Goal: Information Seeking & Learning: Learn about a topic

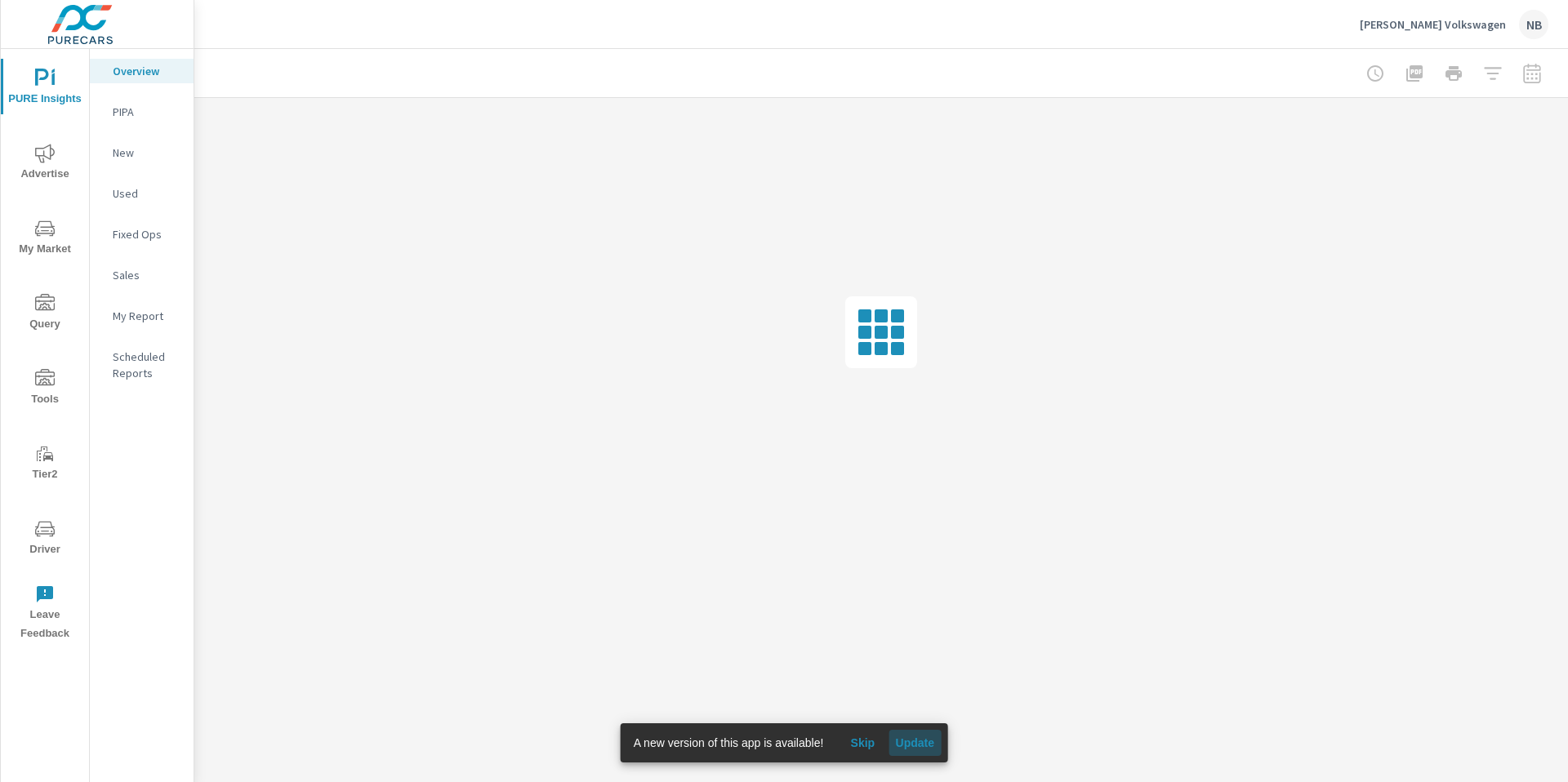
click at [917, 742] on span "Update" at bounding box center [914, 743] width 39 height 15
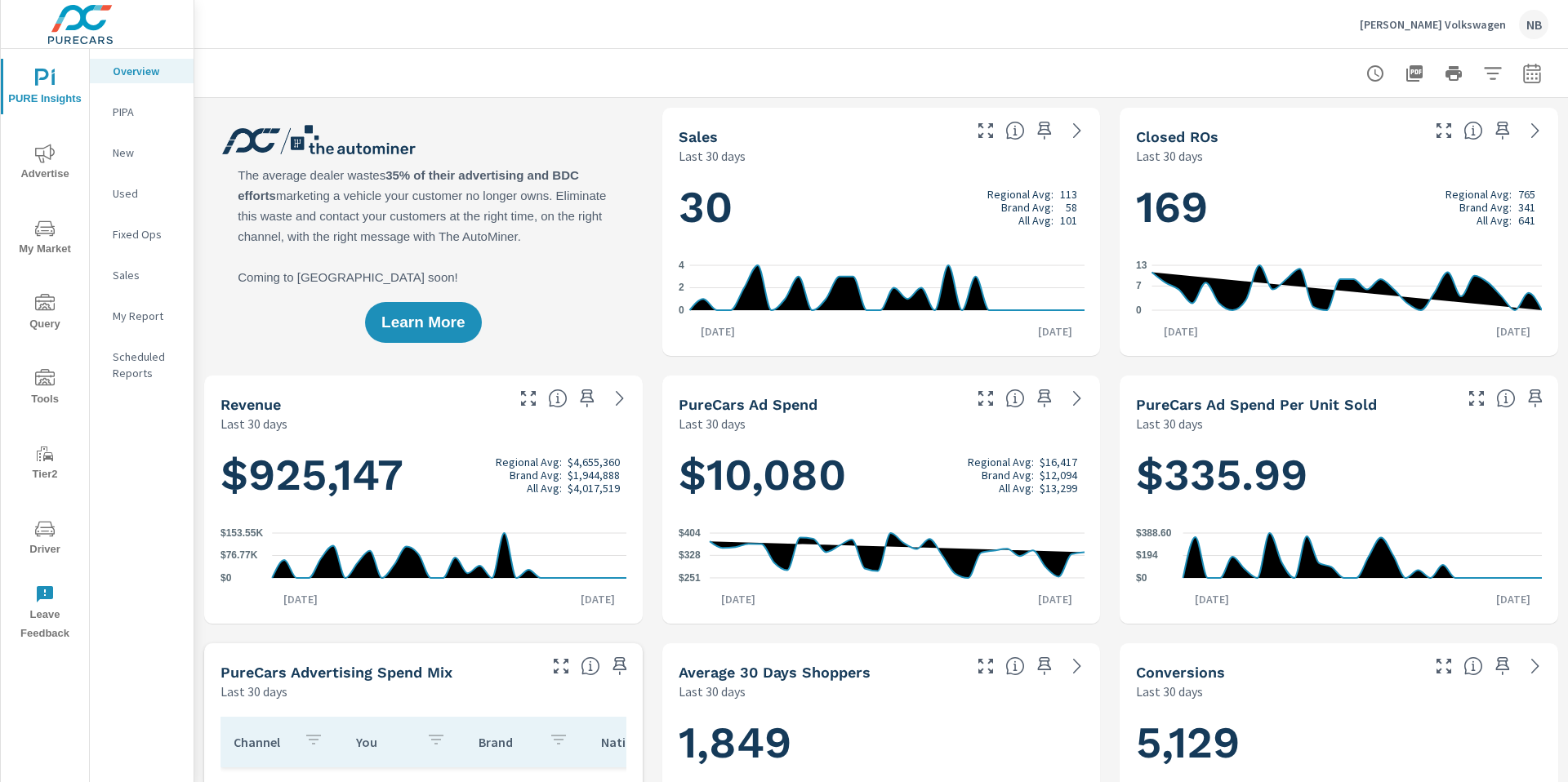
scroll to position [1, 0]
click at [1416, 22] on p "Neil Huffman Volkswagen" at bounding box center [1433, 24] width 146 height 15
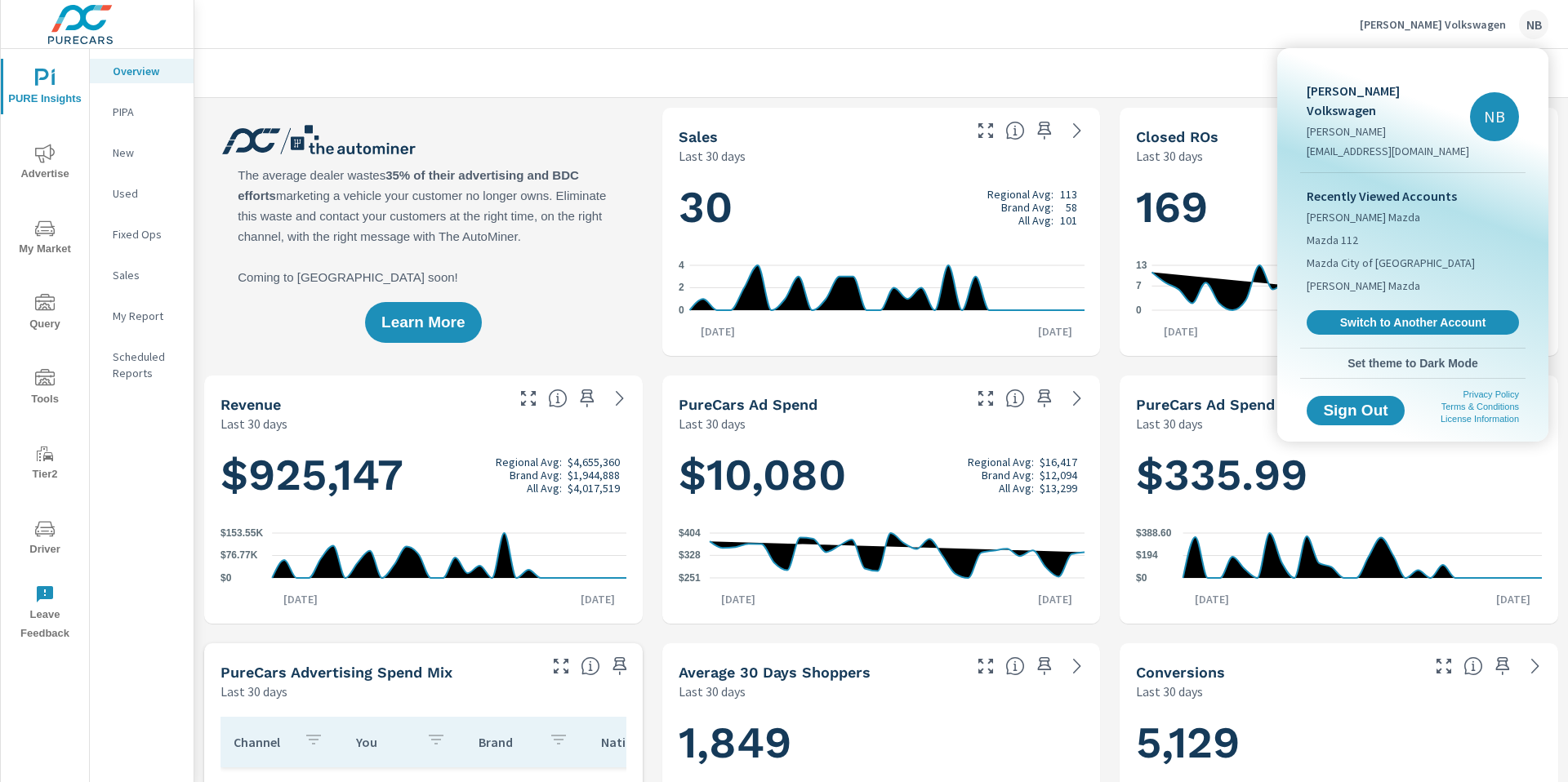
click at [1407, 315] on span "Switch to Another Account" at bounding box center [1413, 322] width 194 height 15
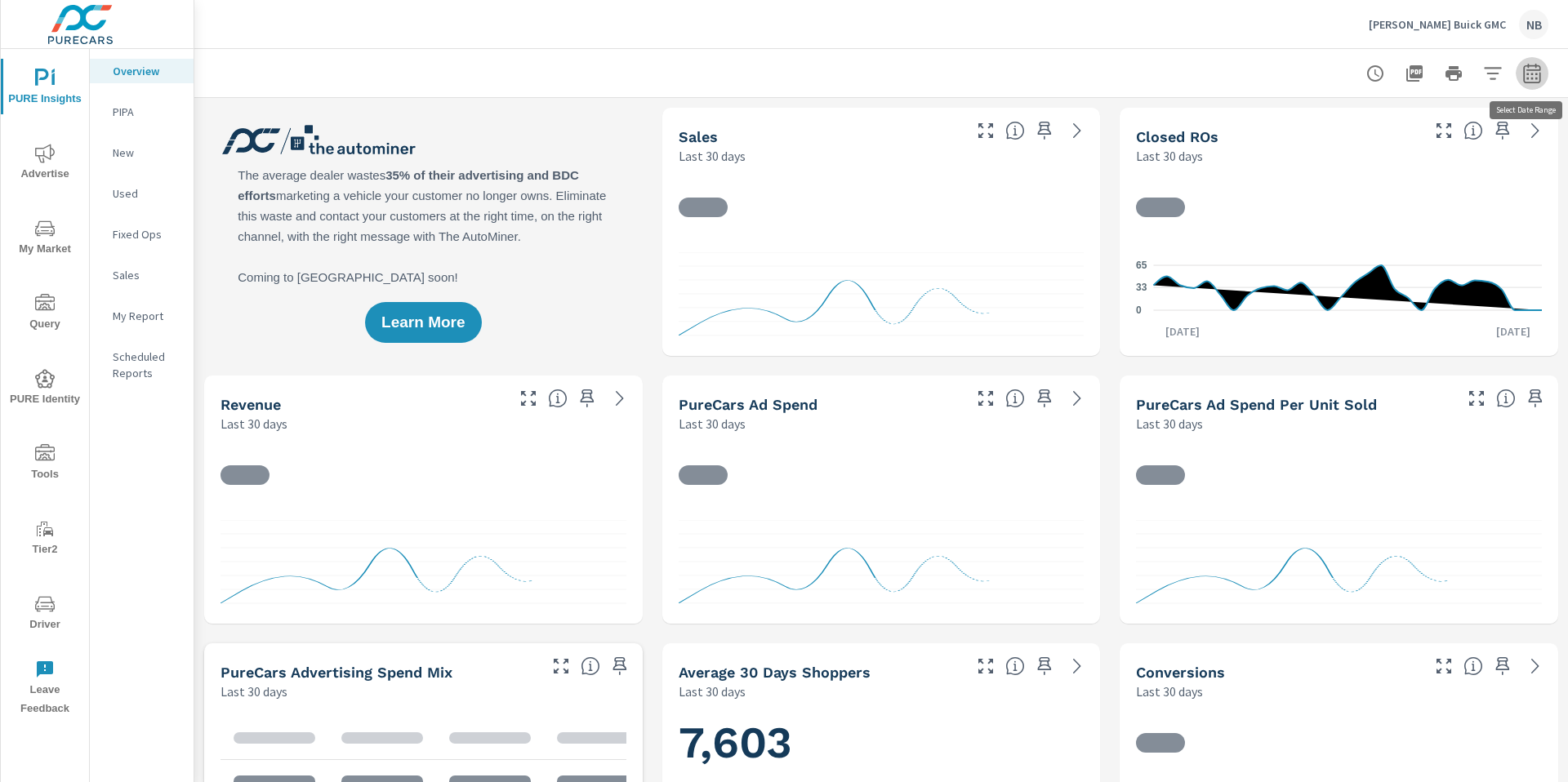
click at [1525, 75] on icon "button" at bounding box center [1532, 73] width 19 height 19
select select "Last 30 days"
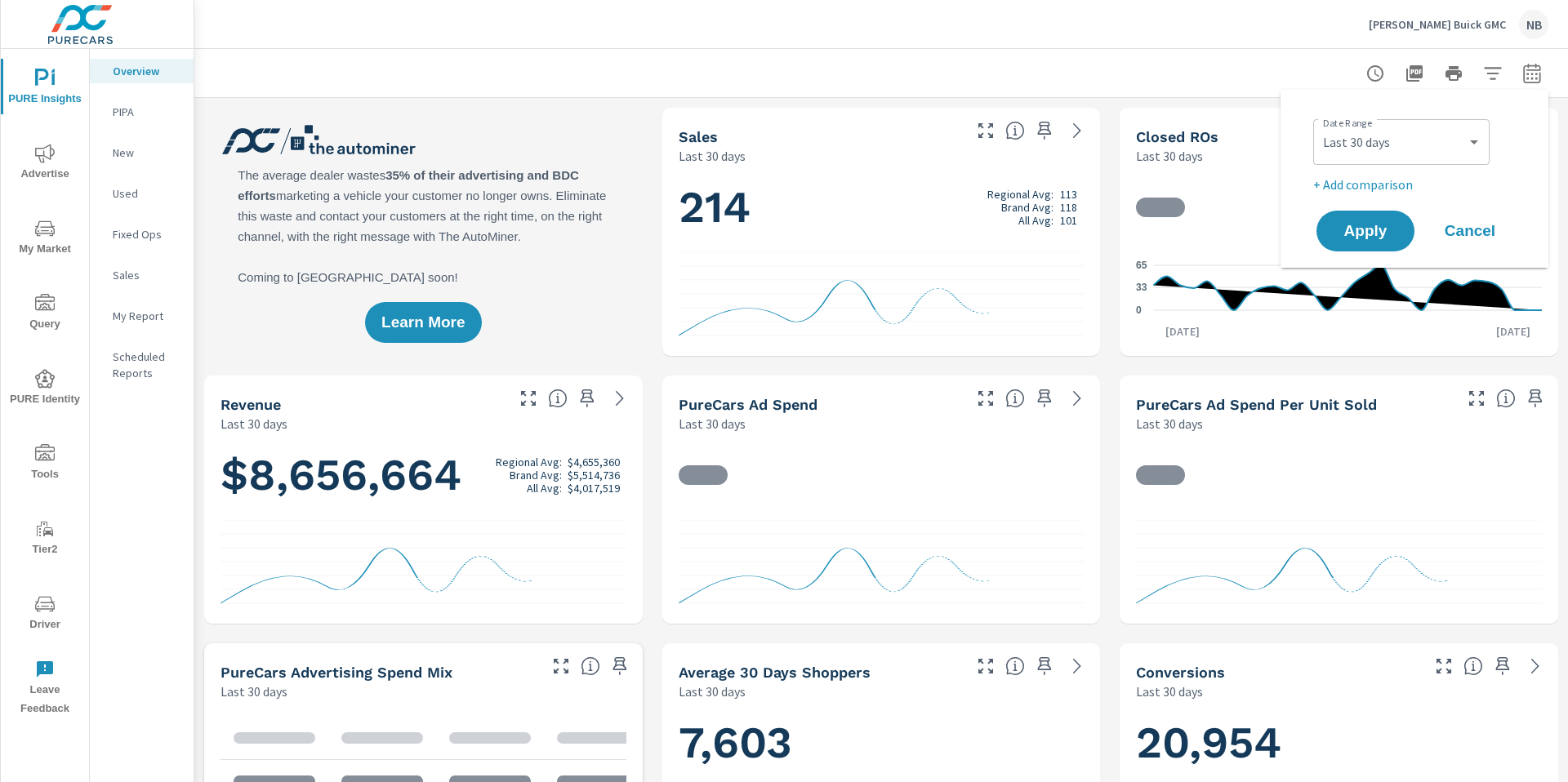
click at [1370, 186] on p "+ Add comparison" at bounding box center [1418, 184] width 209 height 19
select select "Previous period"
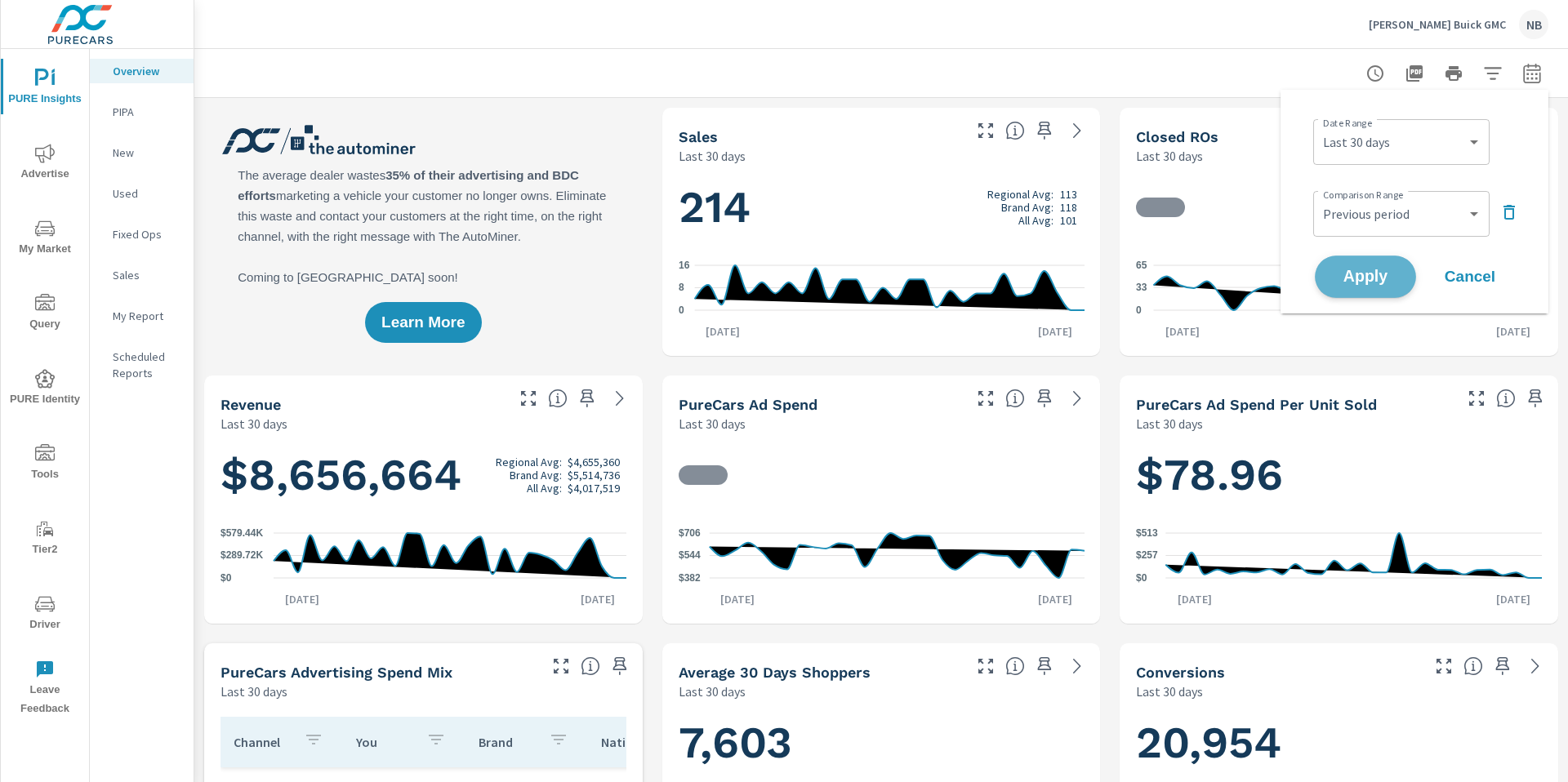
click at [1375, 276] on span "Apply" at bounding box center [1365, 277] width 67 height 16
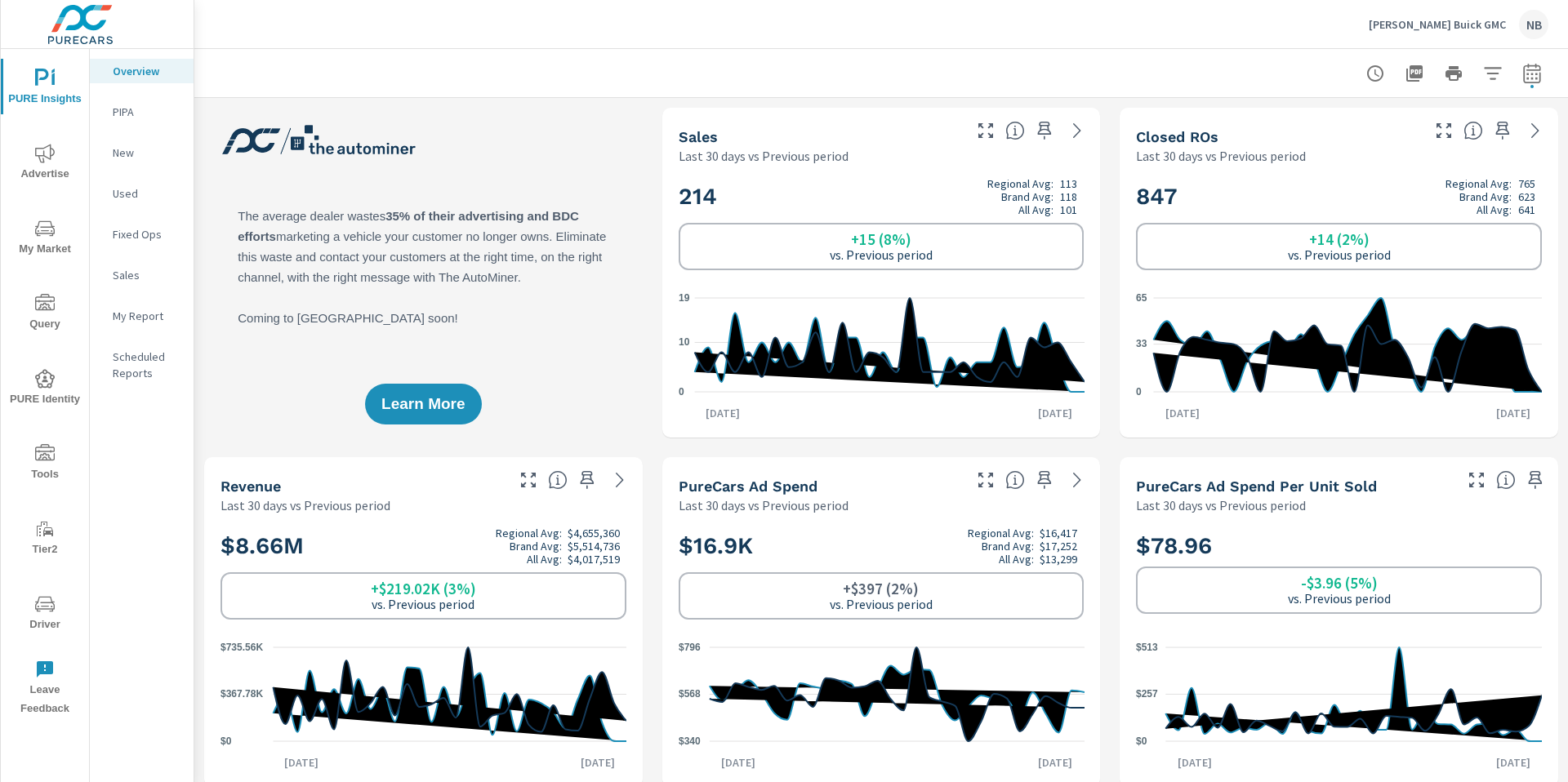
scroll to position [3122, 0]
click at [1496, 81] on icon "button" at bounding box center [1493, 73] width 19 height 19
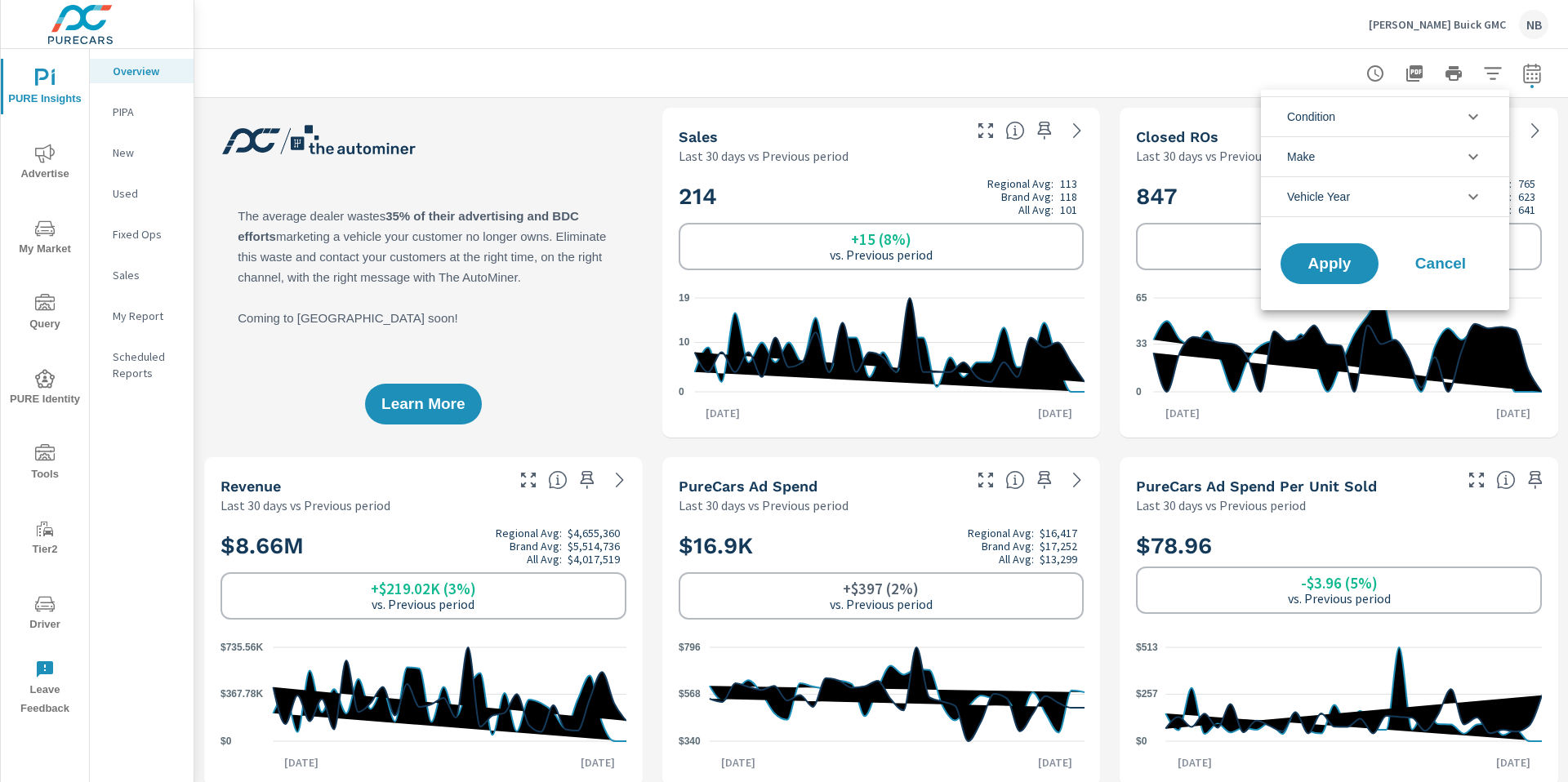
click at [1379, 125] on li "Condition" at bounding box center [1385, 116] width 248 height 40
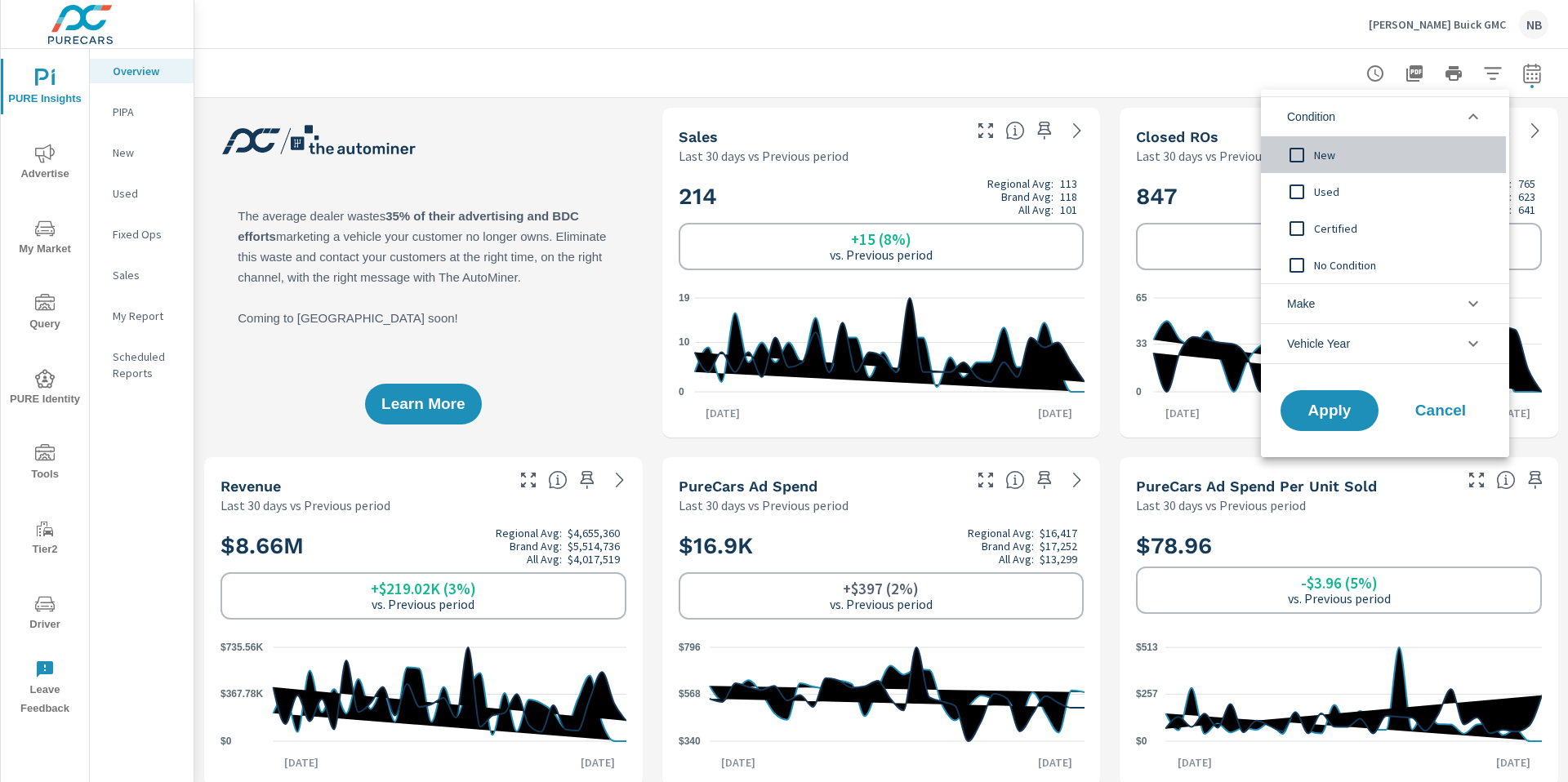
click at [1321, 157] on span "New" at bounding box center [1404, 155] width 179 height 19
click at [1331, 405] on span "Apply" at bounding box center [1329, 412] width 67 height 16
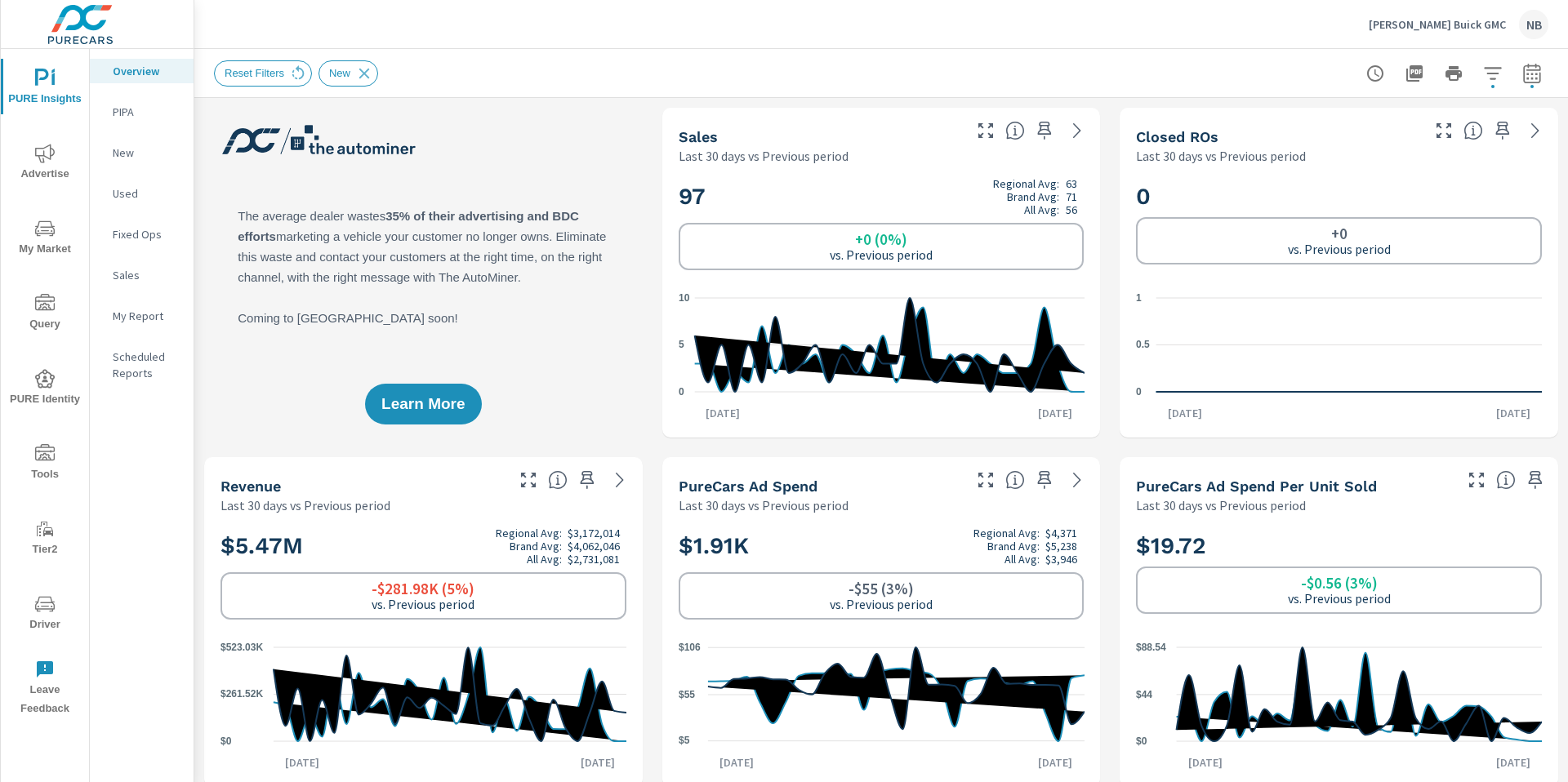
click at [1492, 75] on icon "button" at bounding box center [1493, 73] width 19 height 19
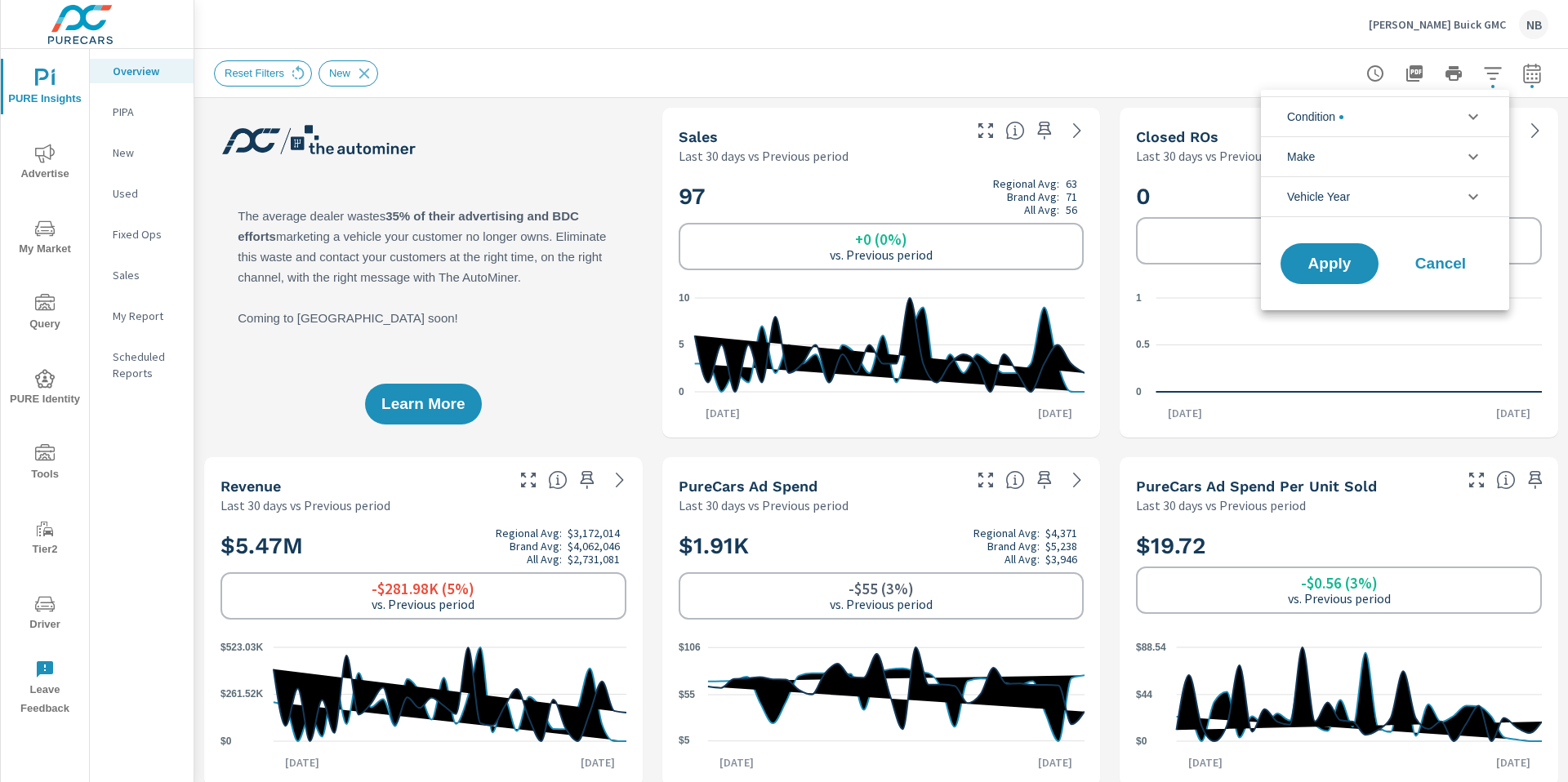
click at [1379, 118] on li "Condition" at bounding box center [1385, 116] width 248 height 40
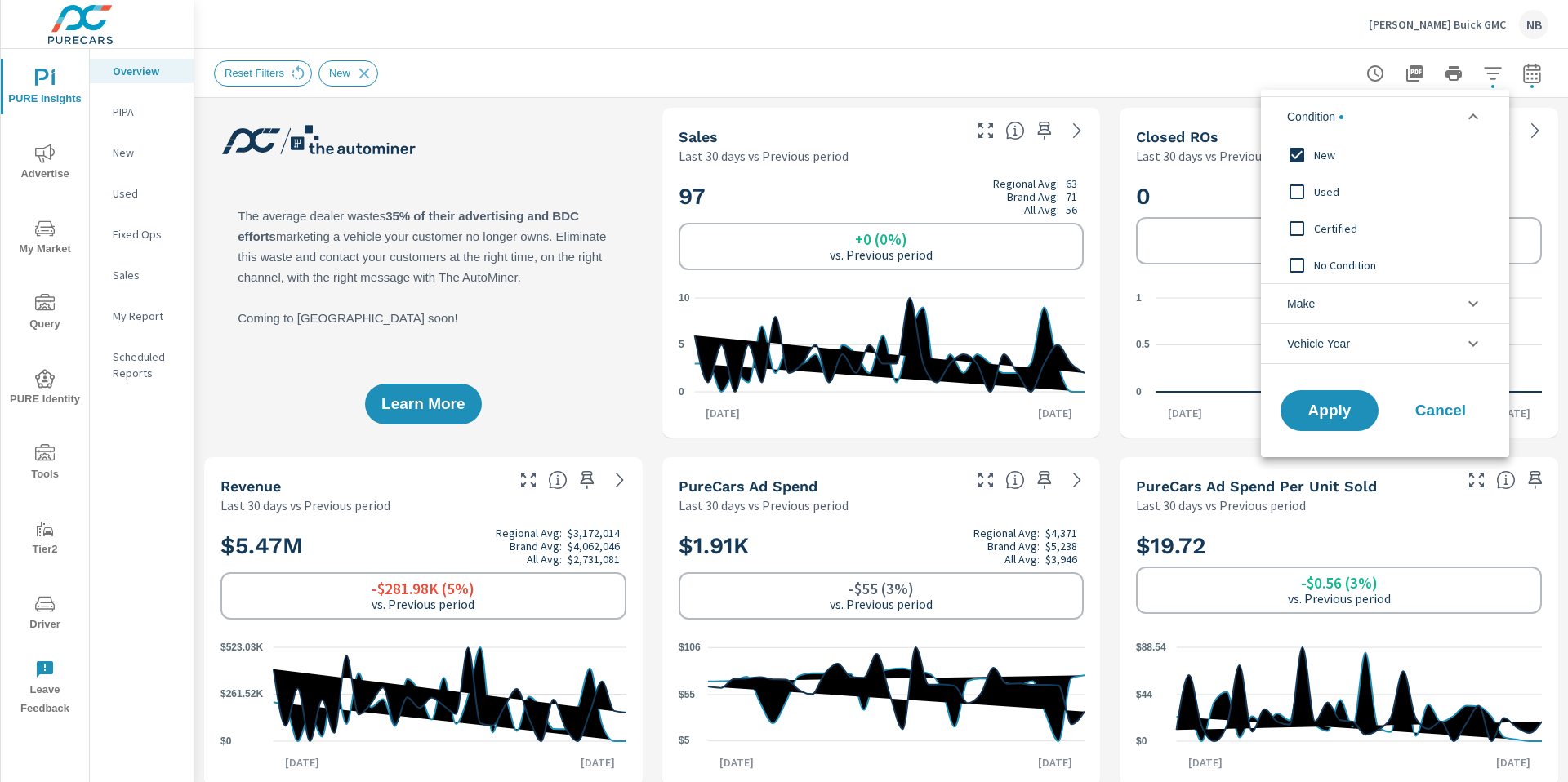
scroll to position [1, 0]
click at [1330, 181] on div "Used" at bounding box center [1384, 191] width 245 height 37
click at [1328, 151] on span "New" at bounding box center [1404, 155] width 179 height 19
click at [1322, 420] on button "Apply" at bounding box center [1330, 411] width 101 height 43
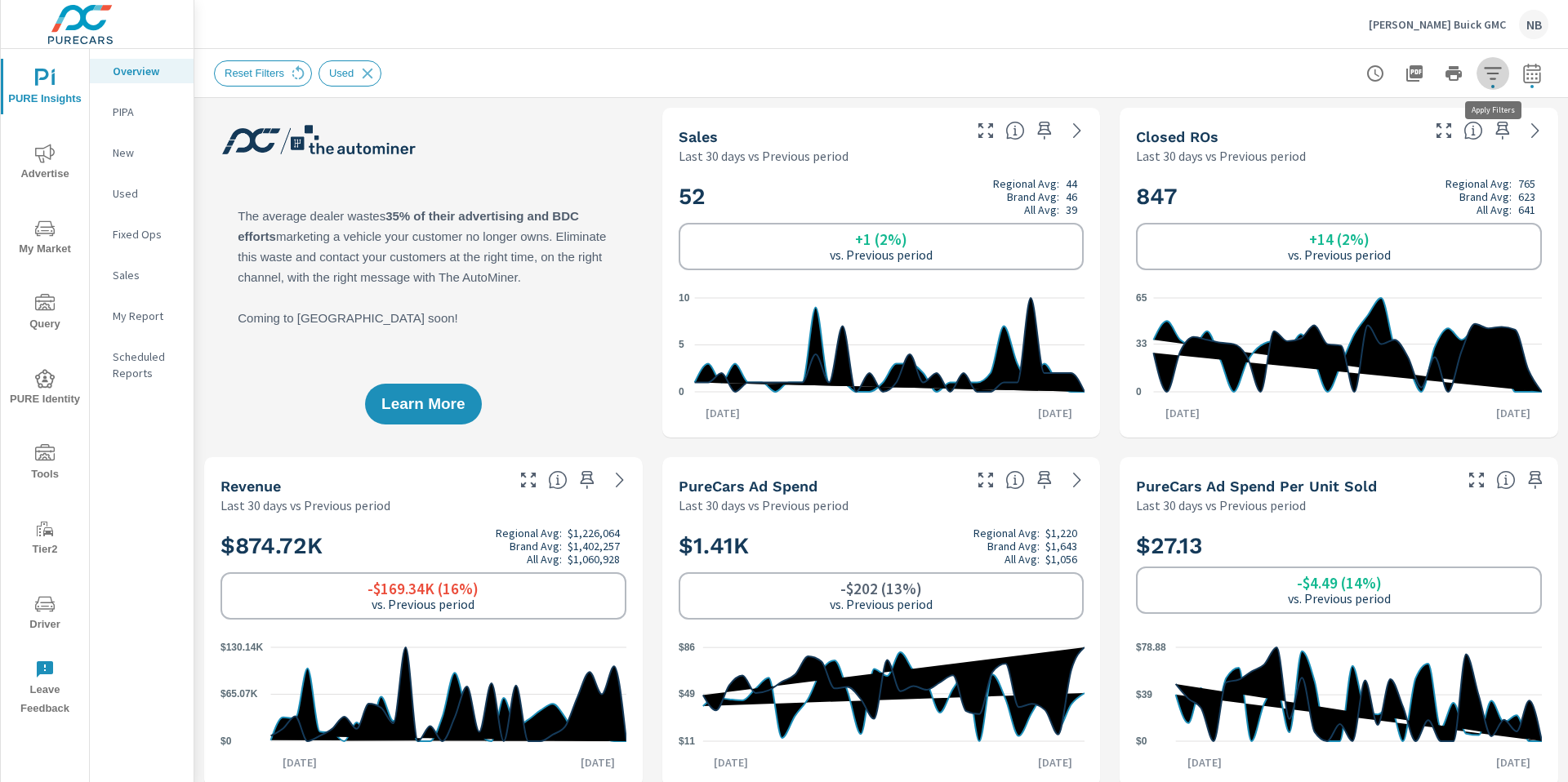
click at [1481, 86] on button "button" at bounding box center [1493, 73] width 32 height 32
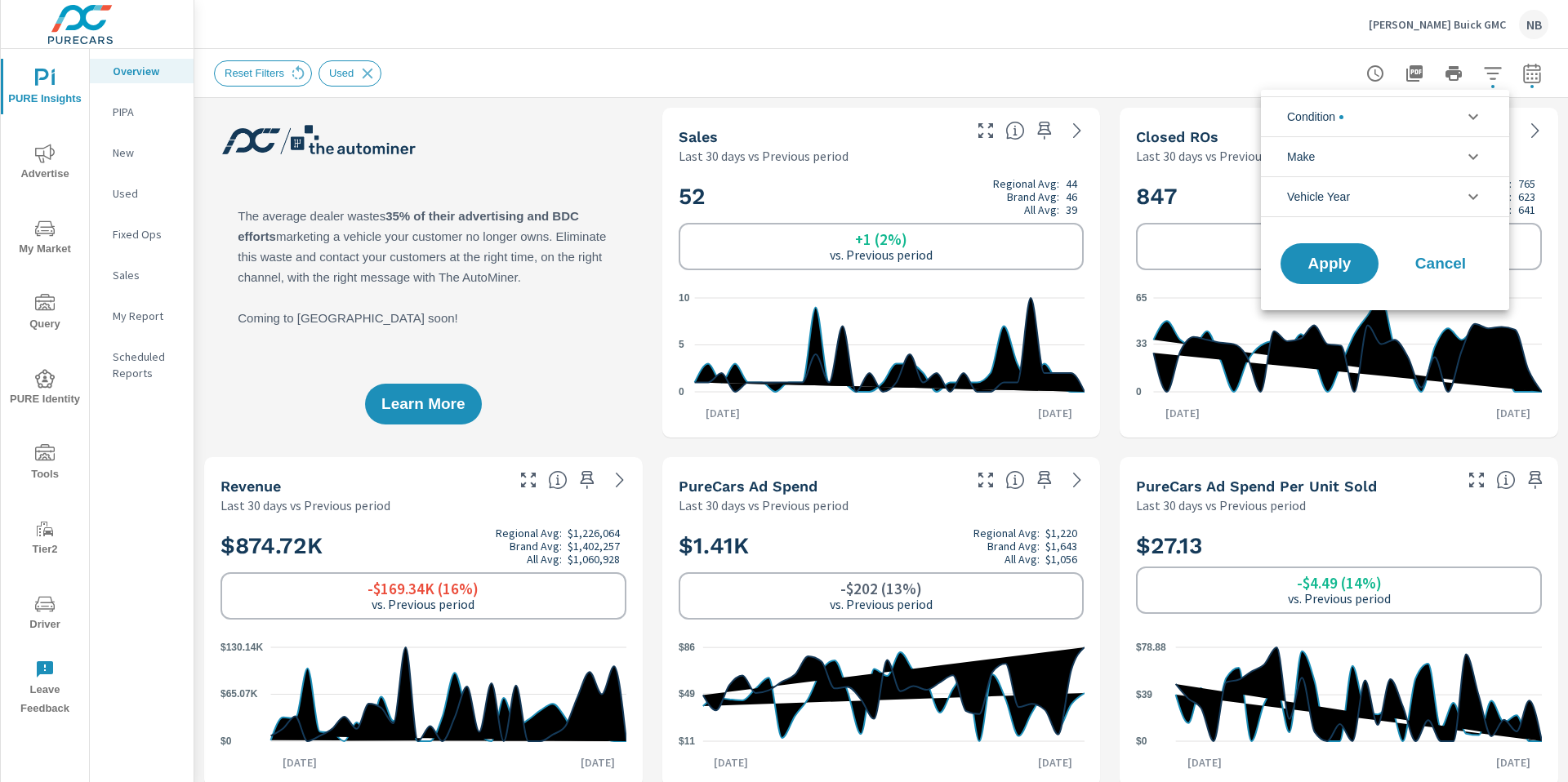
scroll to position [37, 0]
click at [1362, 117] on li "Condition" at bounding box center [1385, 116] width 248 height 40
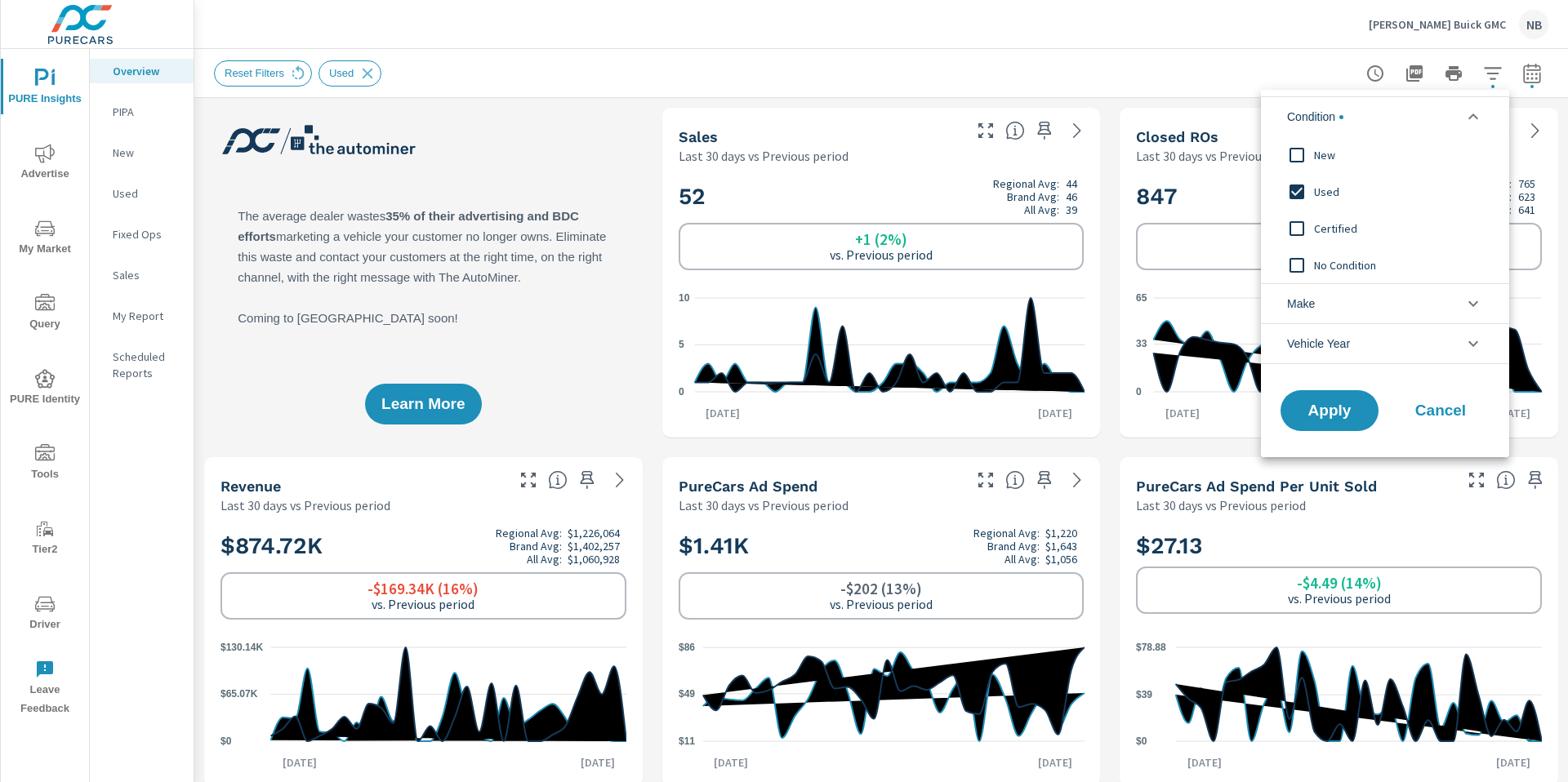
scroll to position [0, 0]
click at [1321, 229] on span "Certified" at bounding box center [1404, 228] width 179 height 19
click at [1323, 190] on span "Used" at bounding box center [1404, 191] width 179 height 19
click at [1342, 404] on span "Apply" at bounding box center [1329, 412] width 67 height 16
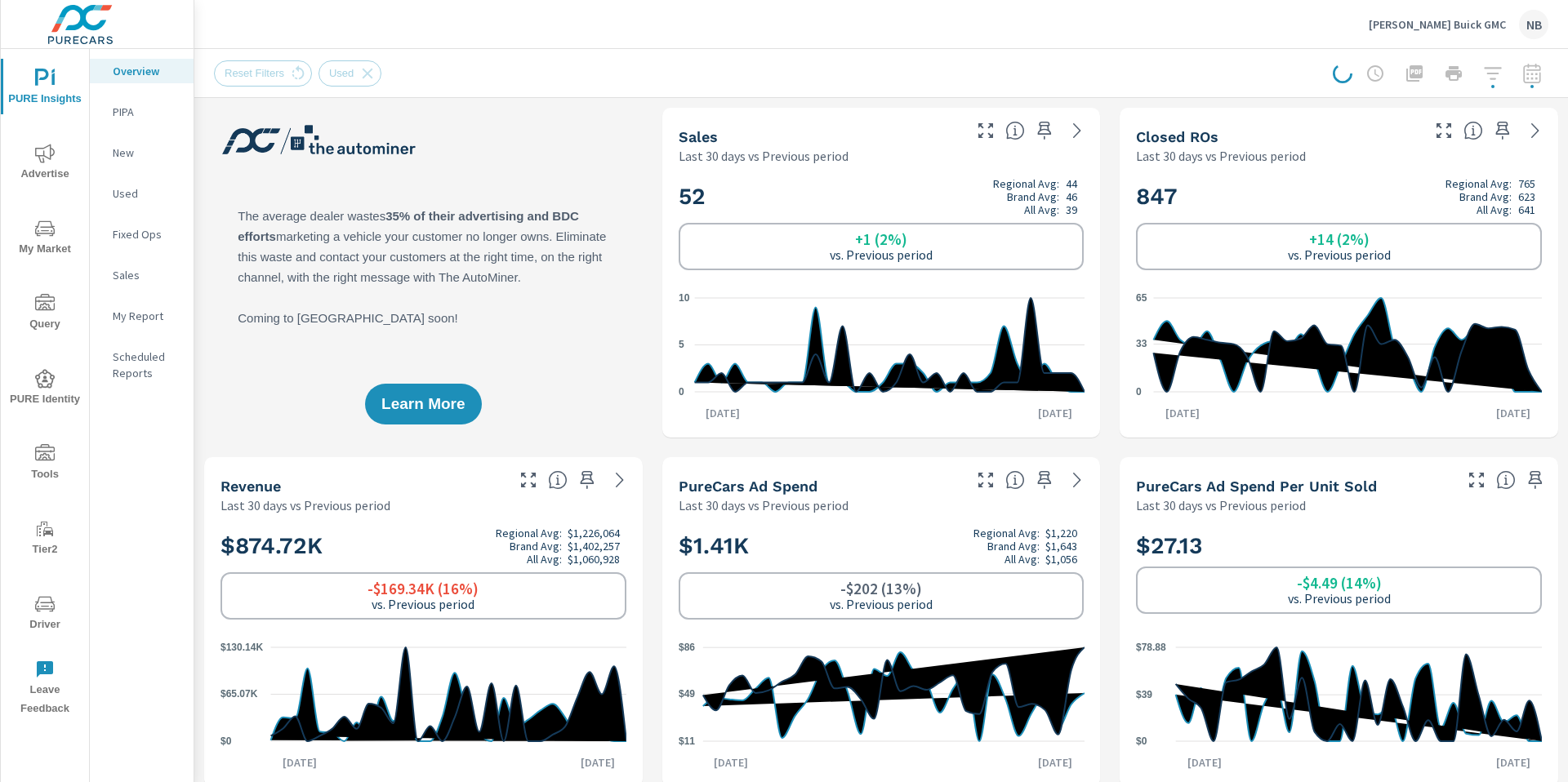
scroll to position [3122, 0]
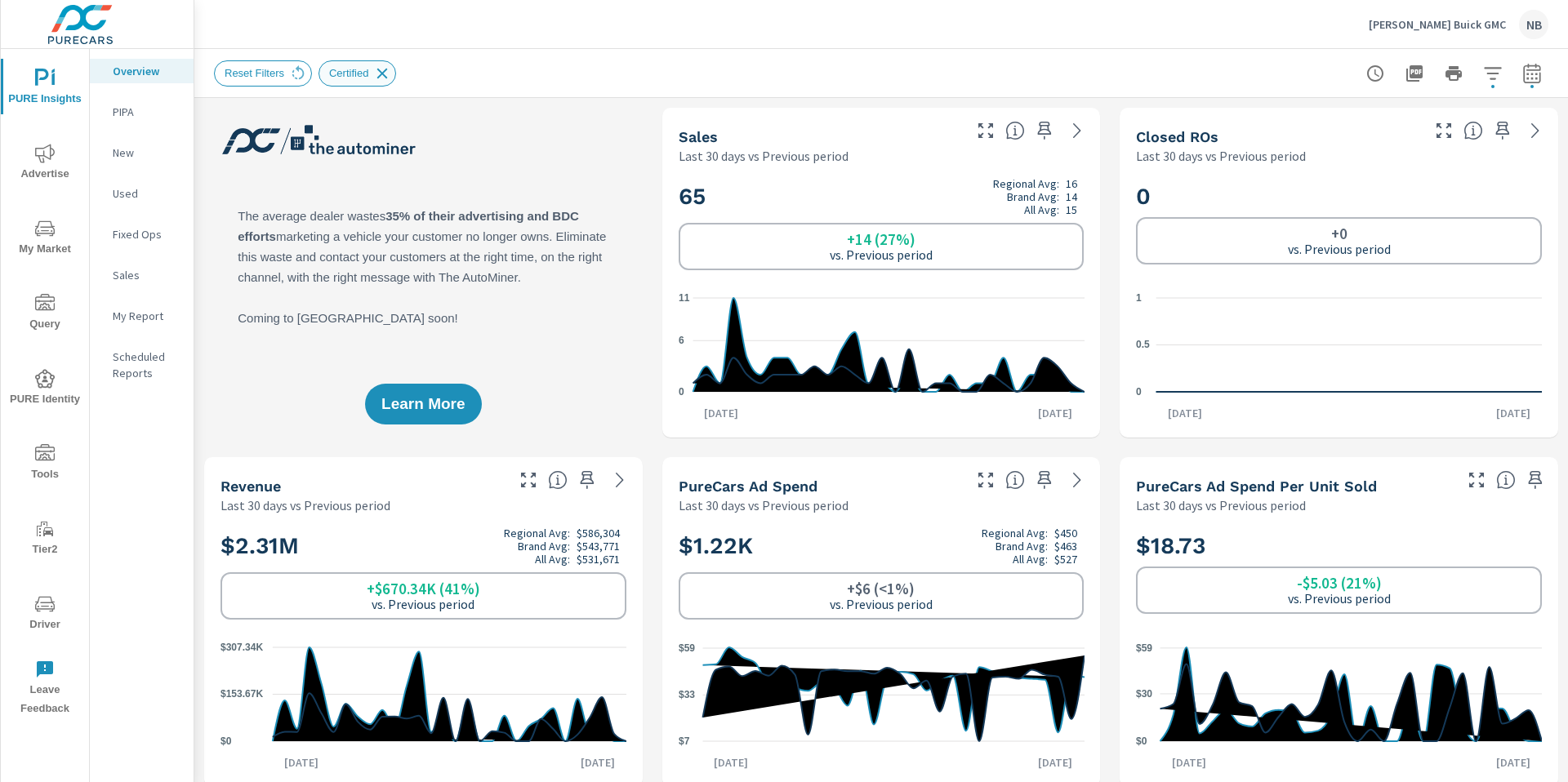
click at [389, 75] on icon at bounding box center [382, 73] width 18 height 18
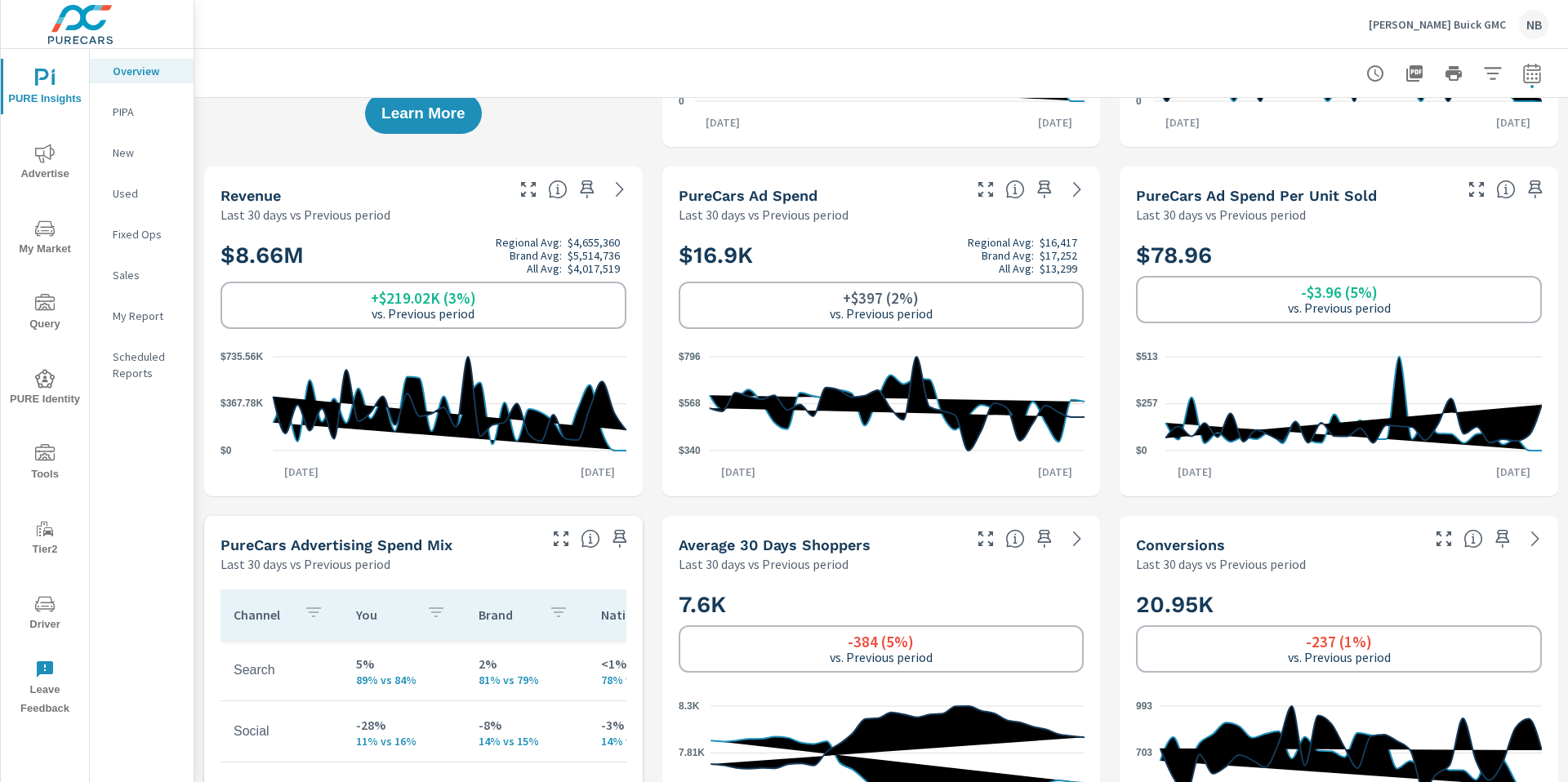
scroll to position [293, 0]
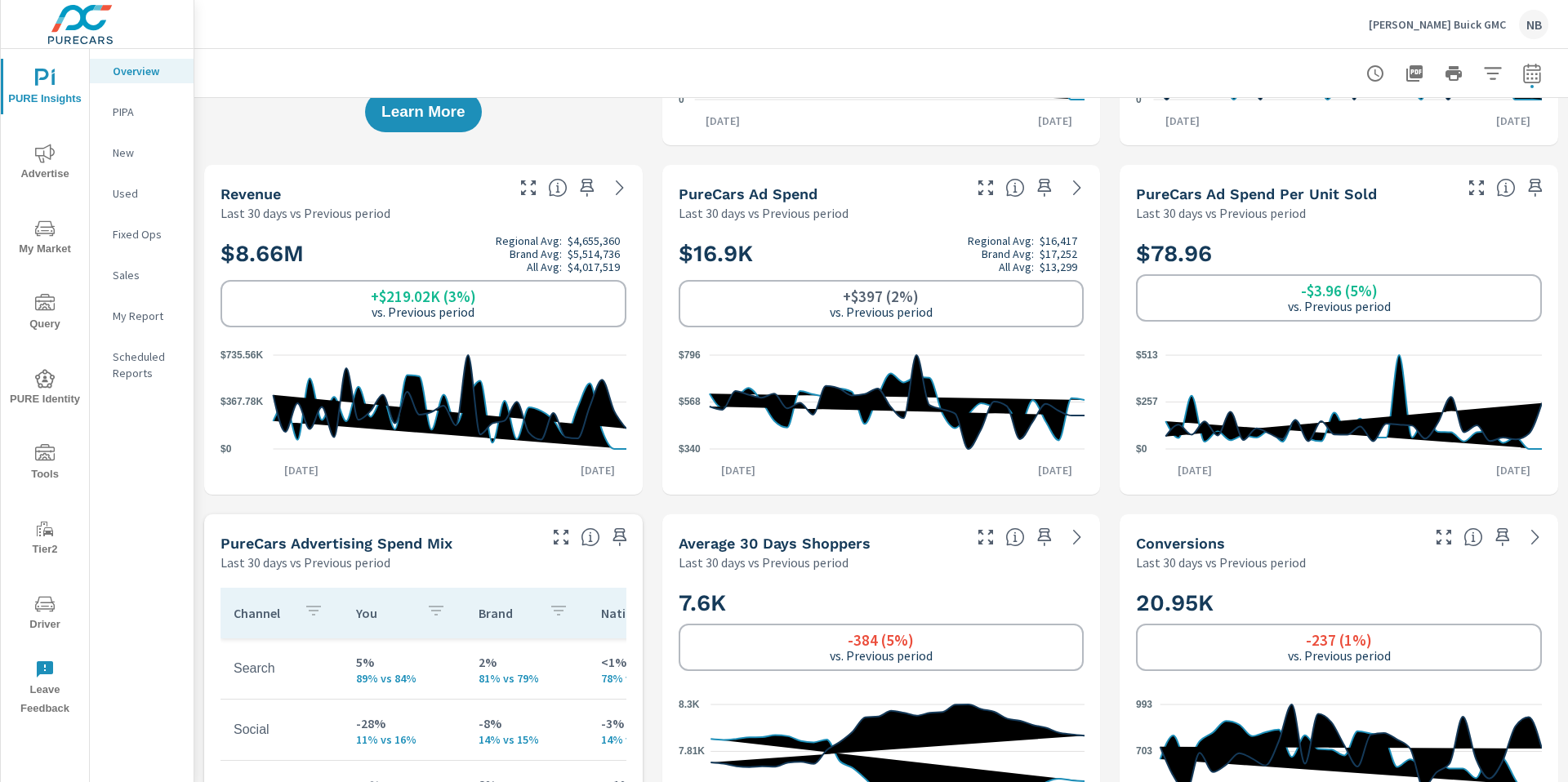
click at [1536, 73] on icon "button" at bounding box center [1532, 75] width 10 height 6
select select "Last 30 days"
select select "Previous period"
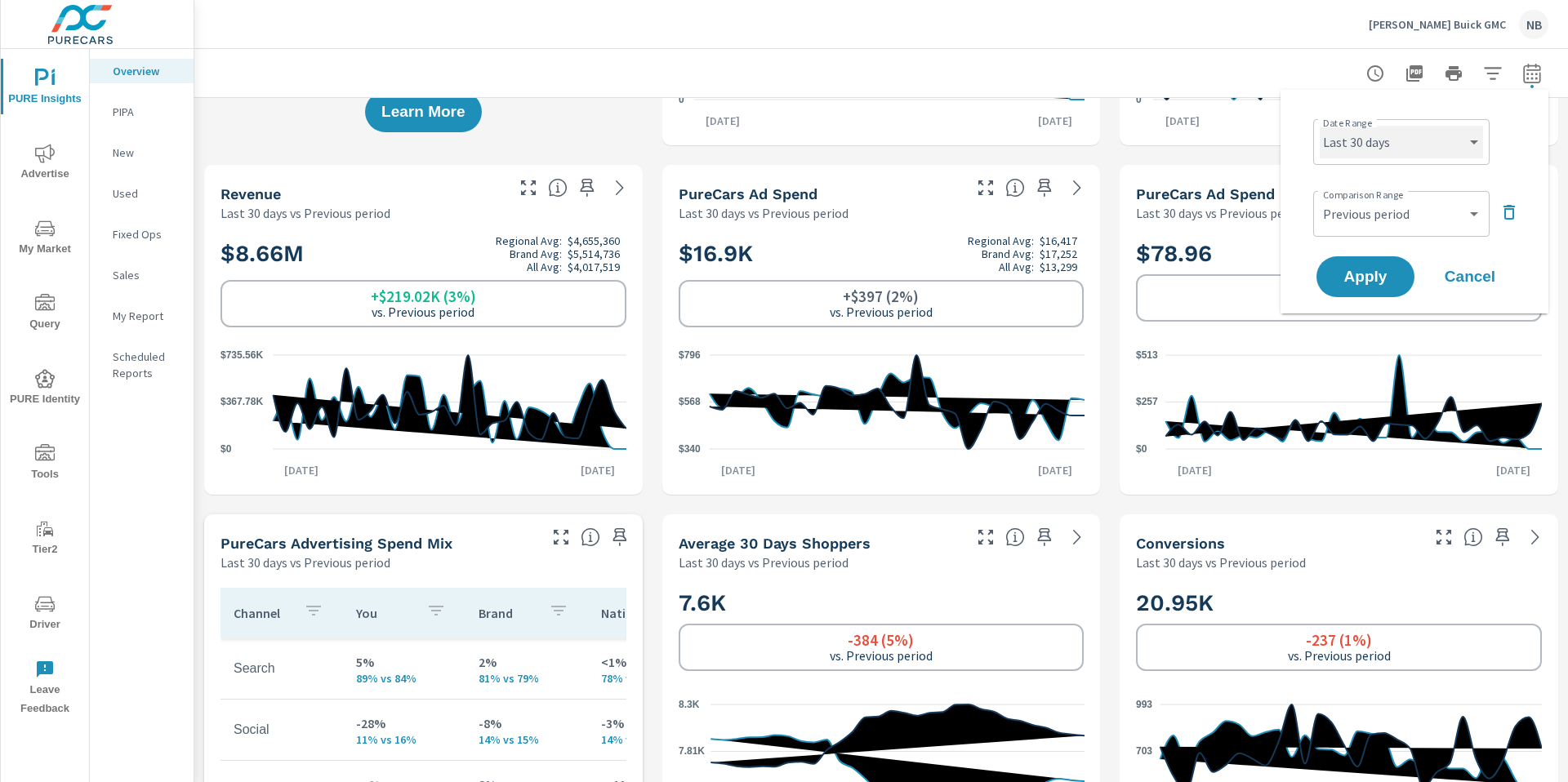
click at [1454, 141] on select "Custom [DATE] Last week Last 7 days Last 14 days Last 30 days Last 45 days Last…" at bounding box center [1401, 142] width 163 height 32
select select "custom"
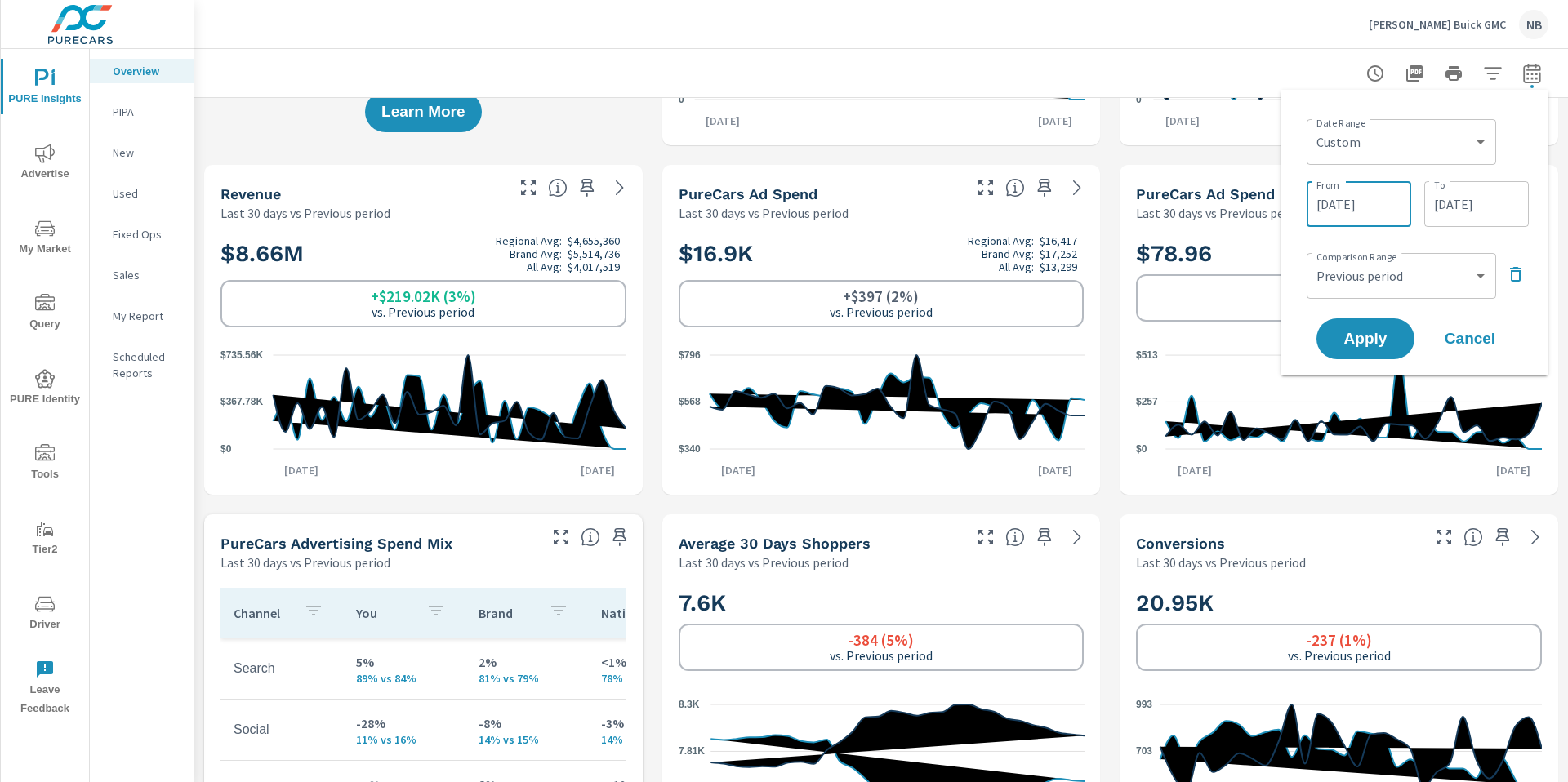
click at [1387, 194] on input "[DATE]" at bounding box center [1359, 204] width 92 height 32
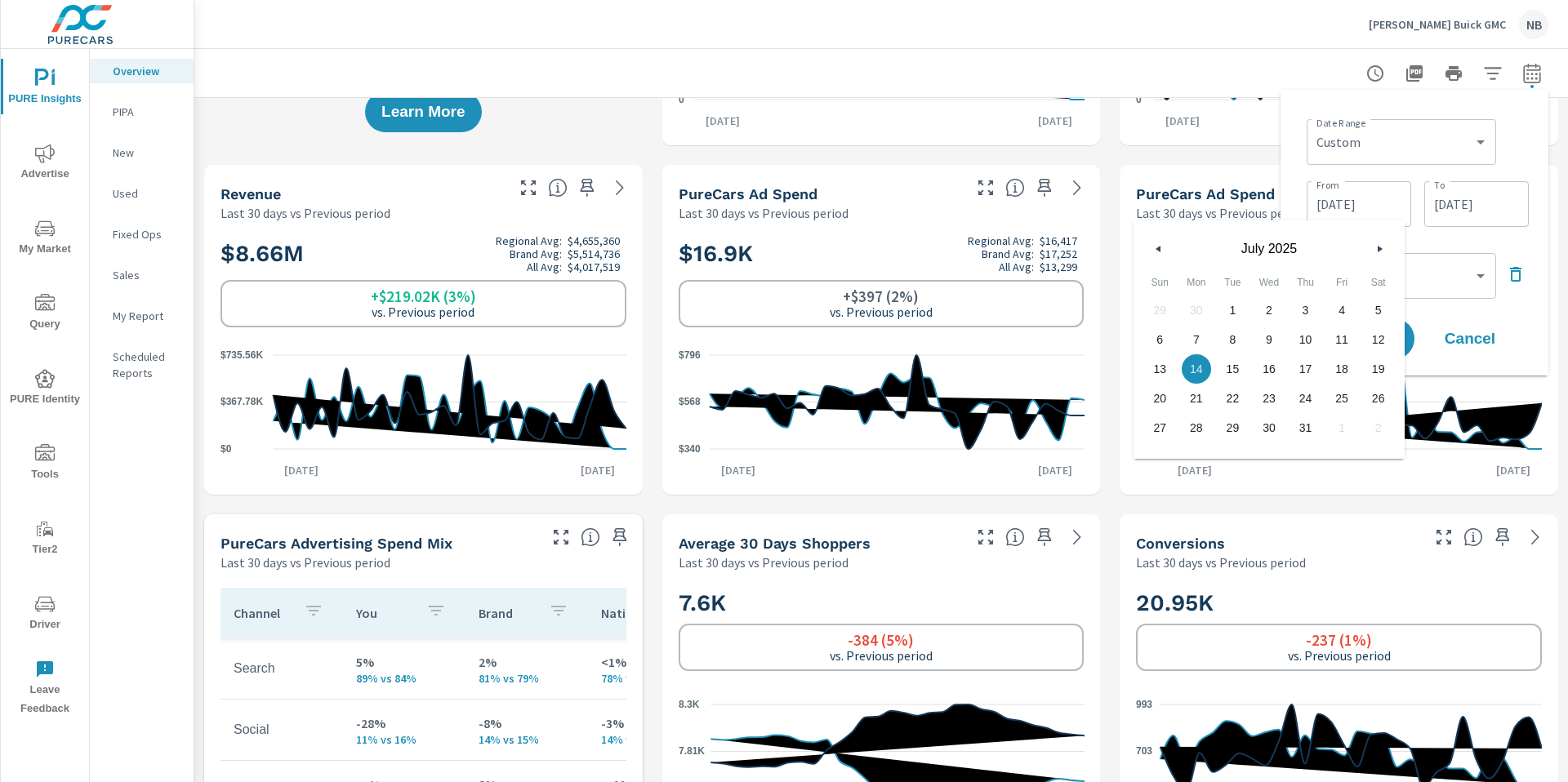
click at [1379, 246] on icon "button" at bounding box center [1382, 248] width 8 height 6
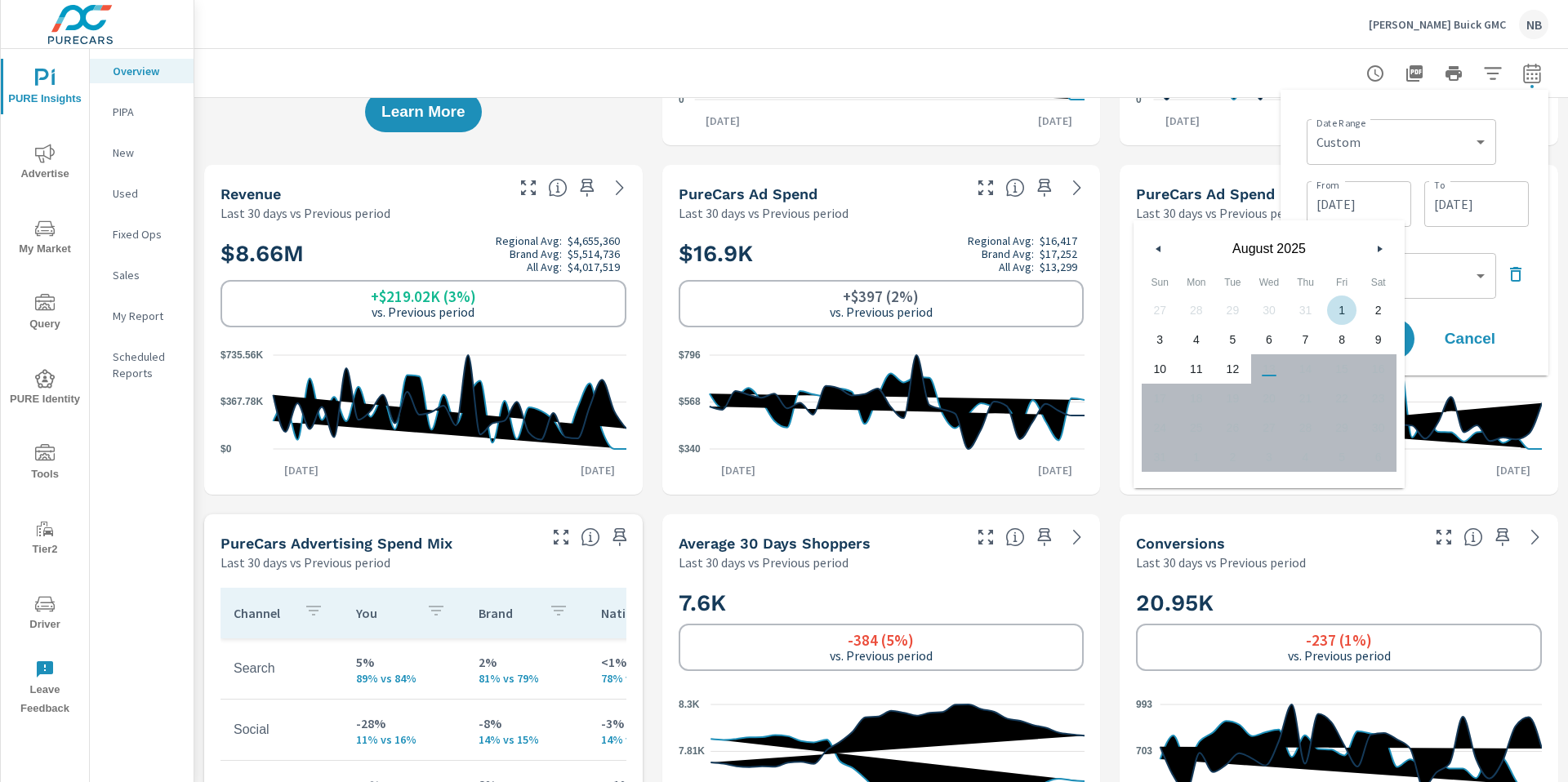
drag, startPoint x: 1337, startPoint y: 305, endPoint x: 1349, endPoint y: 305, distance: 12.0
click at [1338, 305] on span "1" at bounding box center [1343, 310] width 37 height 21
type input "[DATE]"
click at [1463, 235] on div "Date Range Custom [DATE] Last week Last 7 days Last 14 days Last 30 days Last 4…" at bounding box center [1414, 232] width 242 height 260
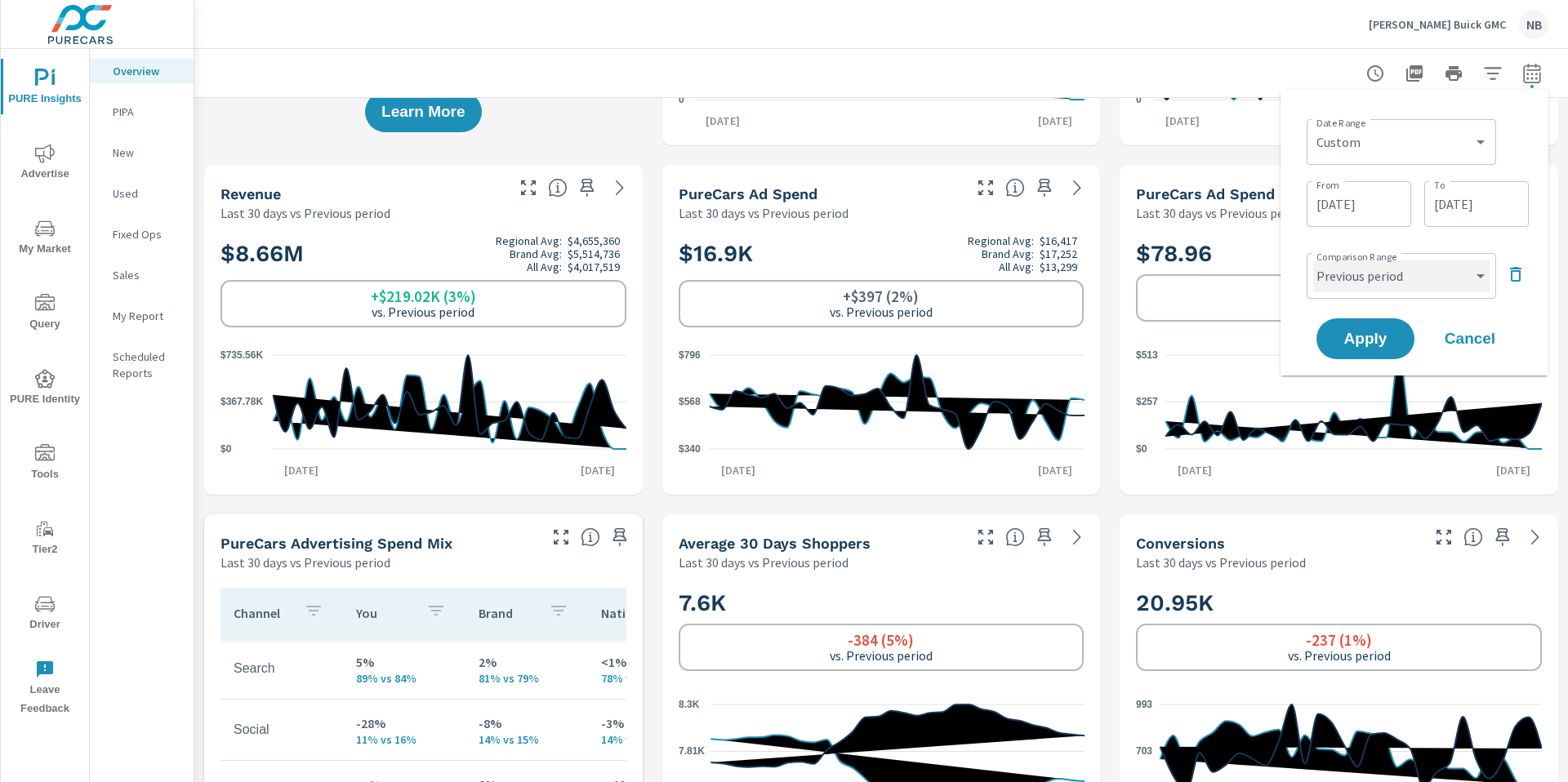
click at [1398, 280] on select "Custom Previous period Previous month Previous year" at bounding box center [1402, 275] width 177 height 32
select select "Previous month"
click at [1390, 347] on button "Apply" at bounding box center [1366, 339] width 101 height 43
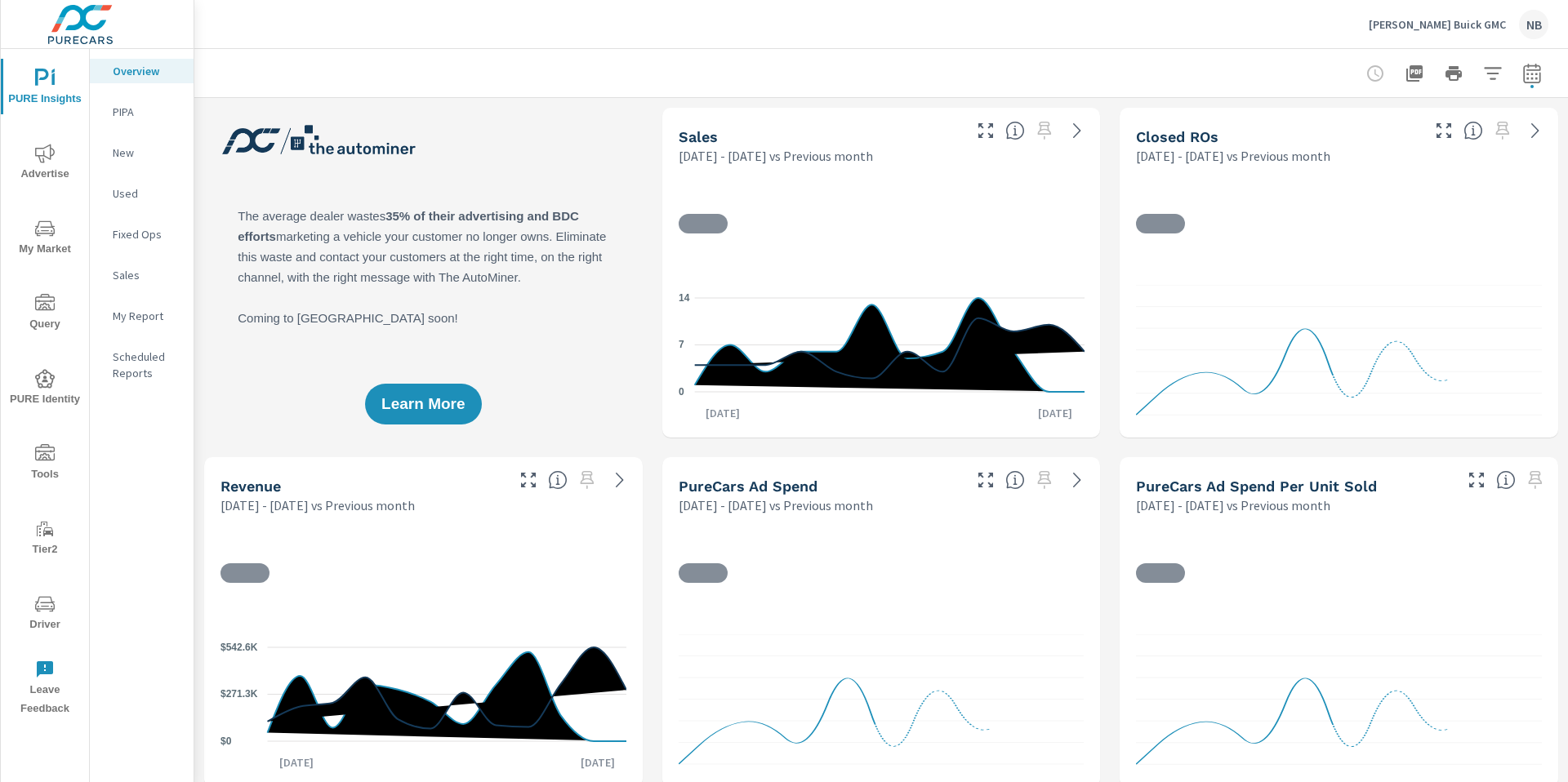
scroll to position [3122, 0]
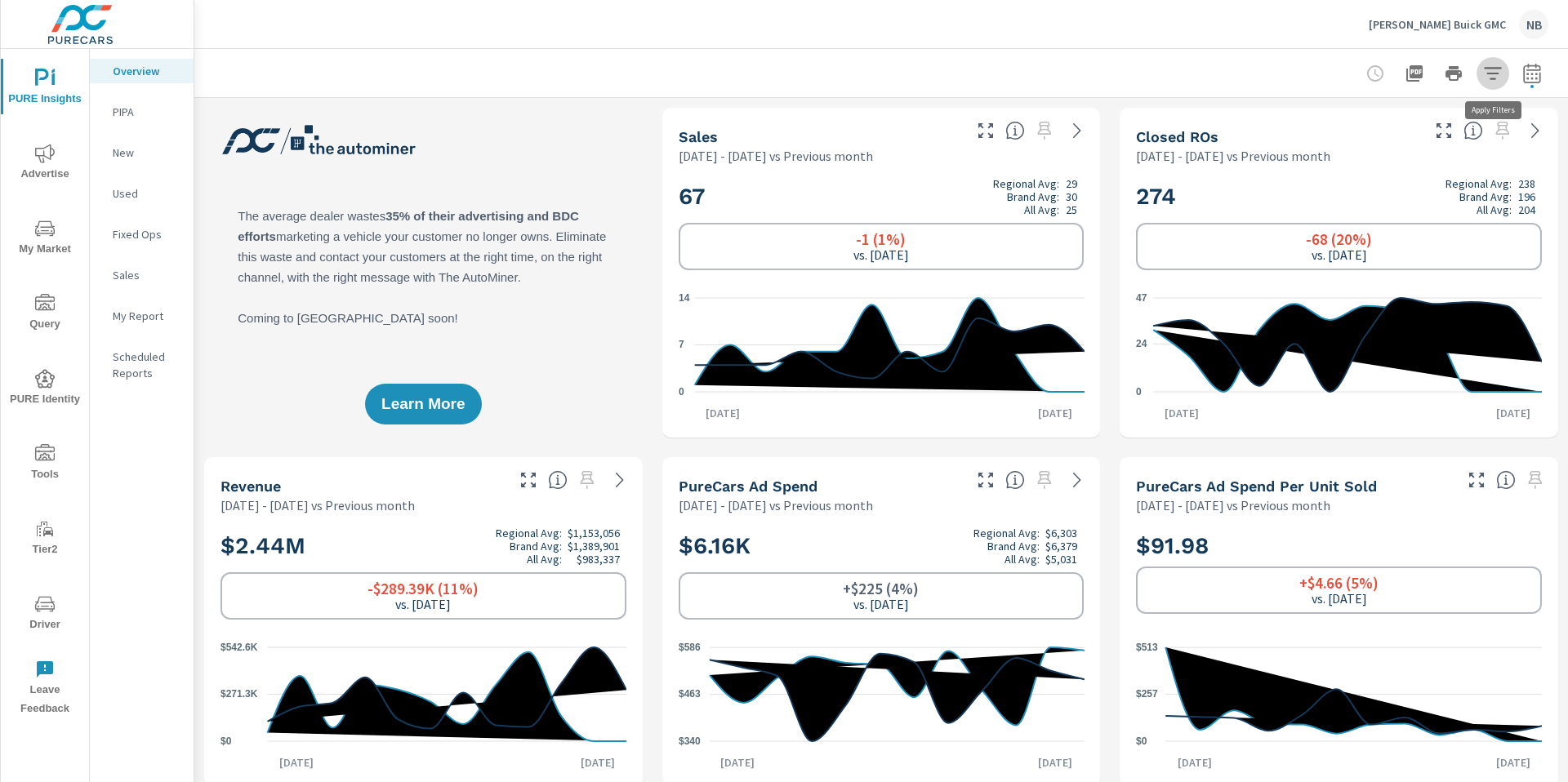
click at [1498, 69] on icon "button" at bounding box center [1493, 73] width 19 height 19
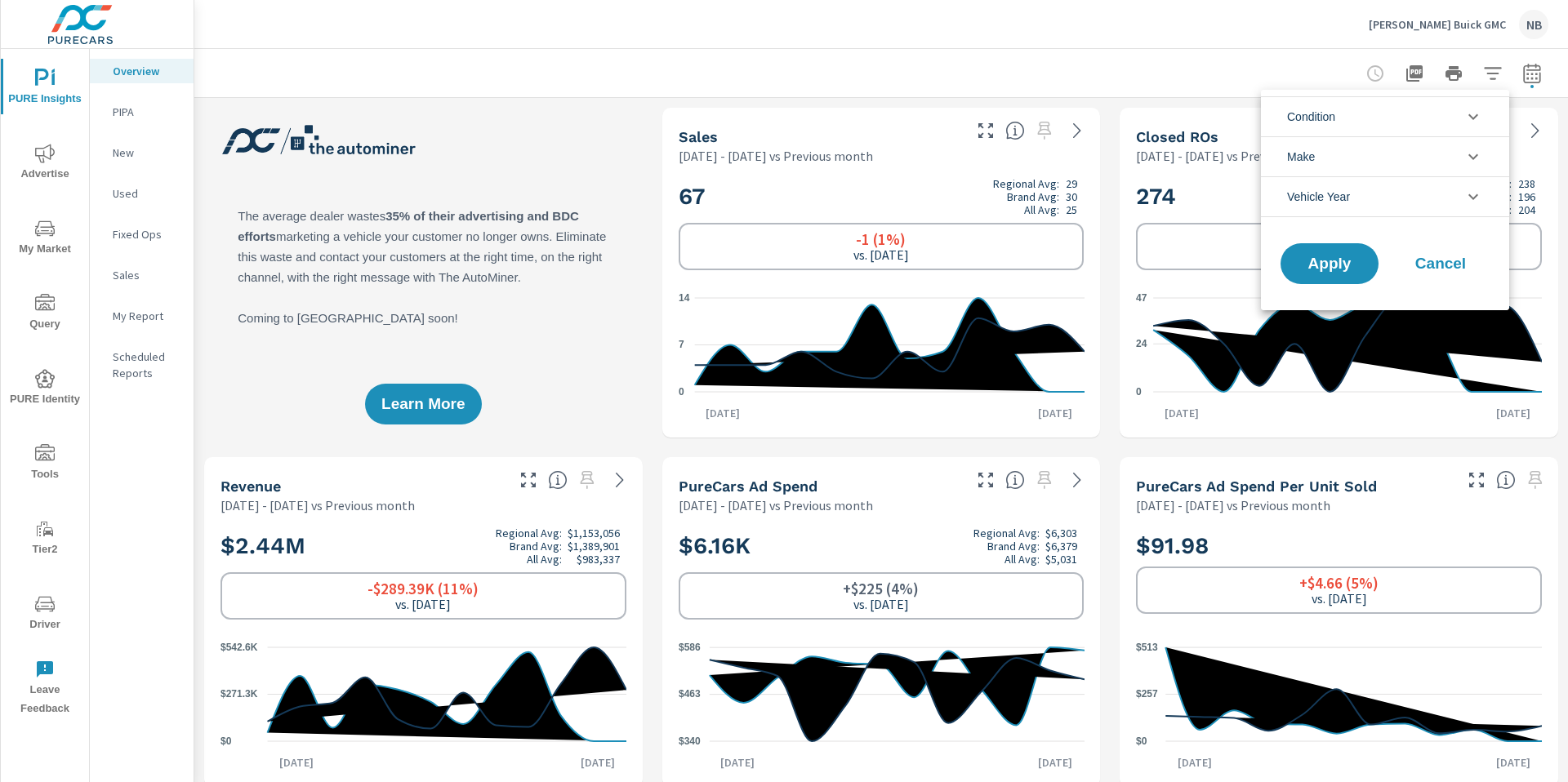
click at [1356, 127] on li "Condition" at bounding box center [1385, 116] width 248 height 40
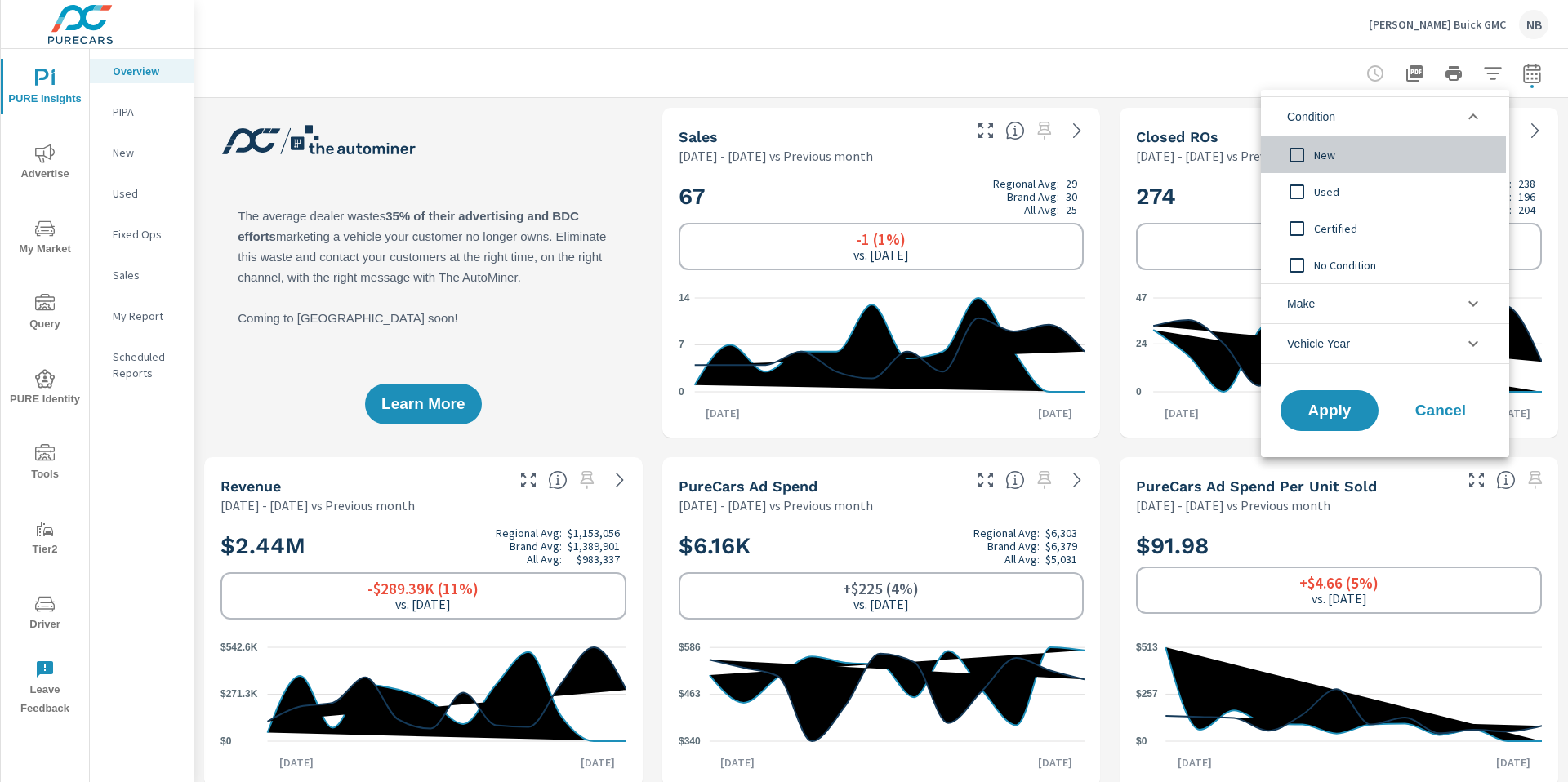
click at [1316, 156] on span "New" at bounding box center [1404, 155] width 179 height 19
click at [1331, 404] on span "Apply" at bounding box center [1329, 412] width 67 height 16
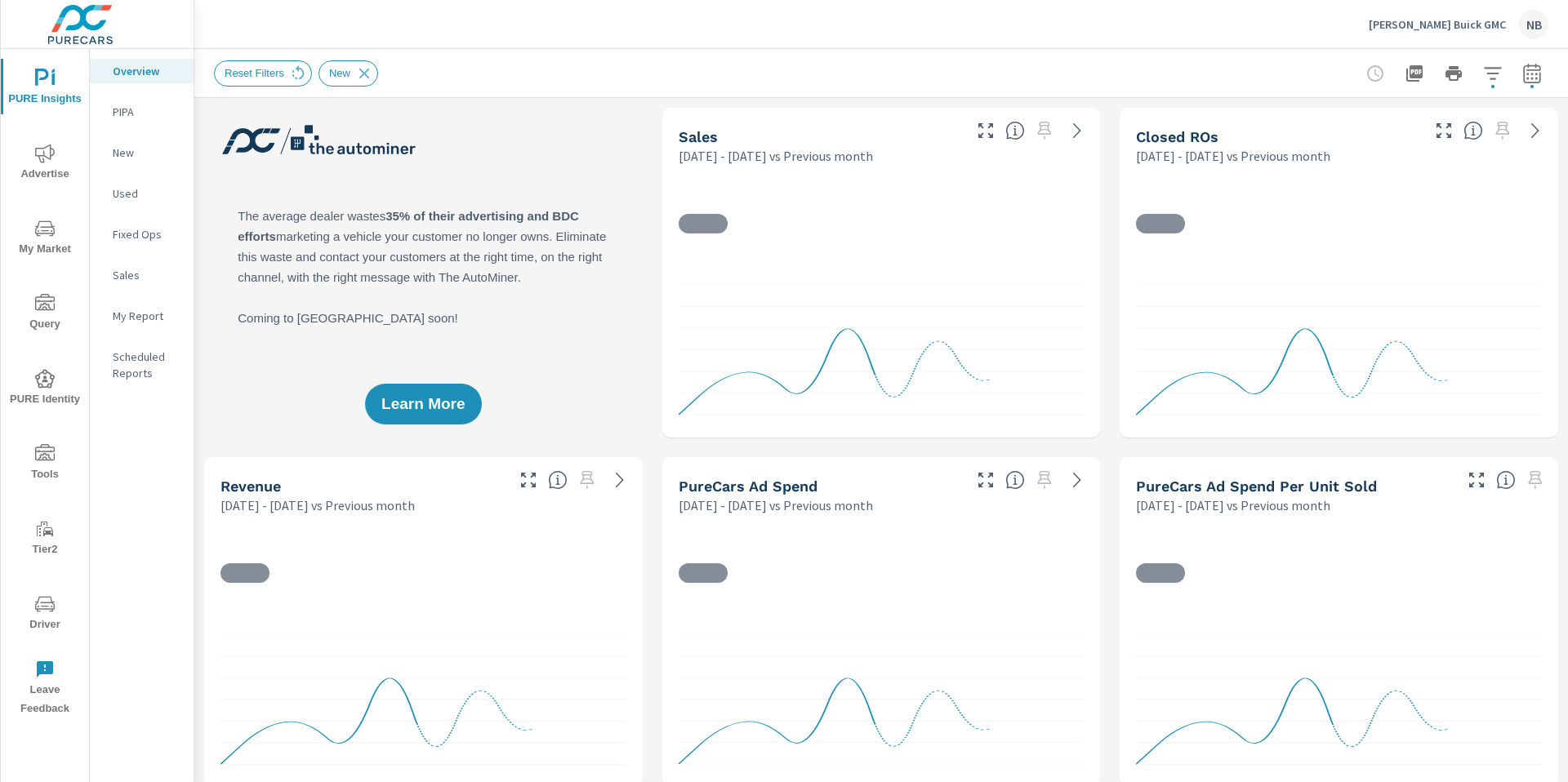
scroll to position [1, 0]
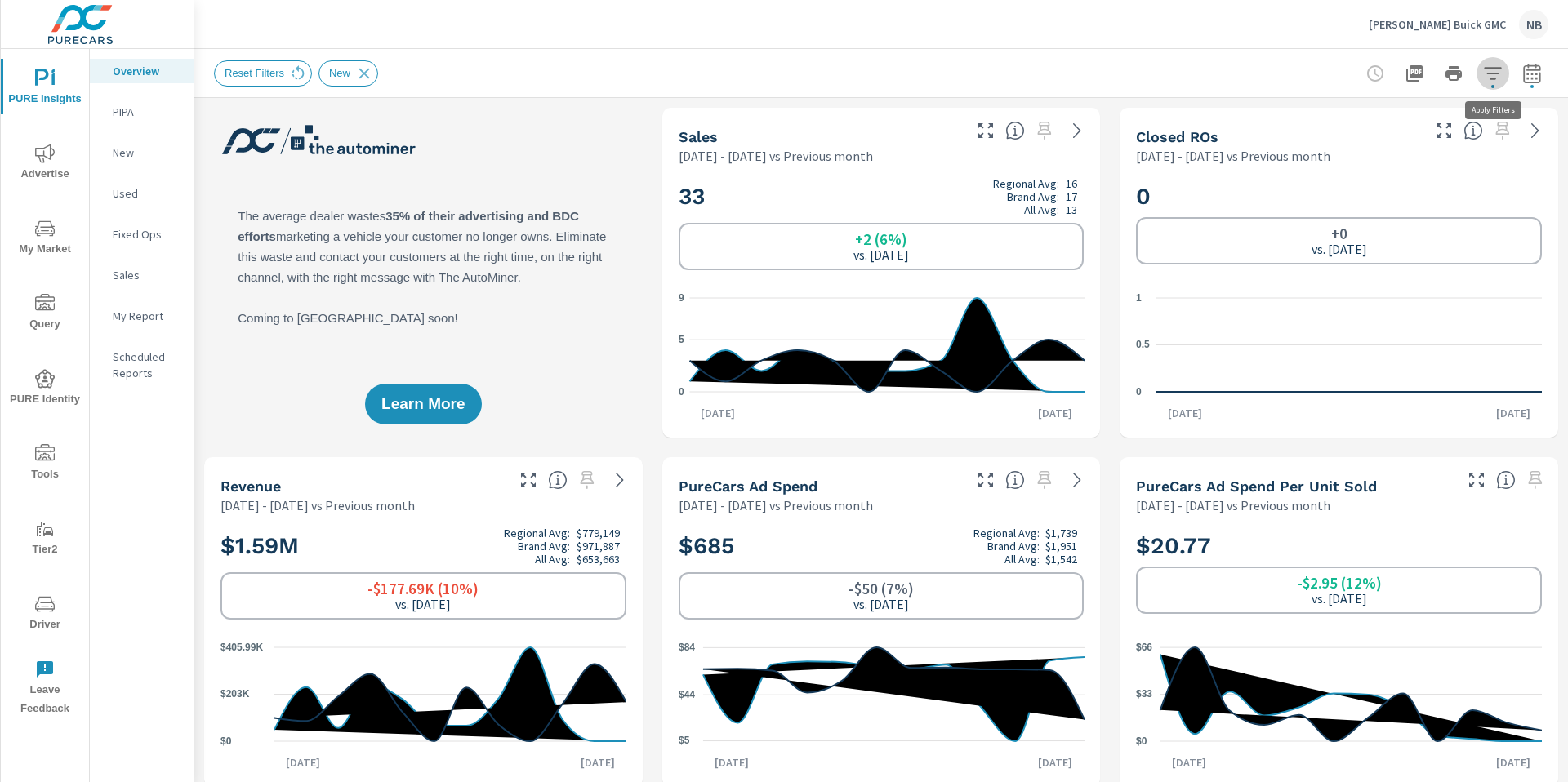
click at [1490, 82] on button "button" at bounding box center [1493, 73] width 32 height 32
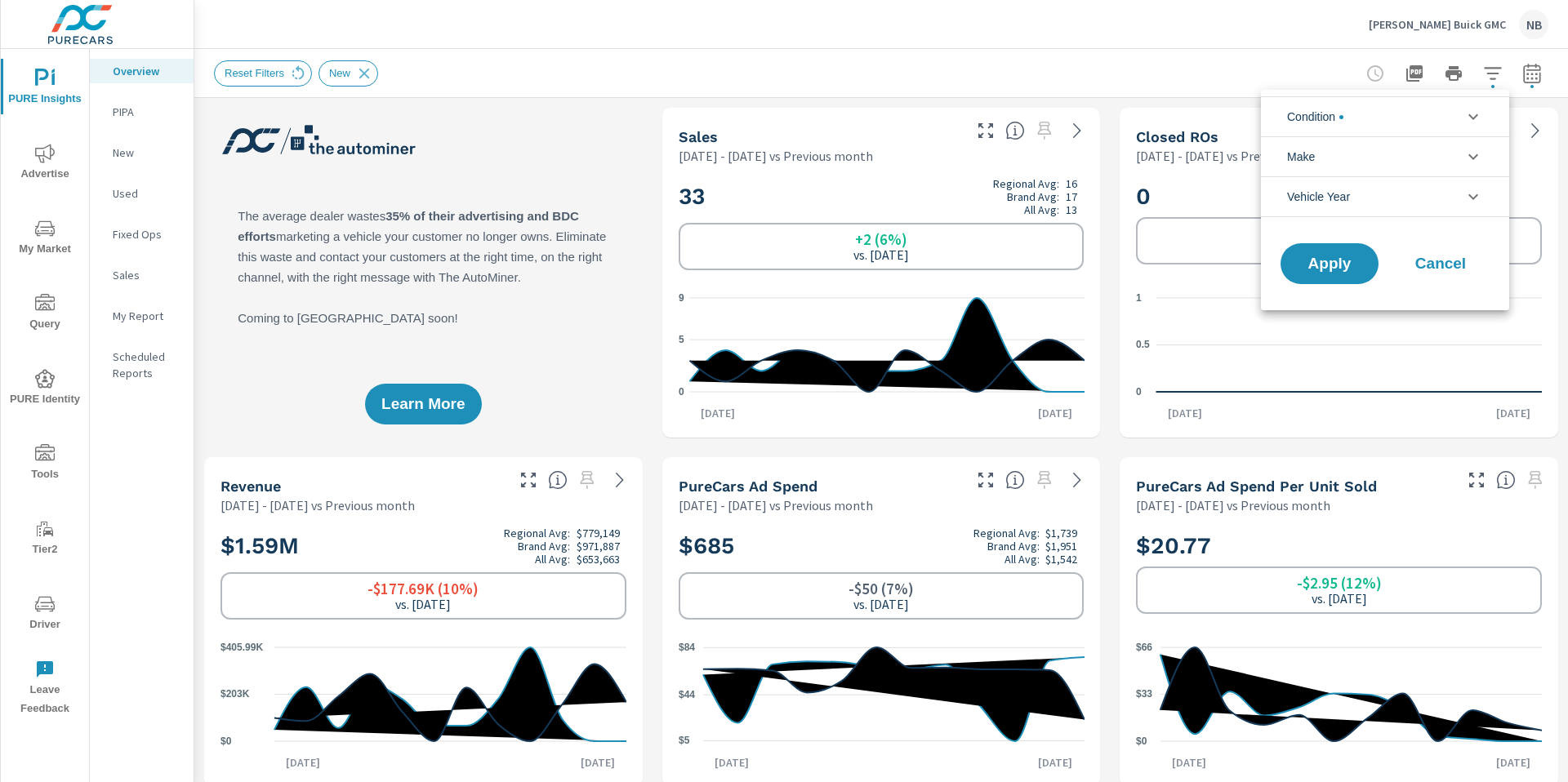
click at [1397, 149] on li "Make" at bounding box center [1385, 156] width 248 height 40
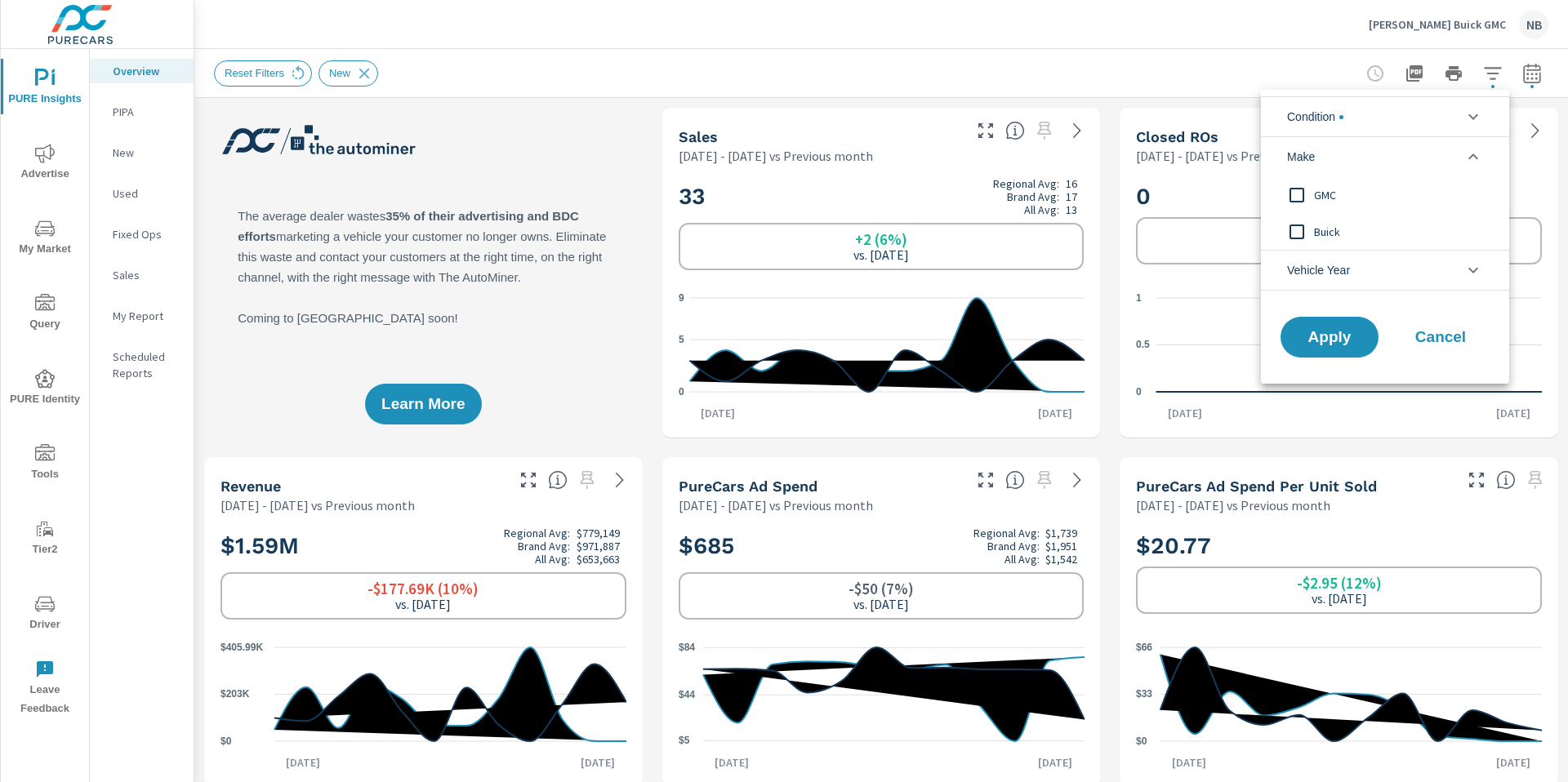
click at [1388, 114] on li "Condition" at bounding box center [1385, 116] width 248 height 40
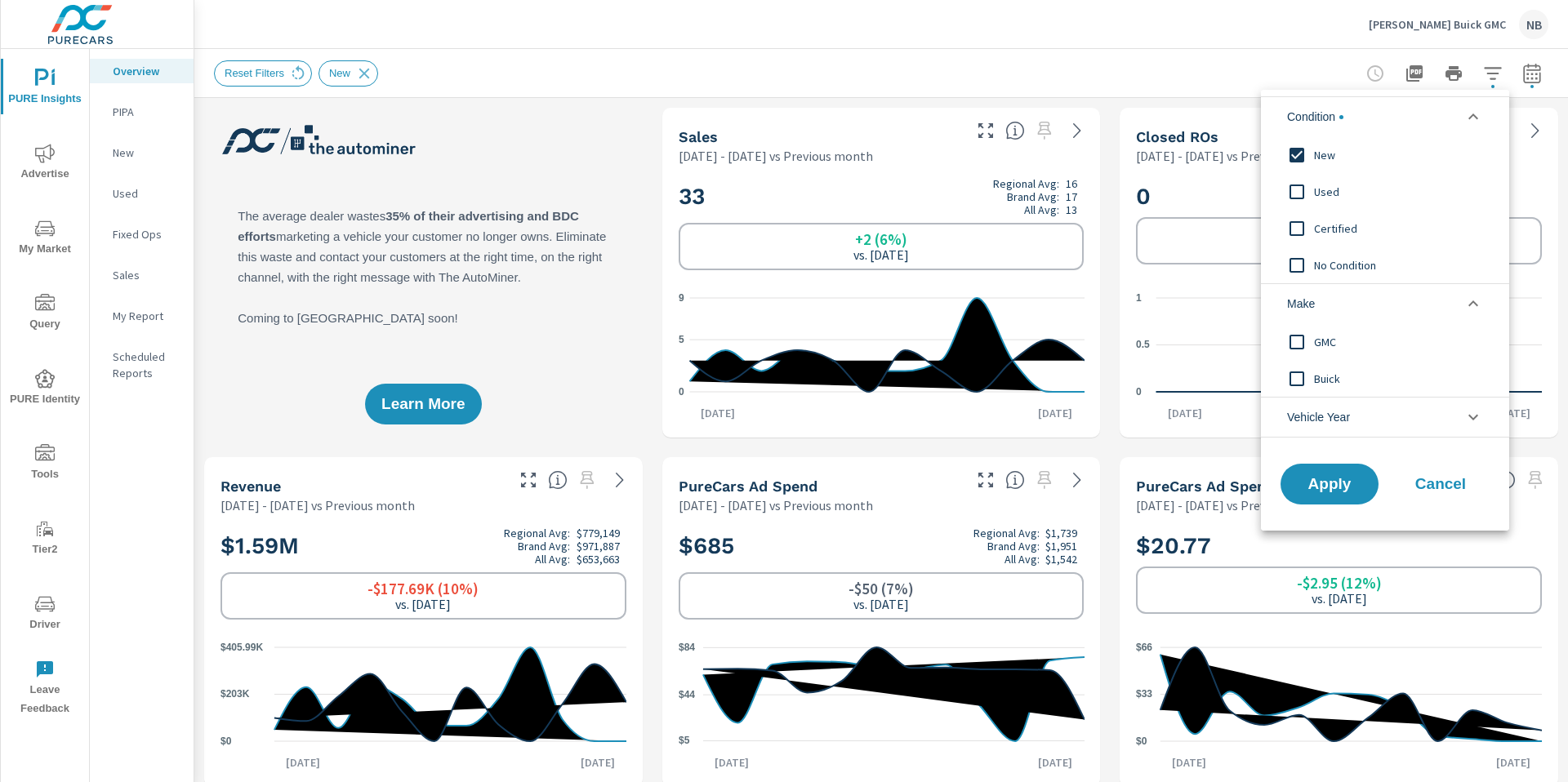
click at [1336, 191] on span "Used" at bounding box center [1404, 191] width 179 height 19
click at [1337, 155] on span "New" at bounding box center [1404, 155] width 179 height 19
click at [1355, 481] on span "Apply" at bounding box center [1329, 485] width 67 height 16
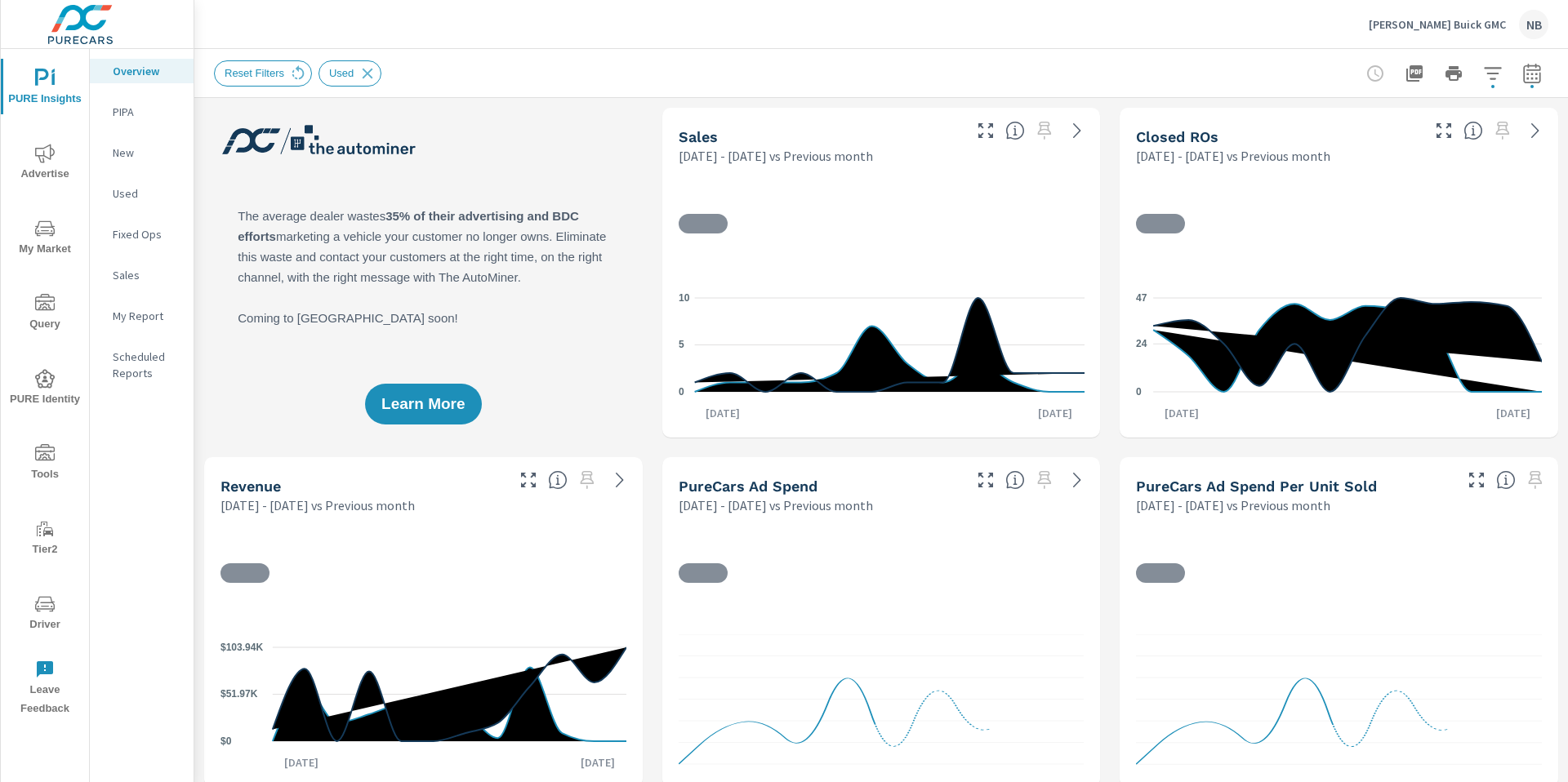
scroll to position [3122, 0]
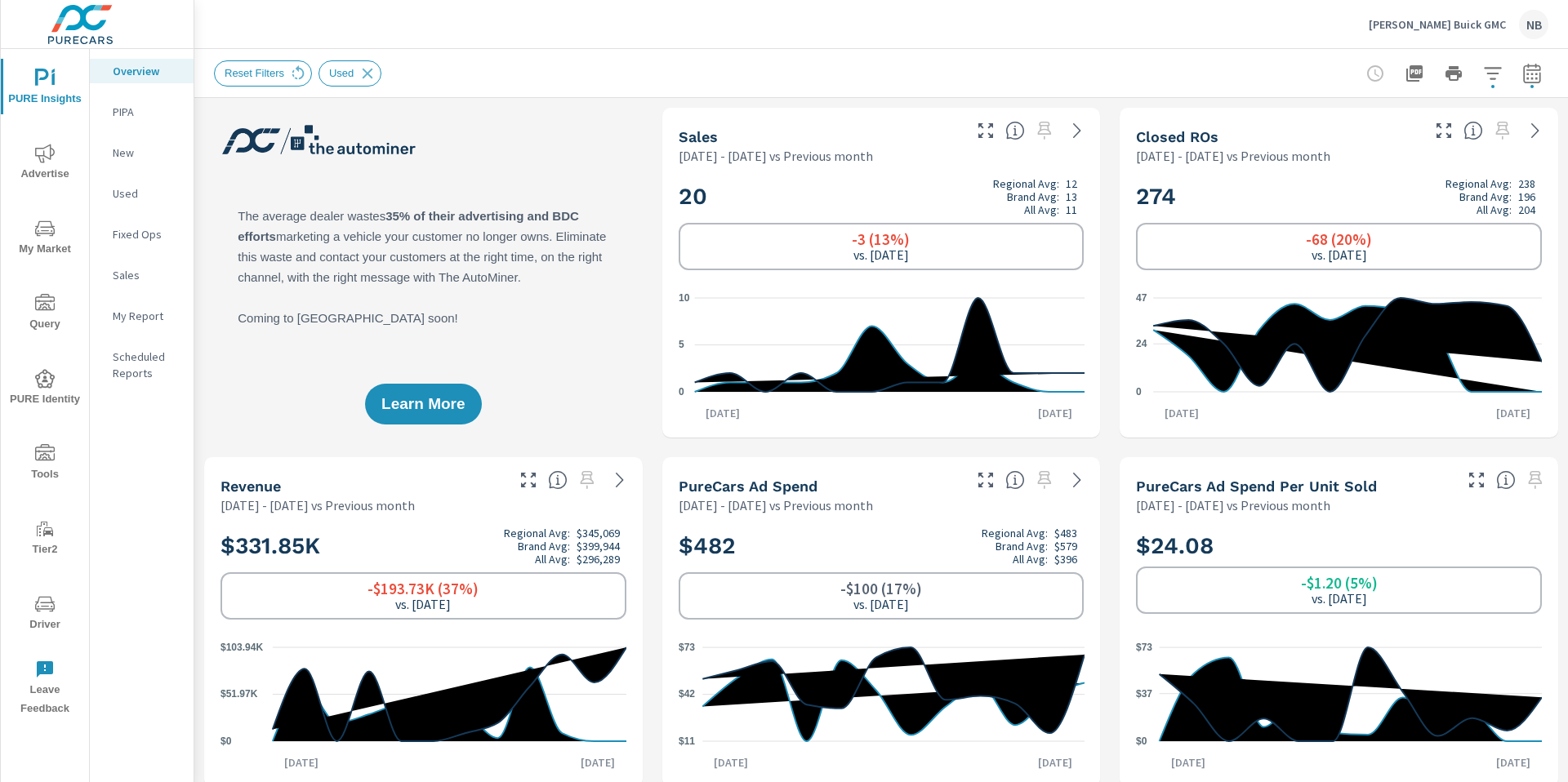
click at [1498, 85] on button "button" at bounding box center [1493, 73] width 32 height 32
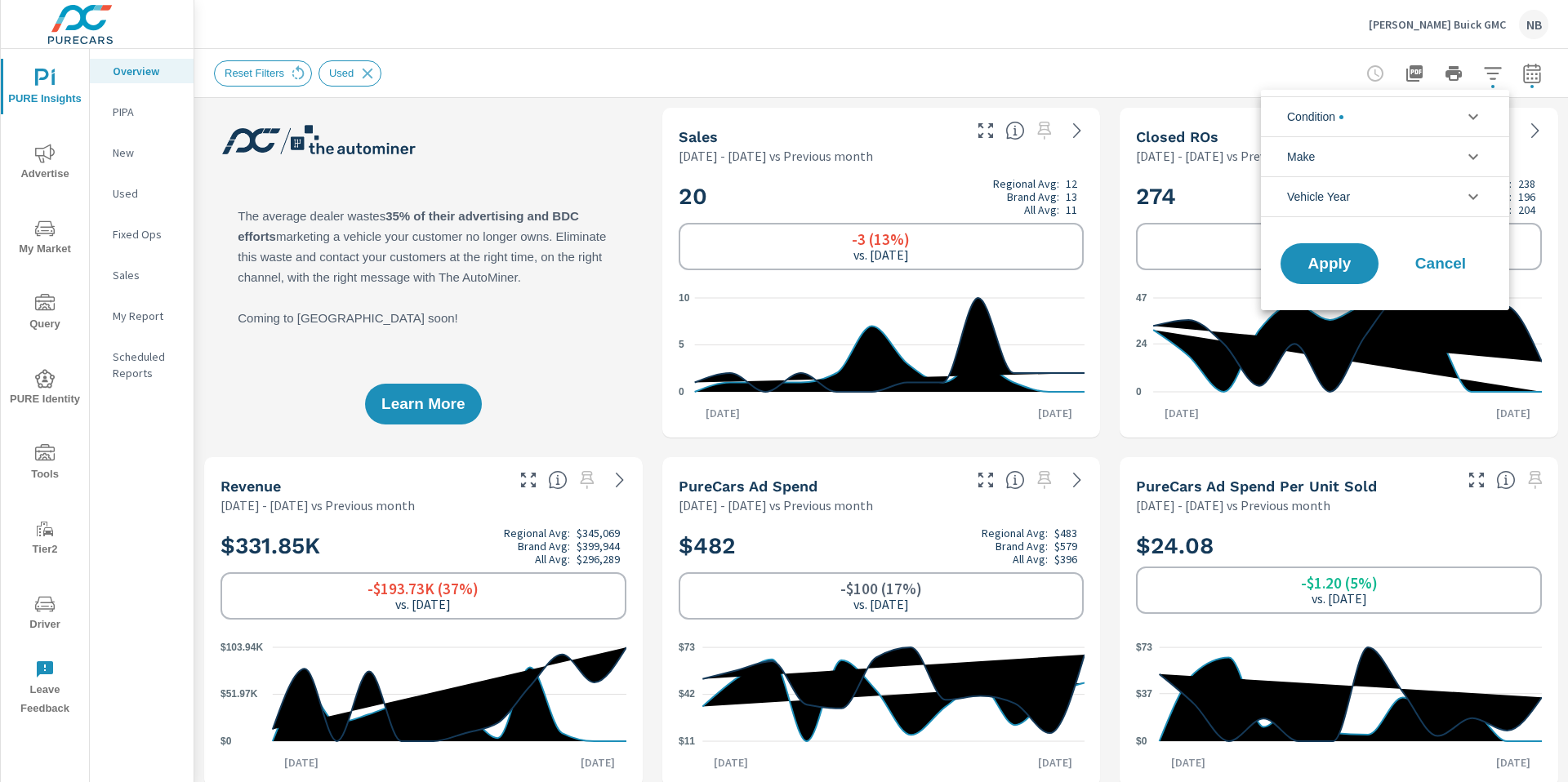
click at [1404, 111] on li "Condition" at bounding box center [1385, 116] width 248 height 40
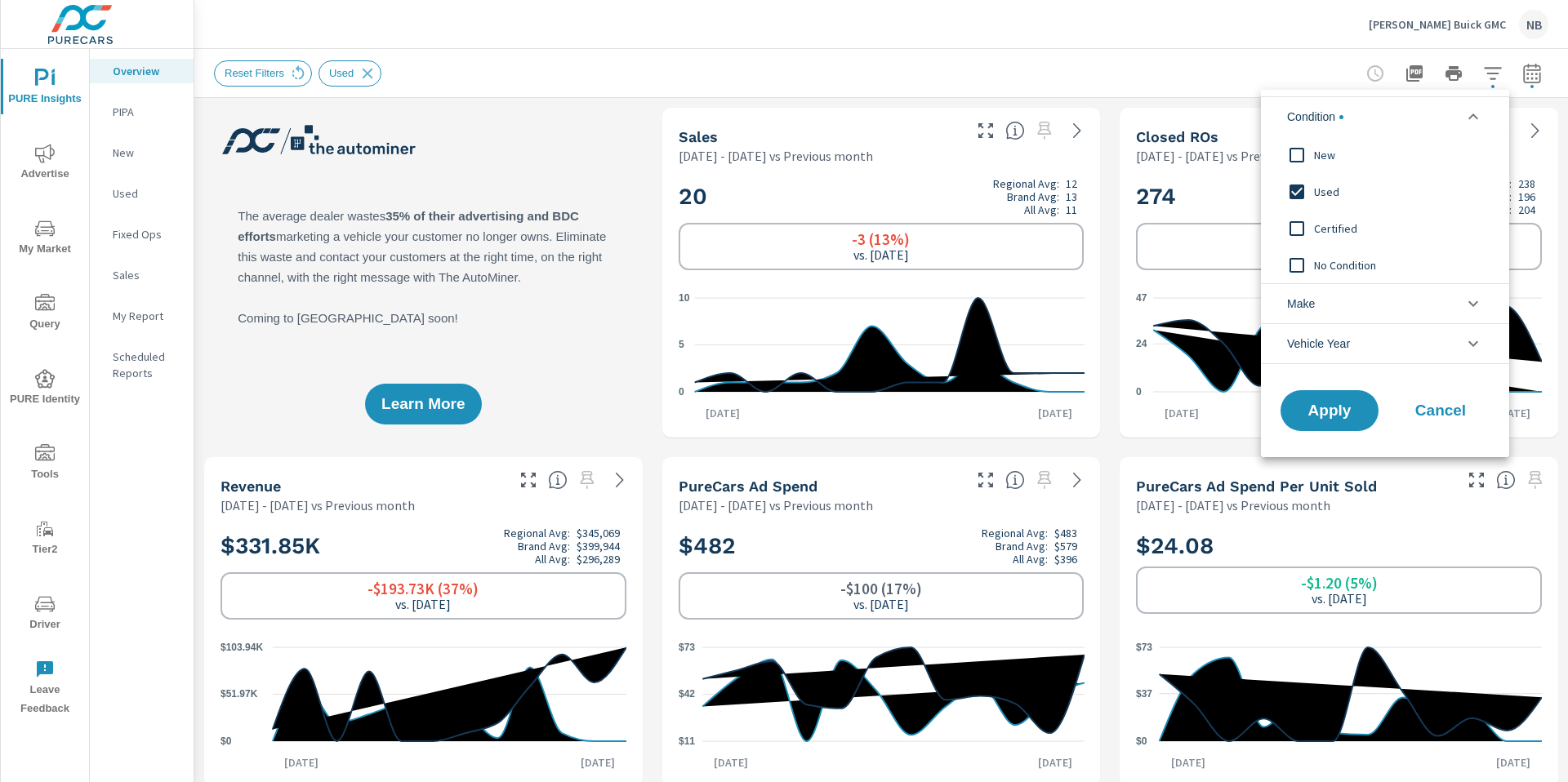
scroll to position [0, 0]
drag, startPoint x: 1313, startPoint y: 234, endPoint x: 1317, endPoint y: 219, distance: 15.5
click at [1315, 230] on div "Certified" at bounding box center [1384, 228] width 245 height 37
drag, startPoint x: 1317, startPoint y: 219, endPoint x: 1327, endPoint y: 191, distance: 29.7
click at [1327, 189] on span "Used" at bounding box center [1404, 191] width 179 height 19
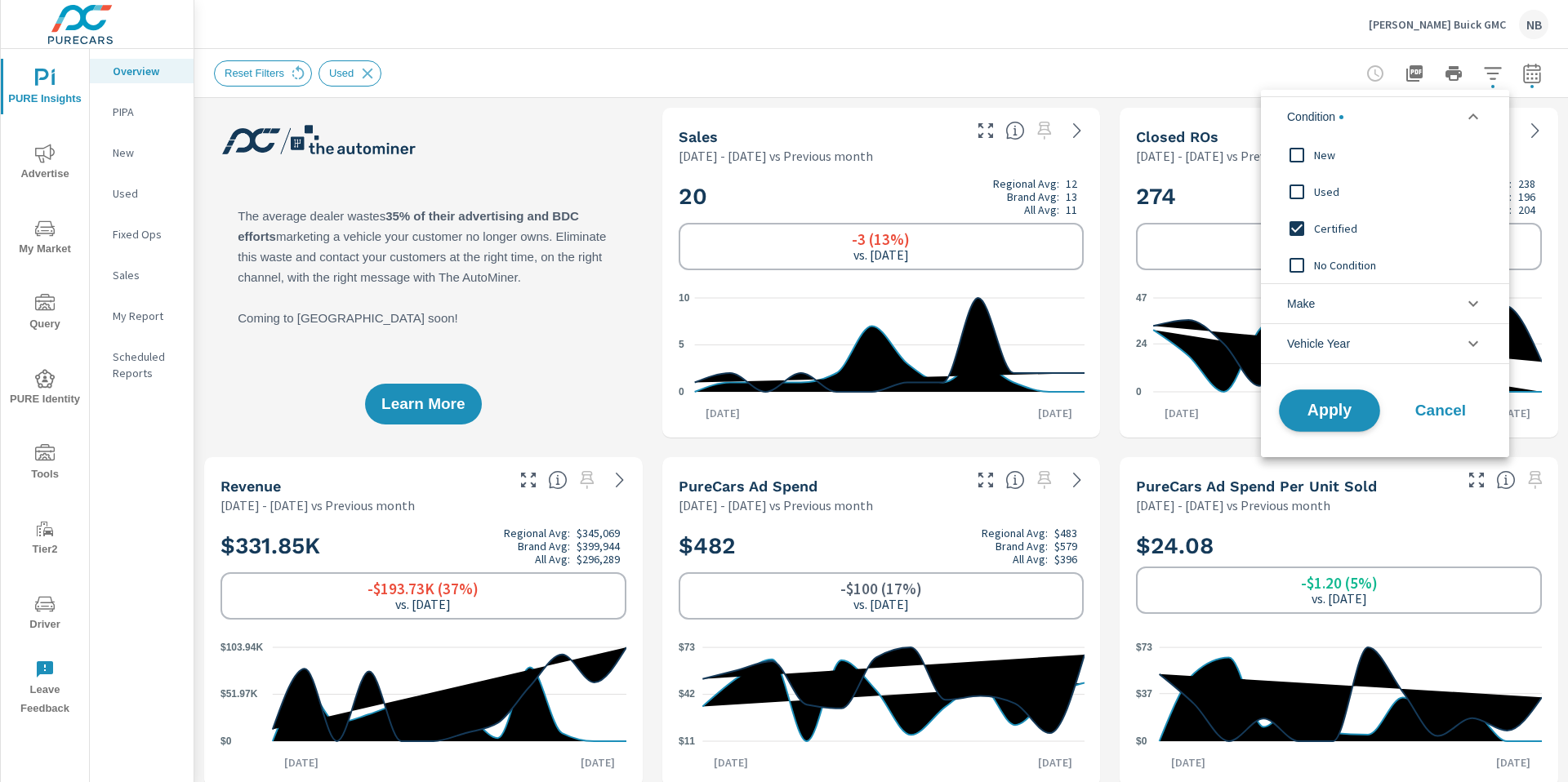
click at [1310, 412] on span "Apply" at bounding box center [1329, 412] width 67 height 16
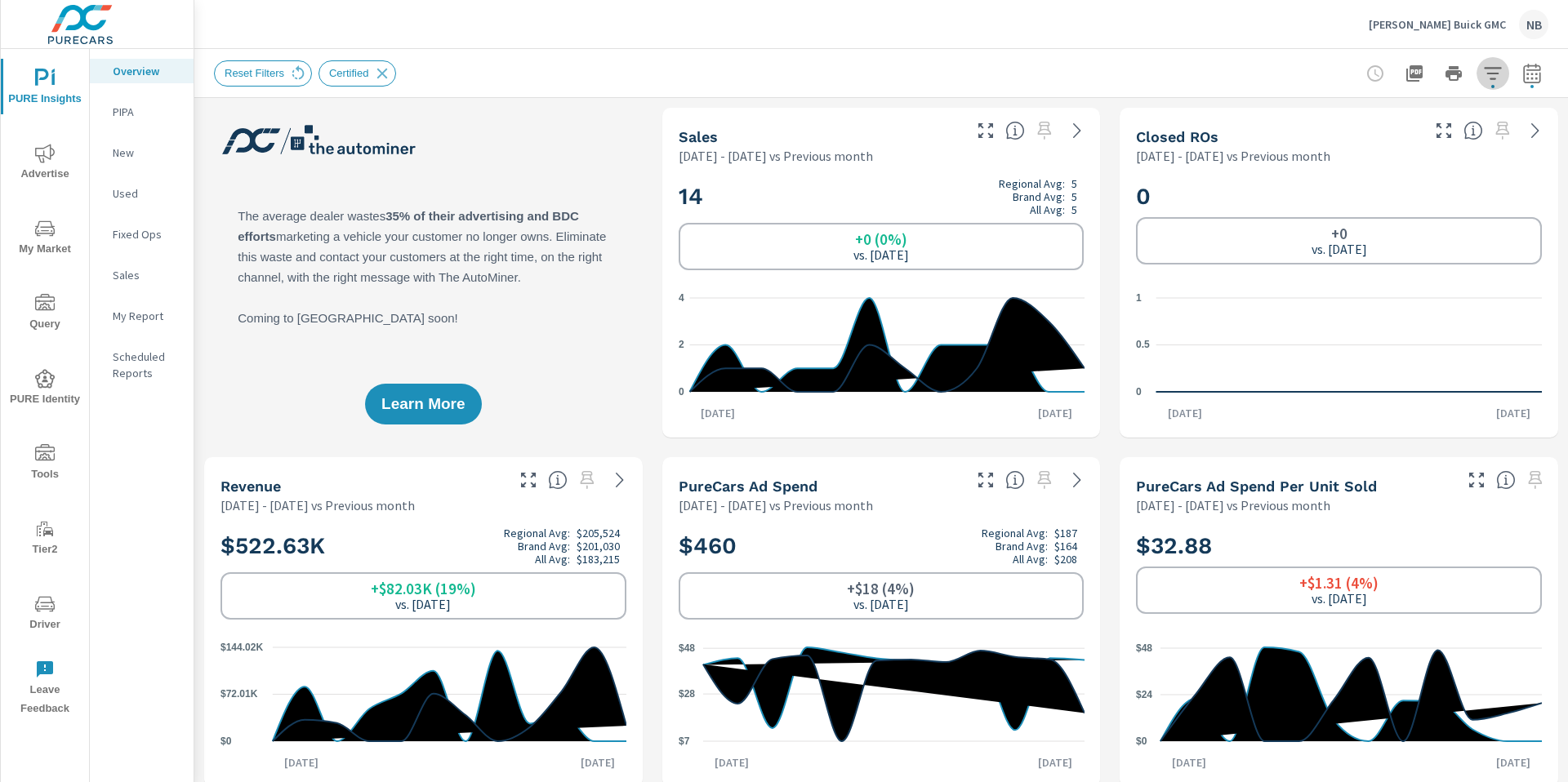
click at [1497, 61] on button "button" at bounding box center [1493, 73] width 32 height 32
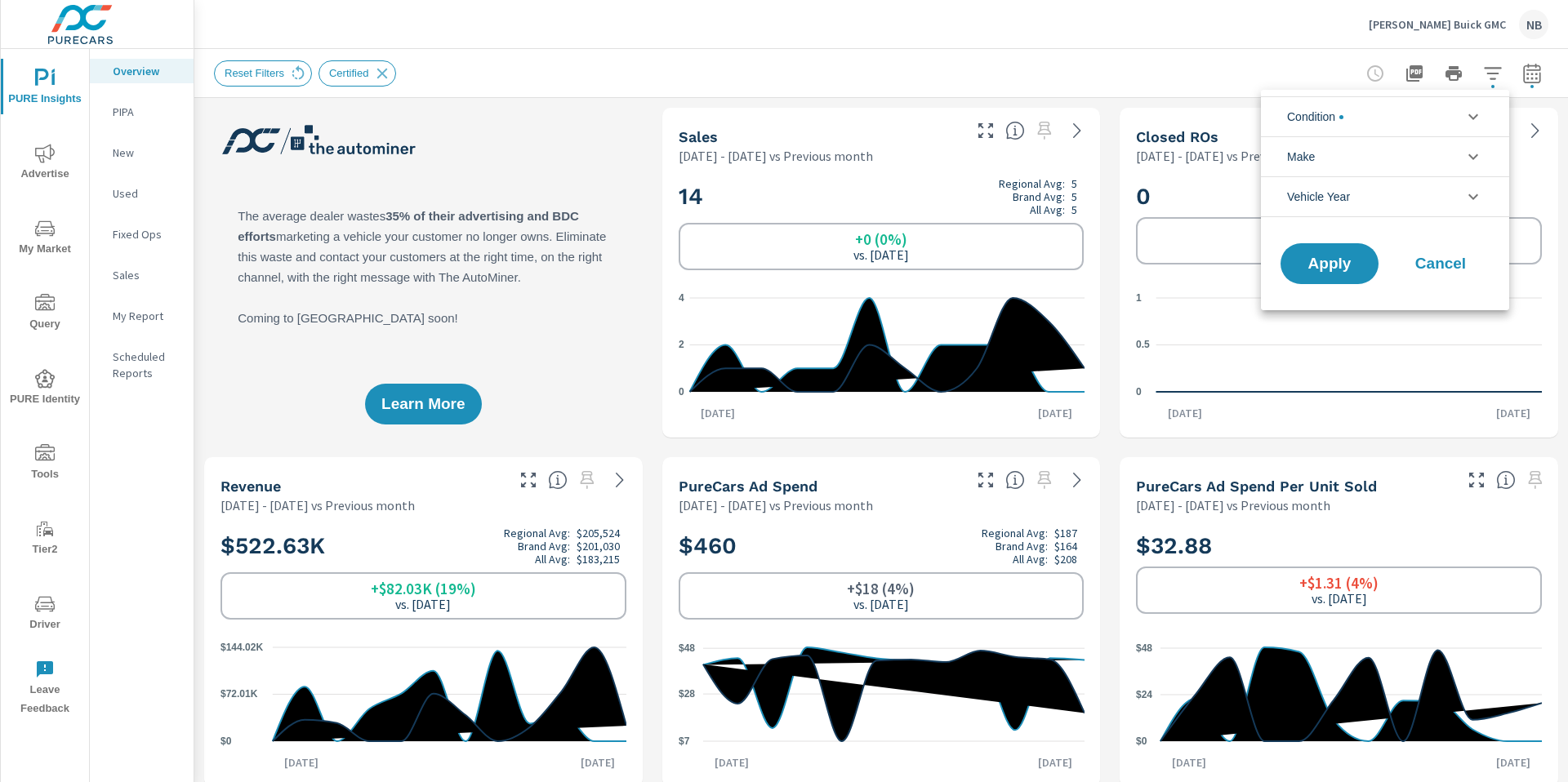
scroll to position [73, 0]
click at [1496, 62] on div at bounding box center [784, 391] width 1568 height 782
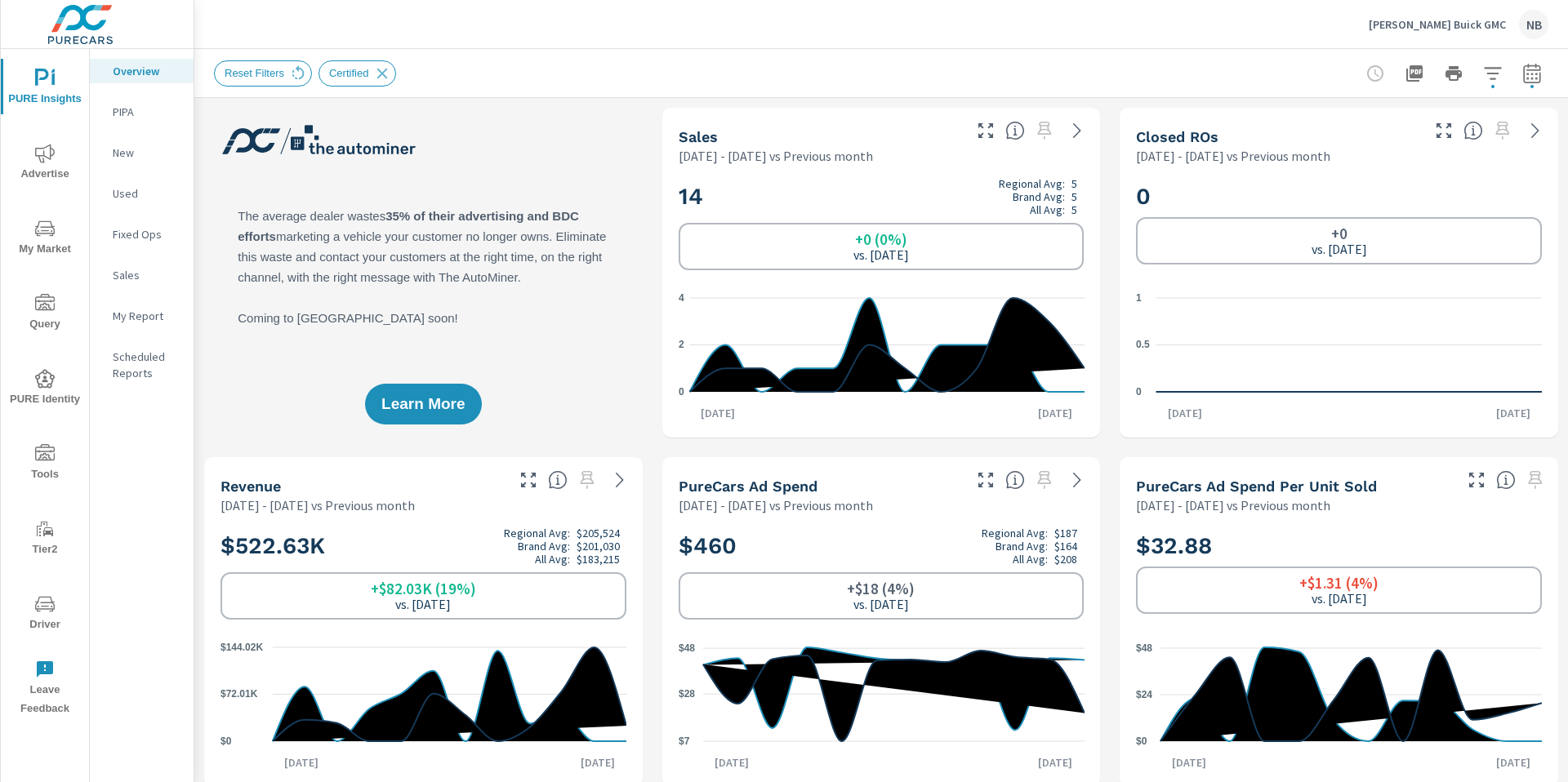
click at [1496, 64] on icon "button" at bounding box center [1493, 73] width 19 height 19
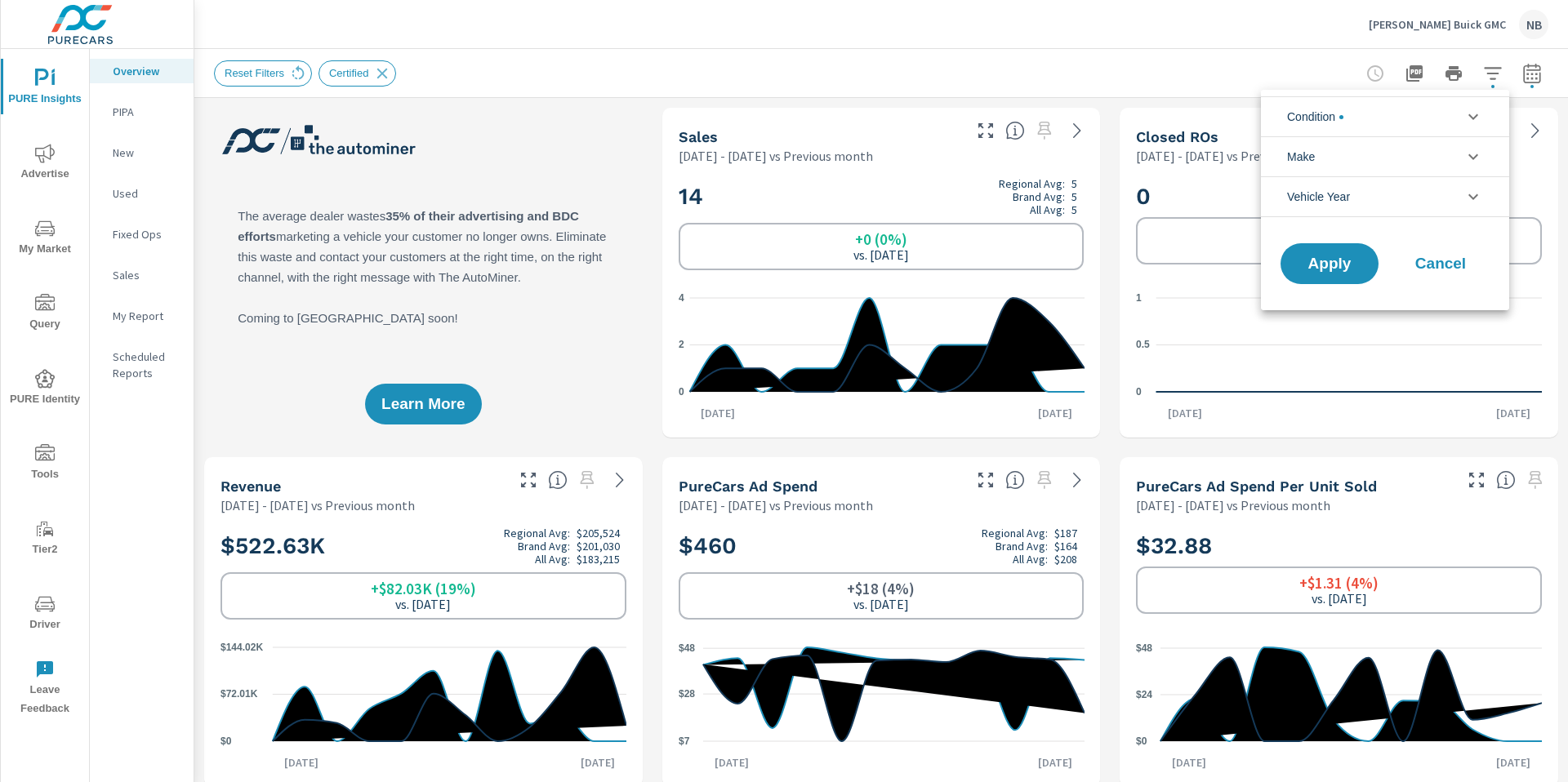
click at [1405, 110] on li "Condition" at bounding box center [1385, 116] width 248 height 40
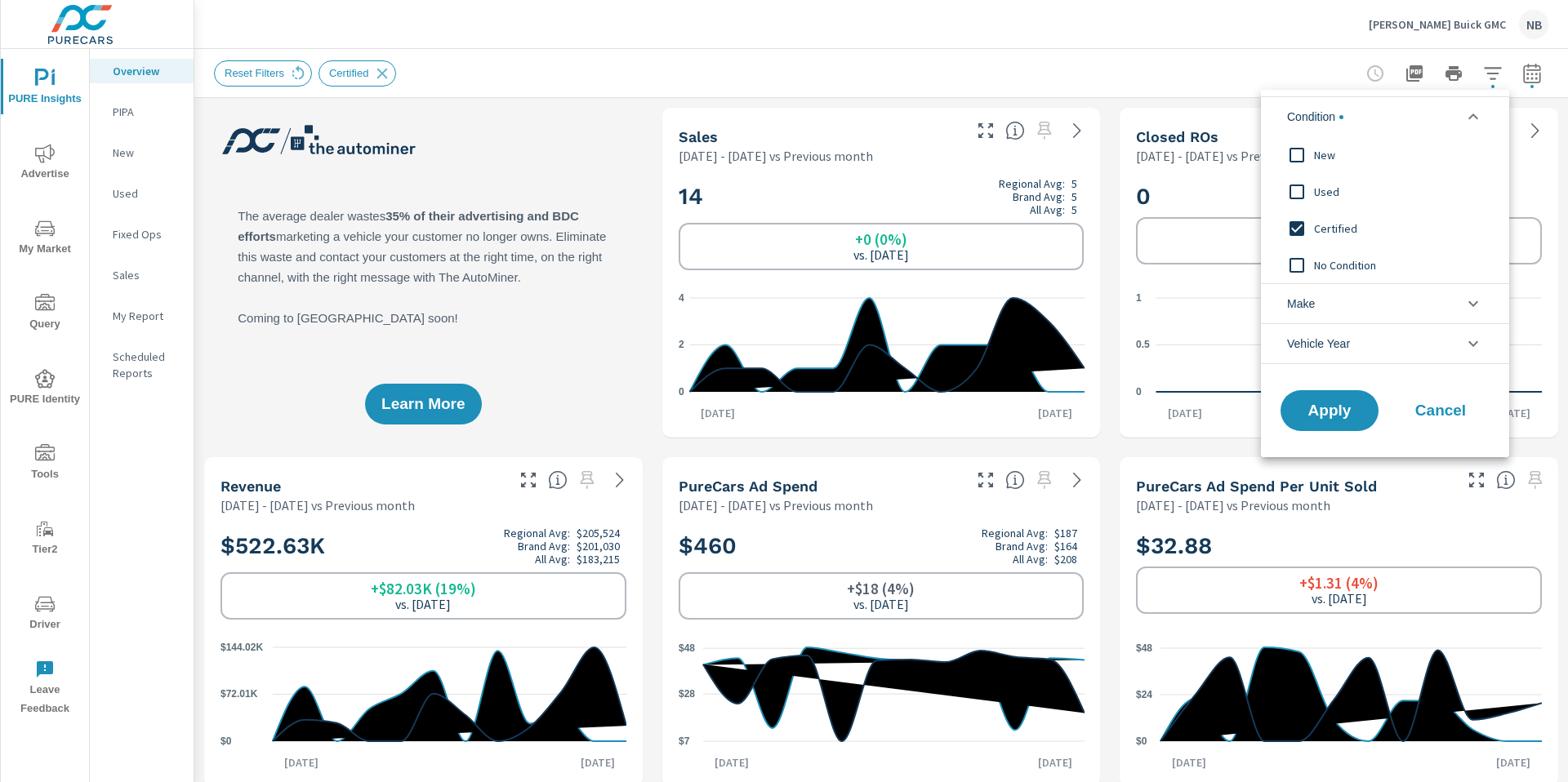
scroll to position [0, 0]
click at [1337, 154] on span "New" at bounding box center [1404, 155] width 179 height 19
click at [1337, 233] on span "Certified" at bounding box center [1404, 228] width 179 height 19
click at [1355, 310] on li "Make" at bounding box center [1385, 303] width 248 height 40
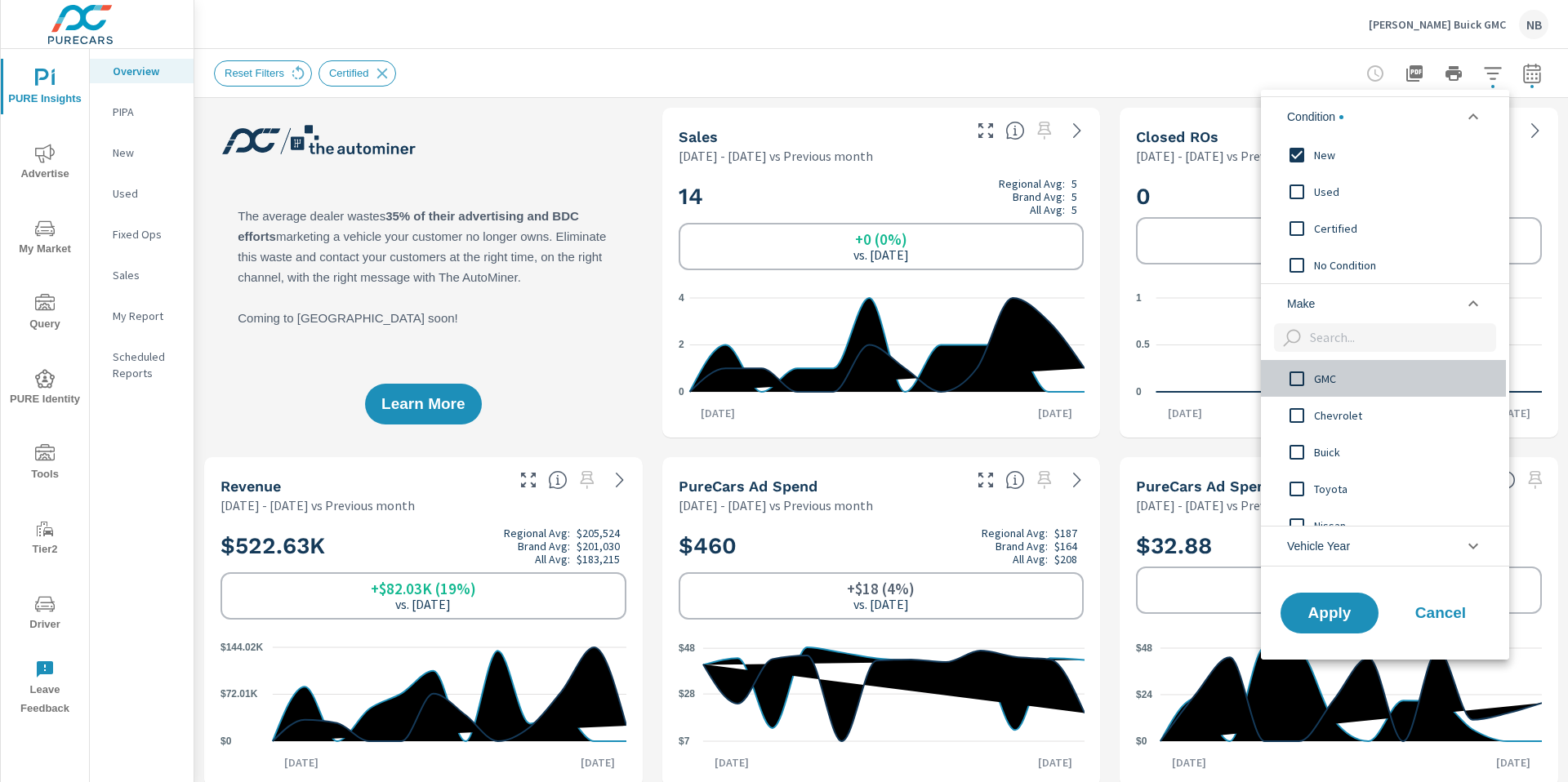
click at [1317, 384] on span "GMC" at bounding box center [1404, 378] width 179 height 19
click at [1332, 612] on span "Apply" at bounding box center [1329, 613] width 67 height 16
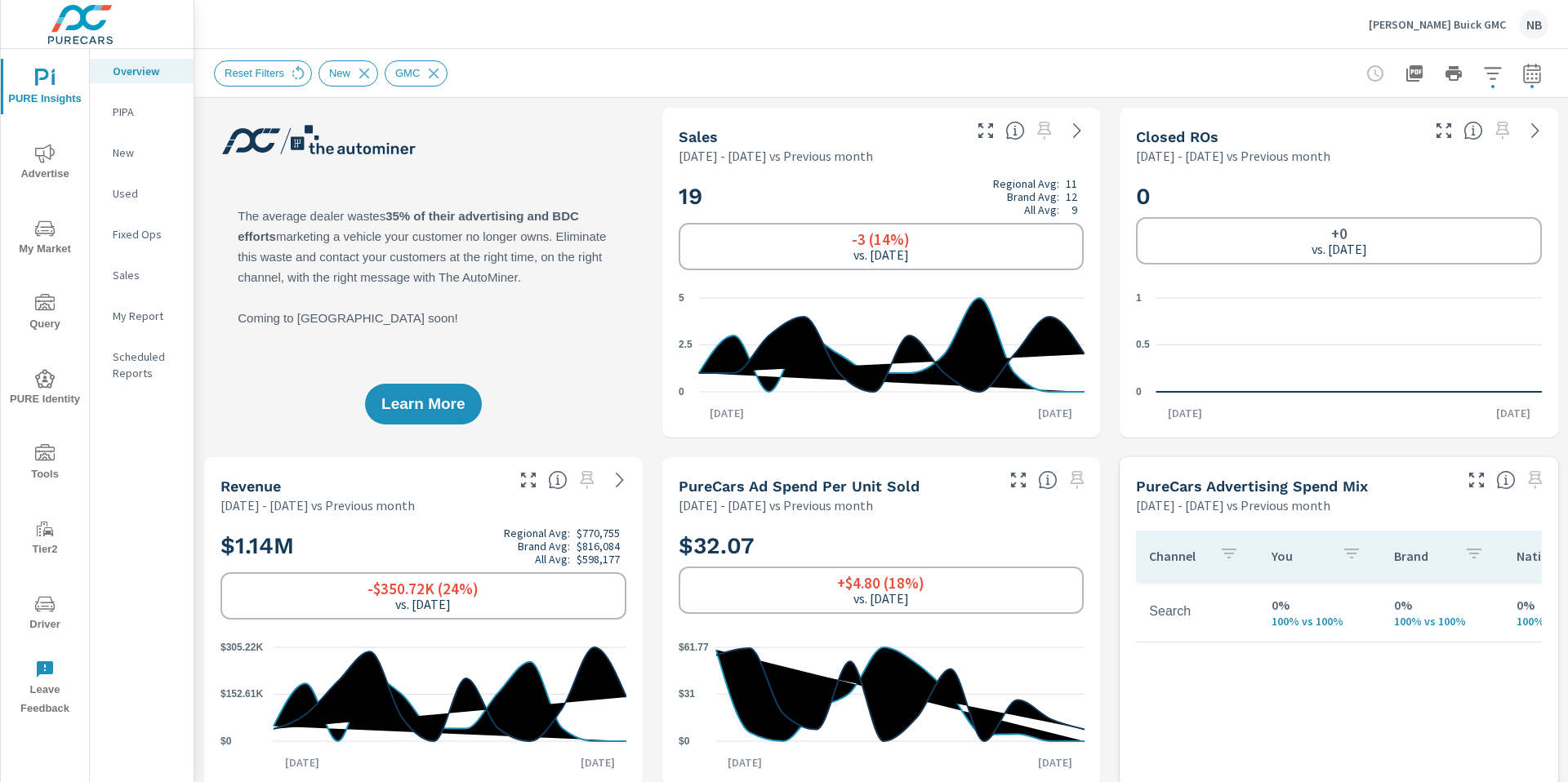
scroll to position [1, 0]
click at [1493, 78] on icon "button" at bounding box center [1493, 73] width 17 height 12
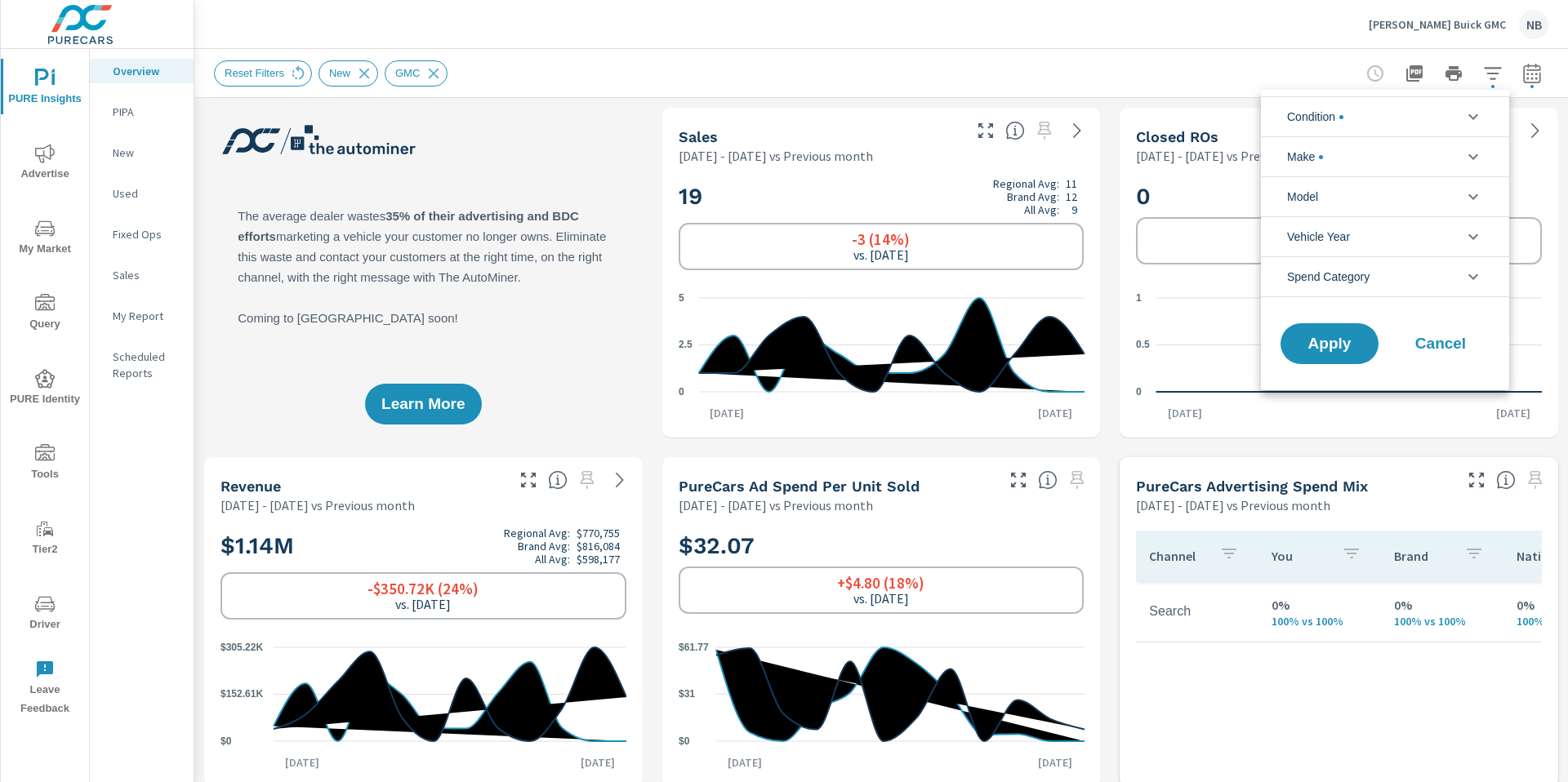
click at [1343, 129] on span "Condition" at bounding box center [1315, 116] width 56 height 39
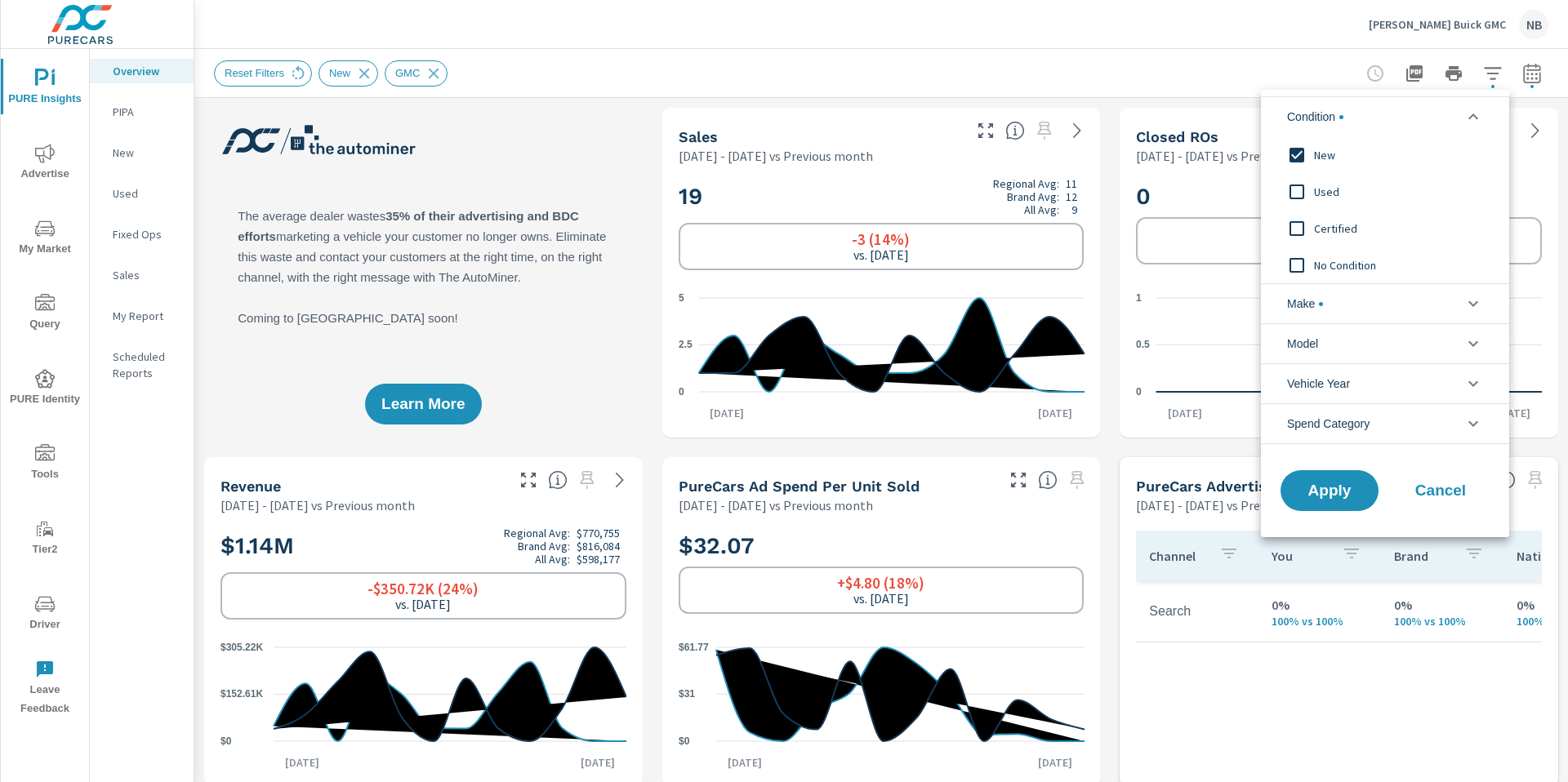
click at [1339, 299] on li "Make" at bounding box center [1385, 303] width 248 height 40
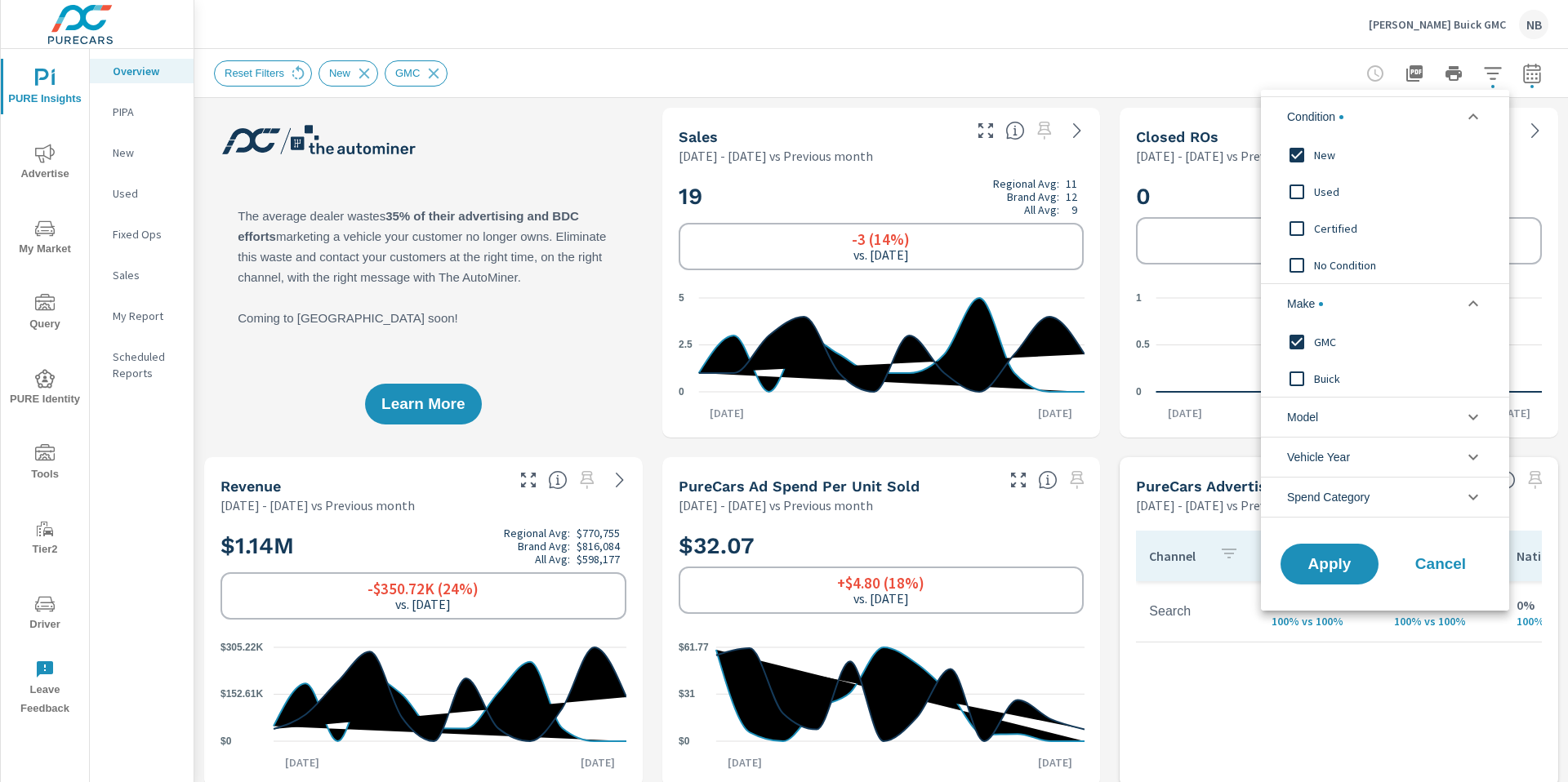
click at [1326, 343] on span "GMC" at bounding box center [1404, 342] width 179 height 19
click at [1321, 385] on span "Buick" at bounding box center [1404, 378] width 179 height 19
click at [1331, 568] on span "Apply" at bounding box center [1329, 564] width 67 height 16
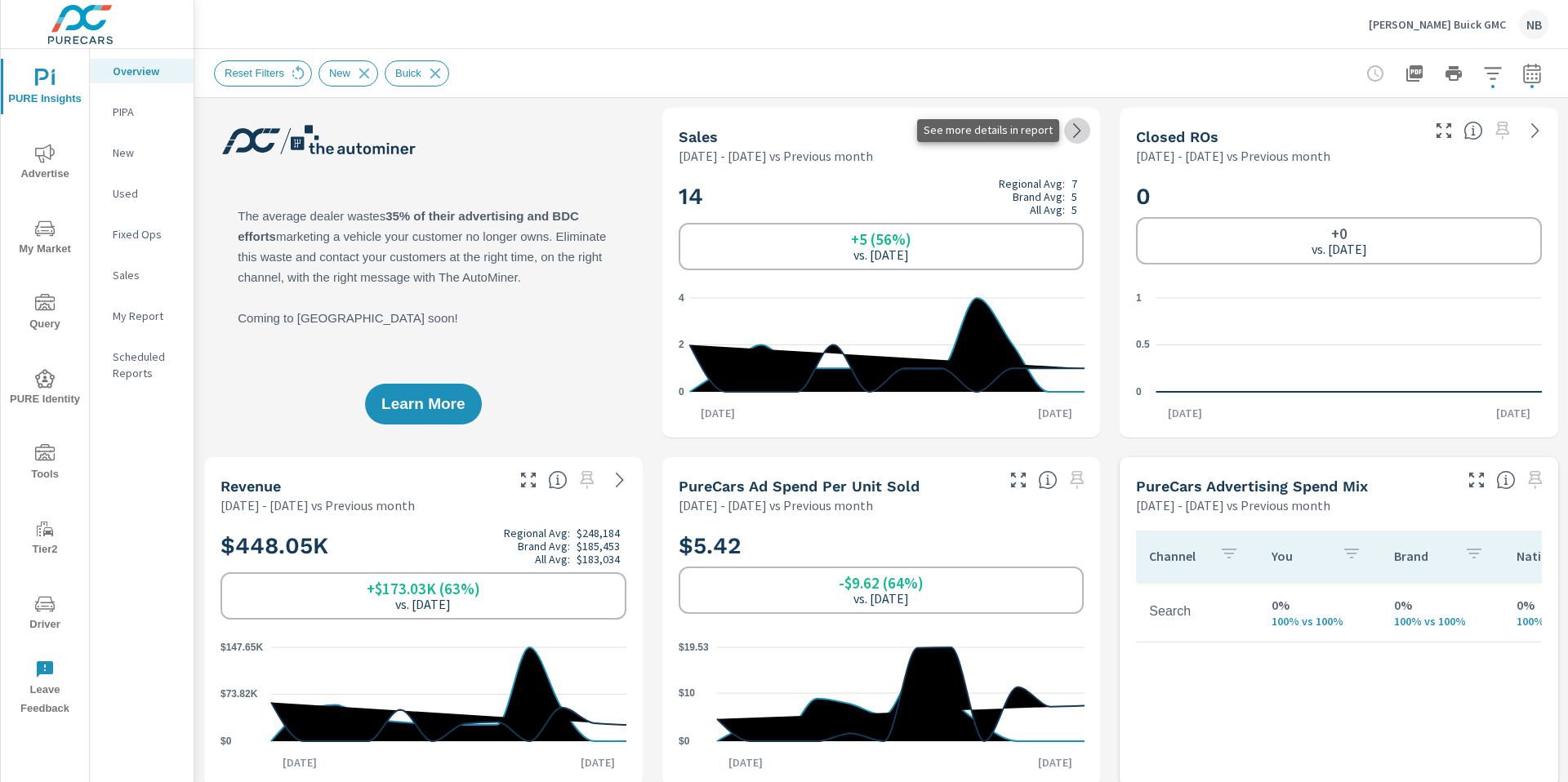
click at [1083, 128] on icon at bounding box center [1077, 130] width 19 height 19
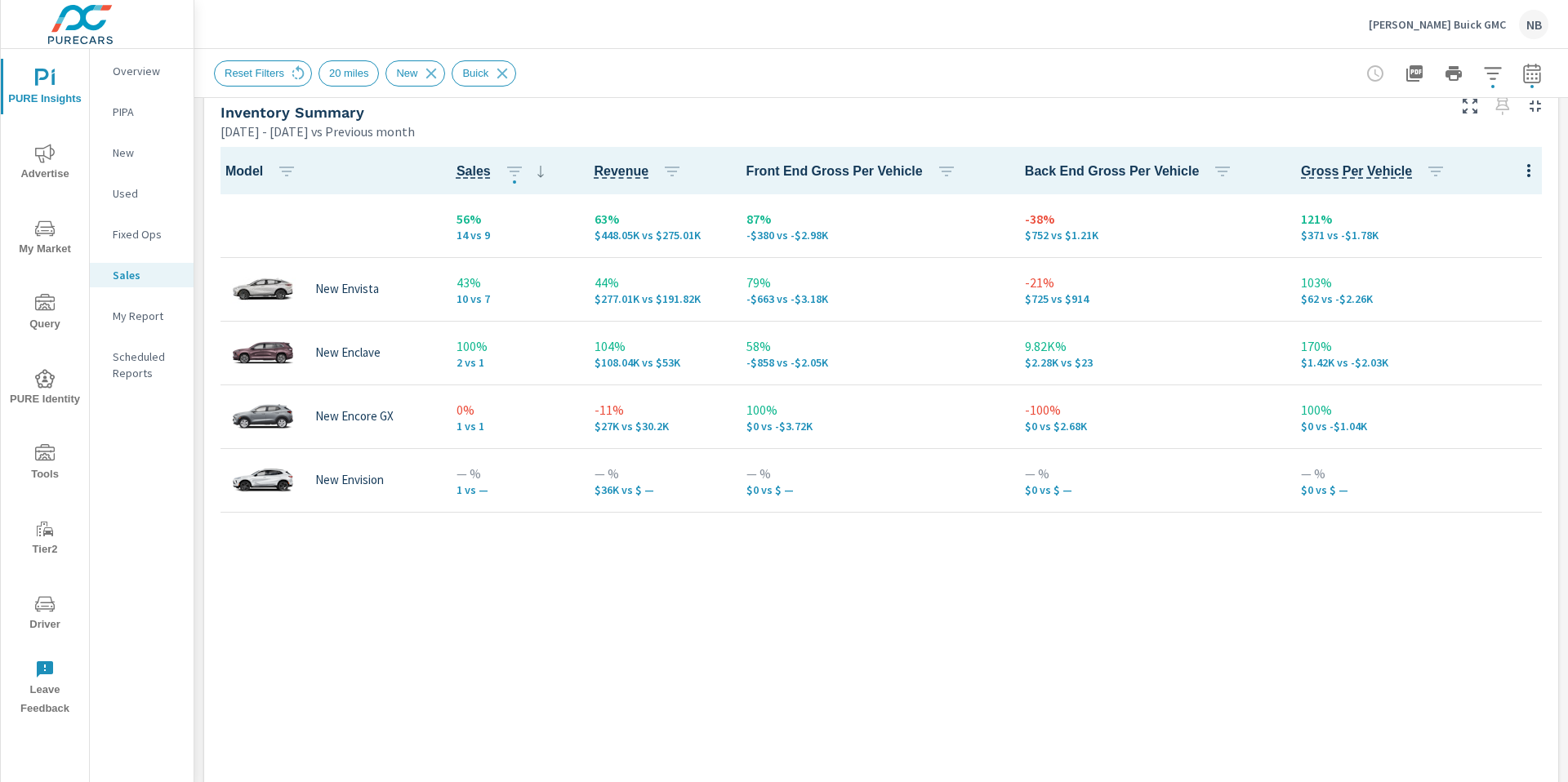
scroll to position [723, 0]
click at [1490, 76] on icon "button" at bounding box center [1493, 73] width 19 height 19
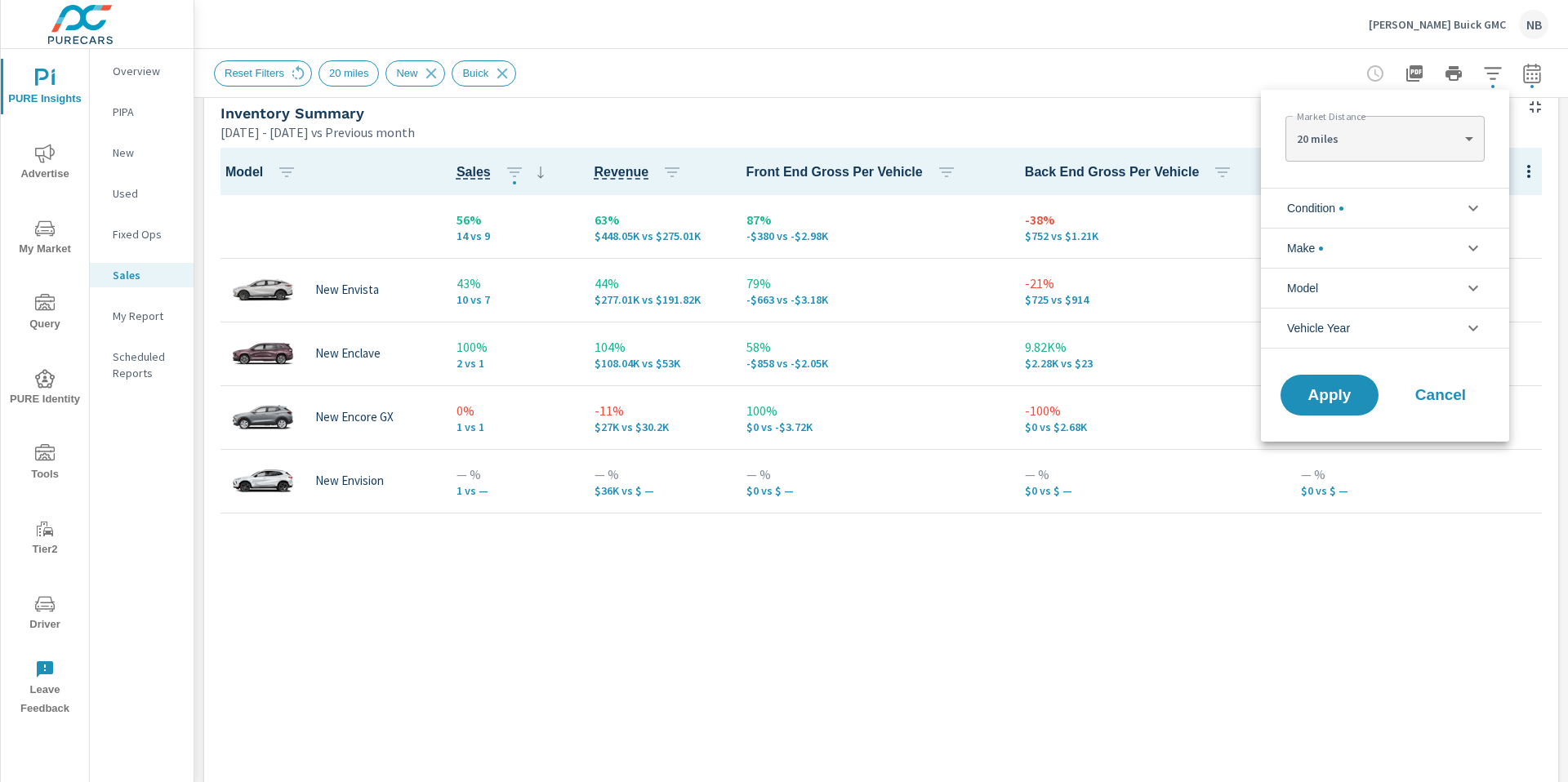
scroll to position [37, 0]
click at [1358, 193] on li "Condition" at bounding box center [1385, 208] width 248 height 40
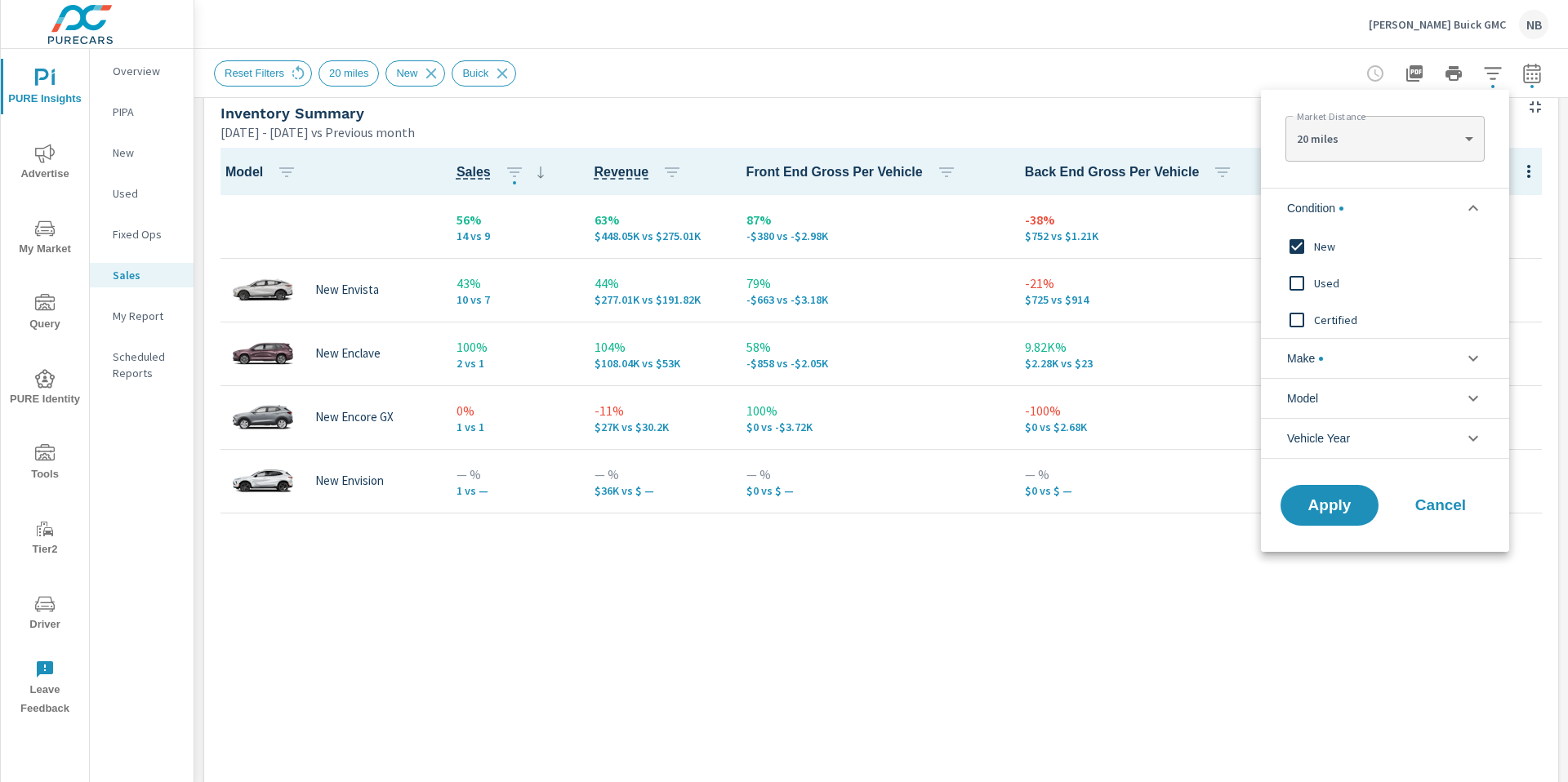
click at [1331, 356] on li "Make" at bounding box center [1385, 358] width 248 height 40
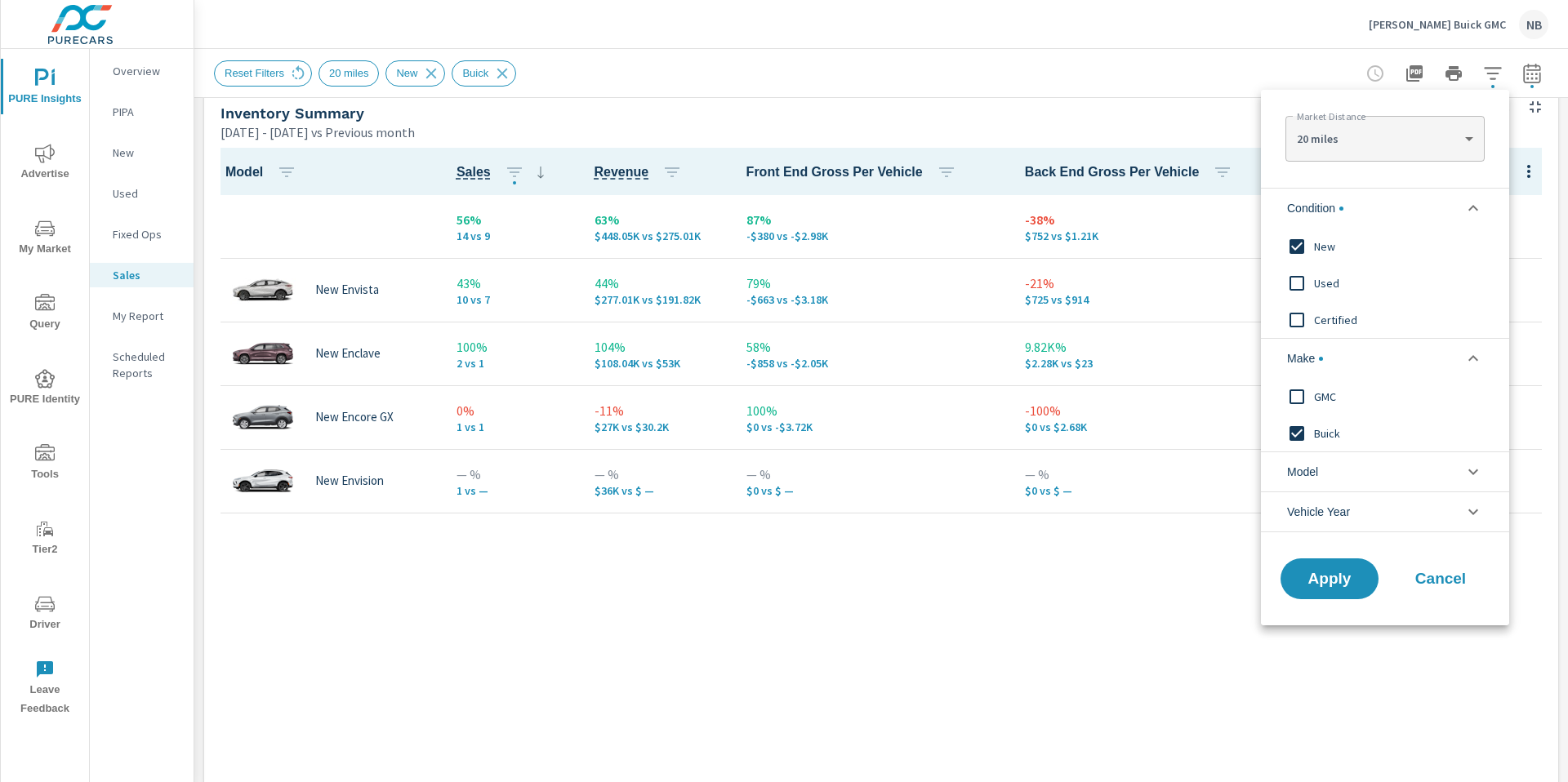
scroll to position [0, 0]
click at [1325, 388] on span "GMC" at bounding box center [1404, 397] width 179 height 19
click at [1326, 431] on span "Buick" at bounding box center [1404, 433] width 179 height 19
click at [1322, 590] on button "Apply" at bounding box center [1330, 578] width 101 height 43
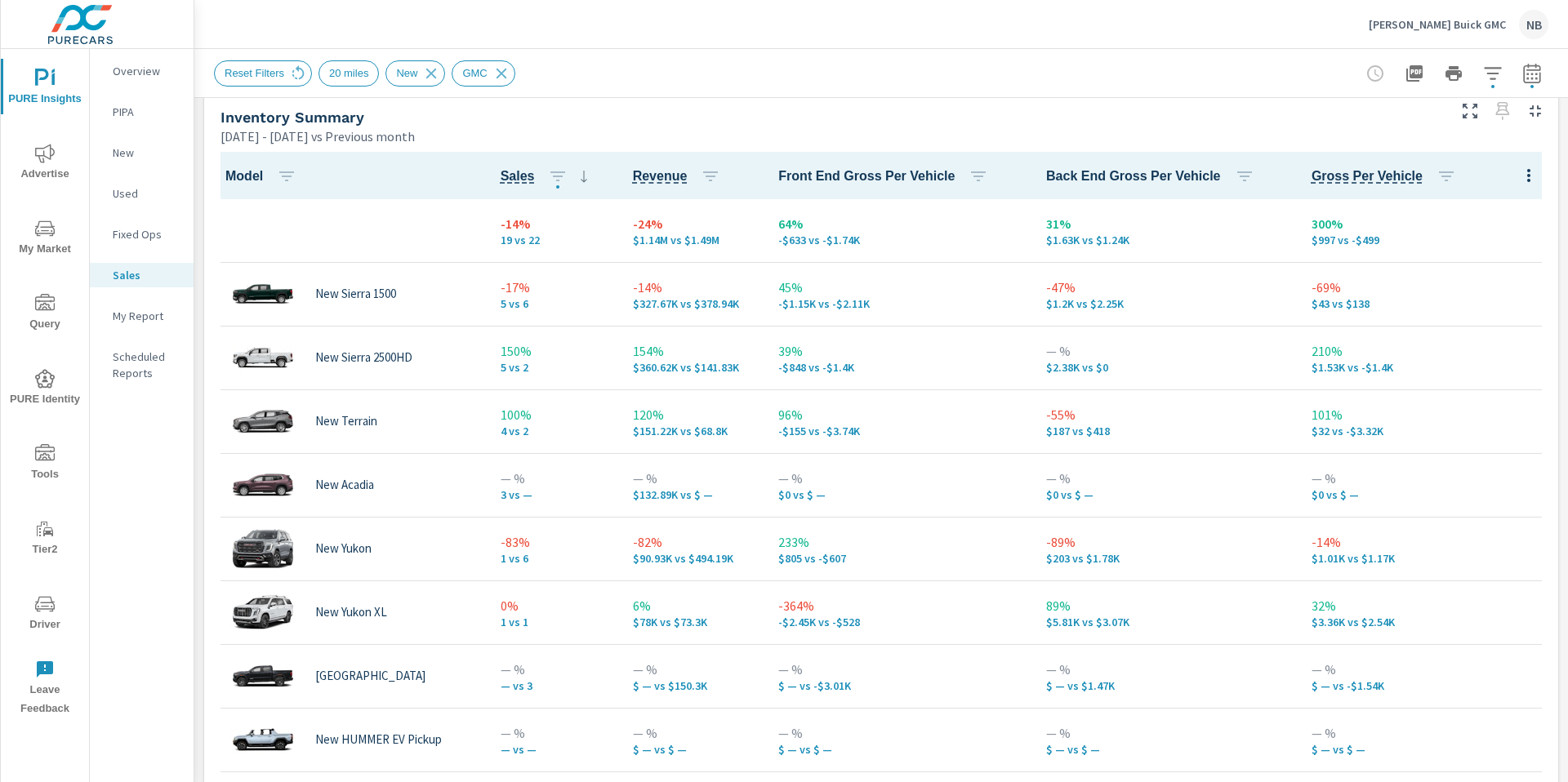
scroll to position [737, 0]
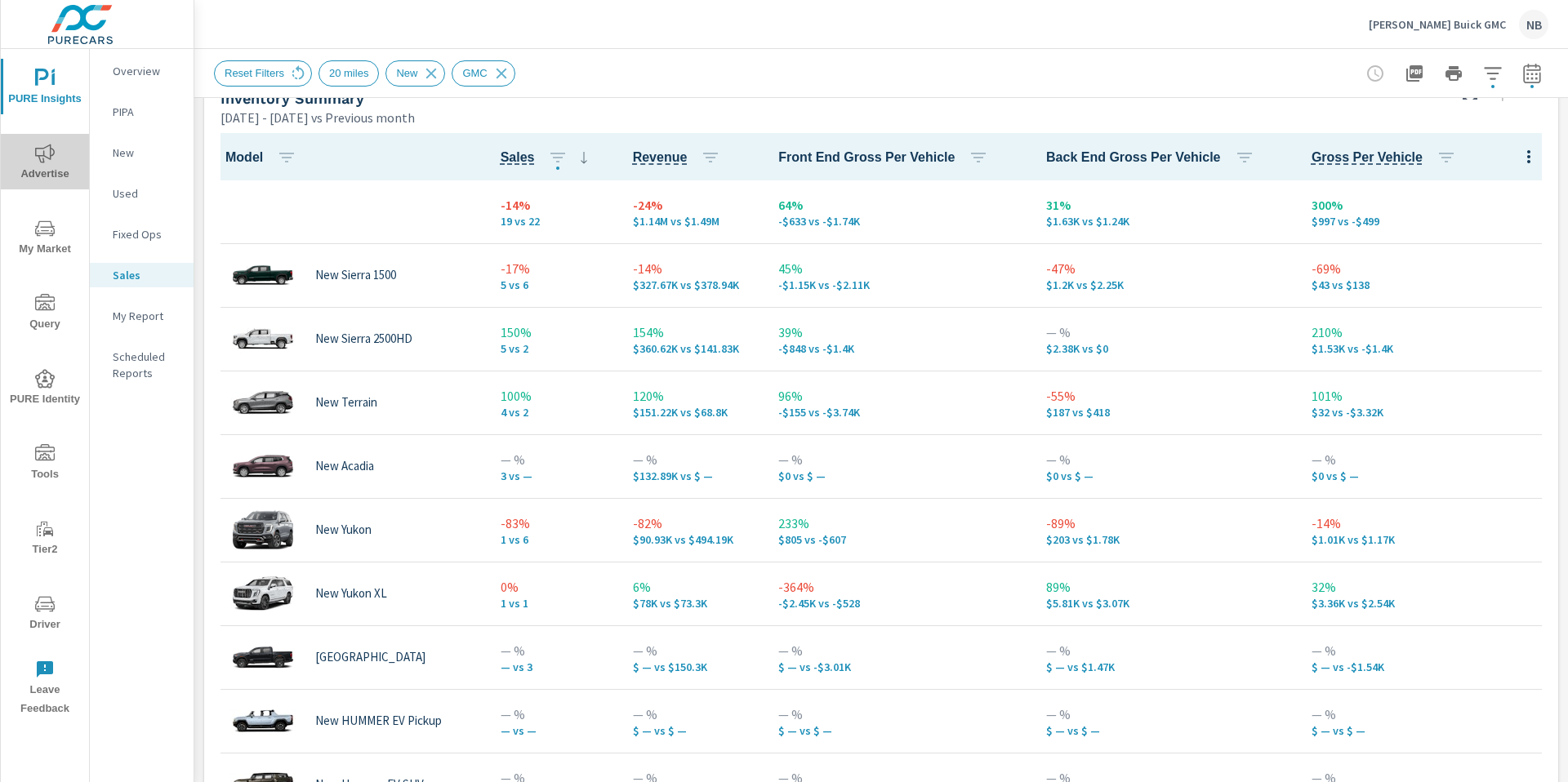
click at [41, 167] on span "Advertise" at bounding box center [45, 163] width 79 height 40
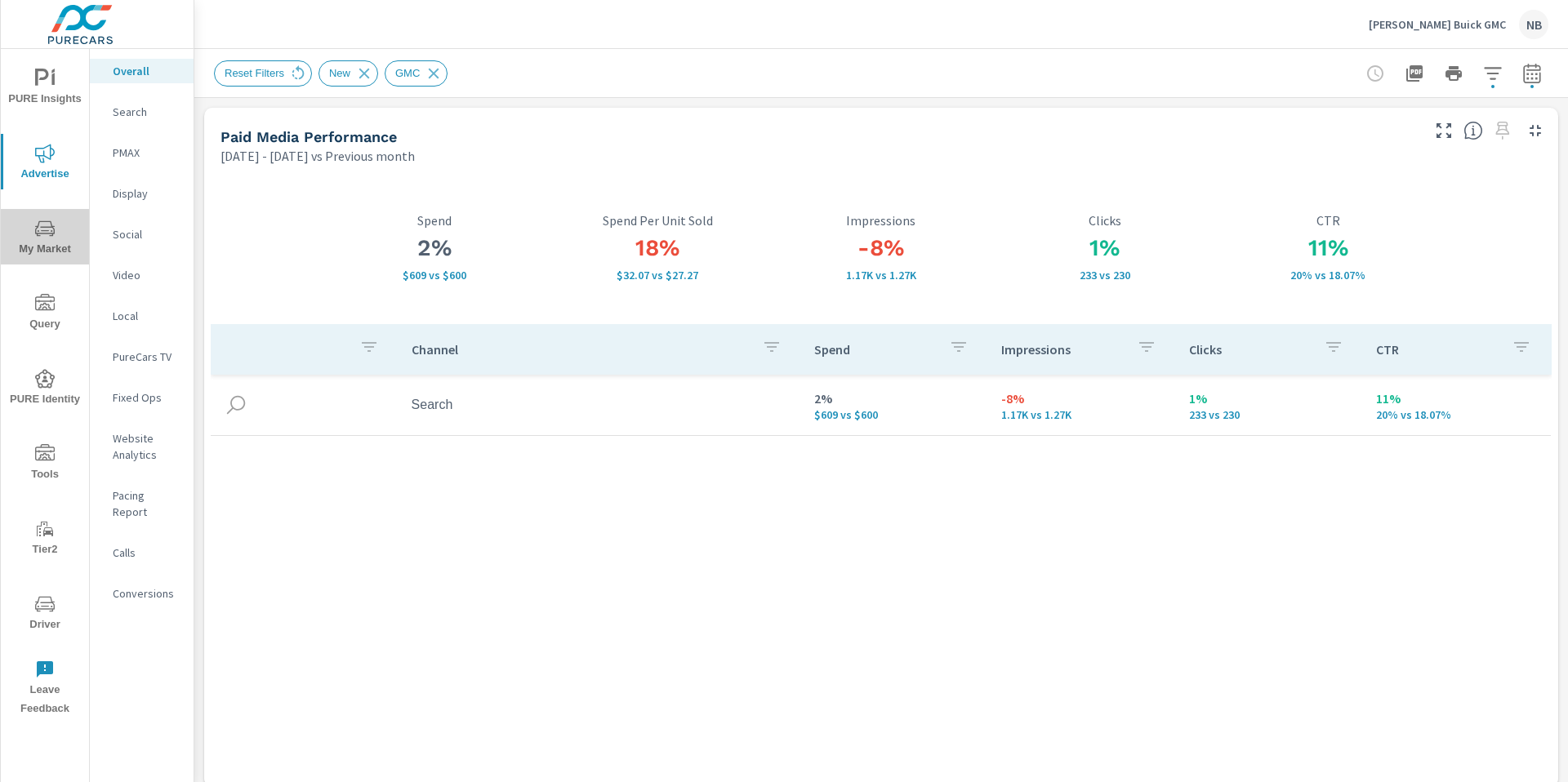
click at [47, 216] on button "My Market" at bounding box center [45, 237] width 88 height 56
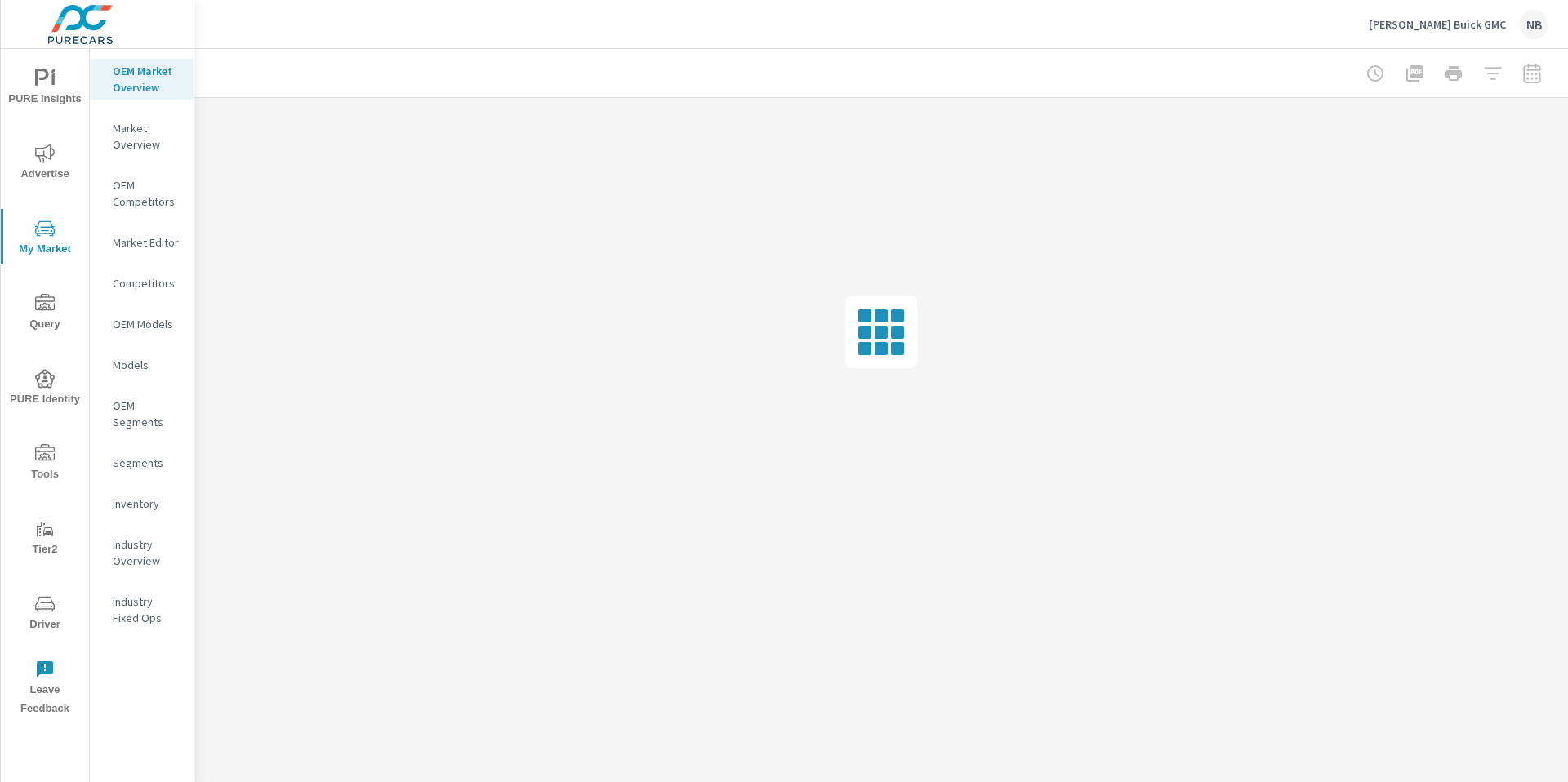
click at [140, 493] on div "Inventory" at bounding box center [142, 504] width 104 height 24
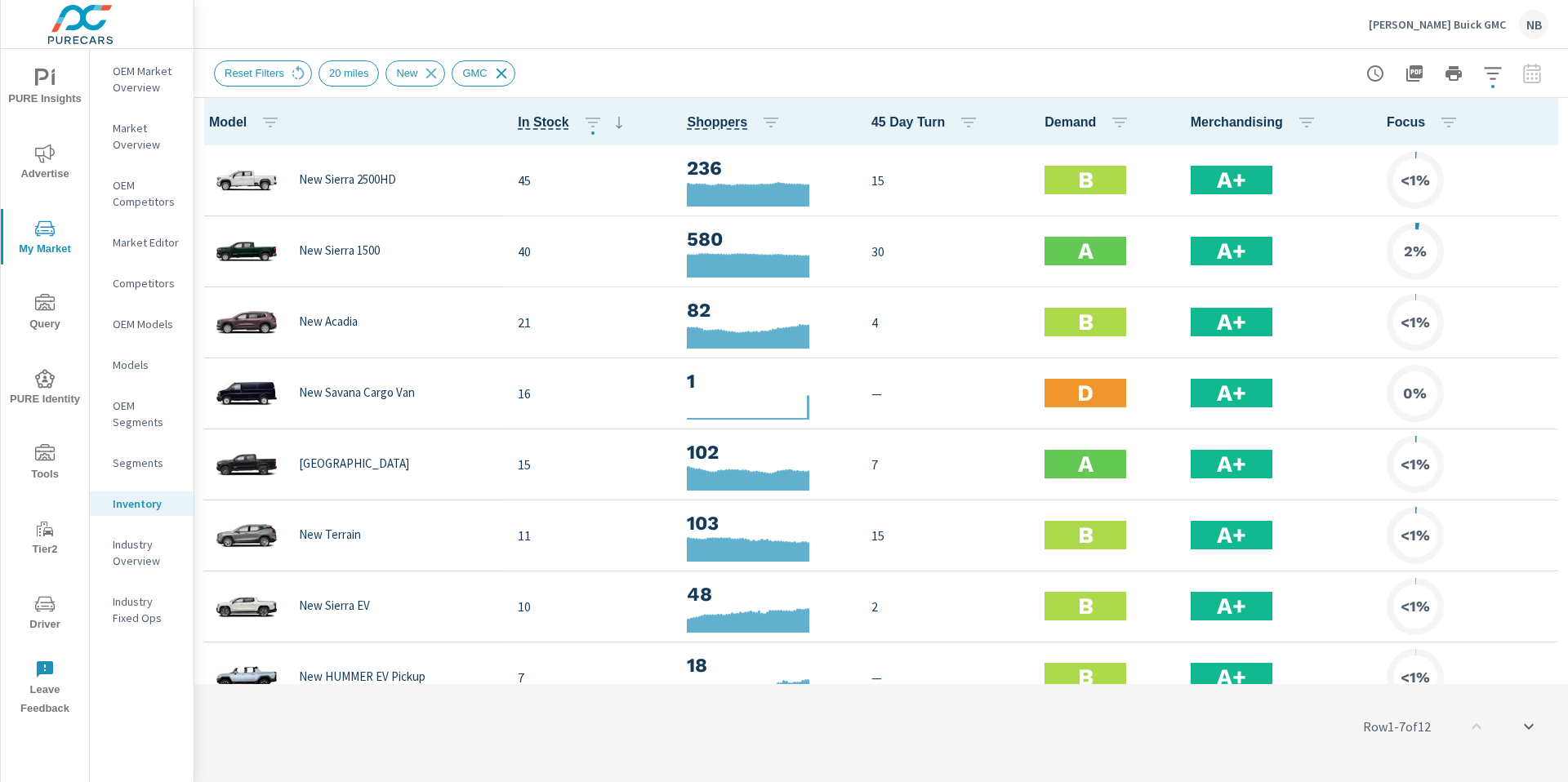
scroll to position [1, 0]
click at [504, 80] on icon at bounding box center [502, 73] width 18 height 18
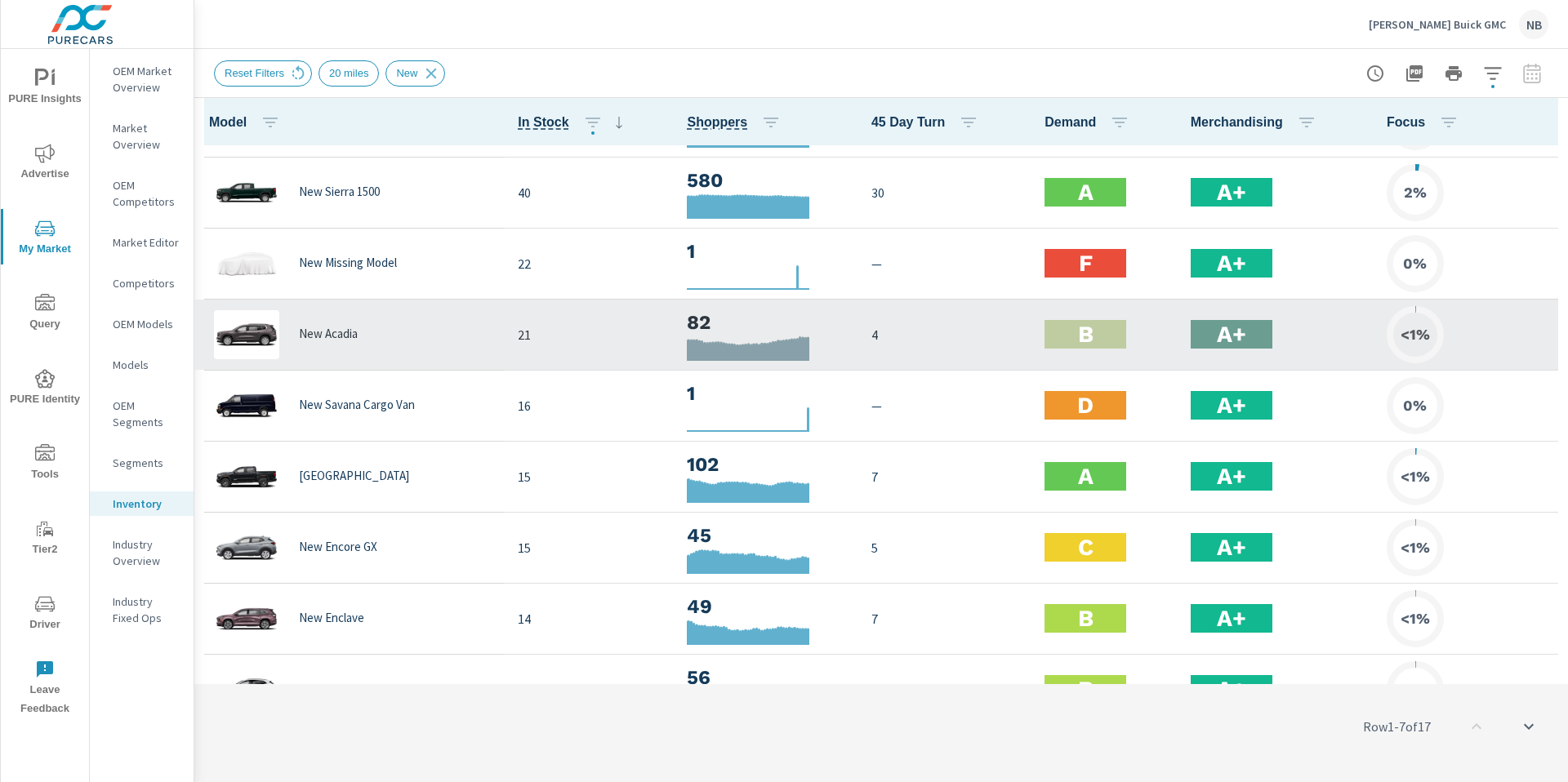
scroll to position [132, 0]
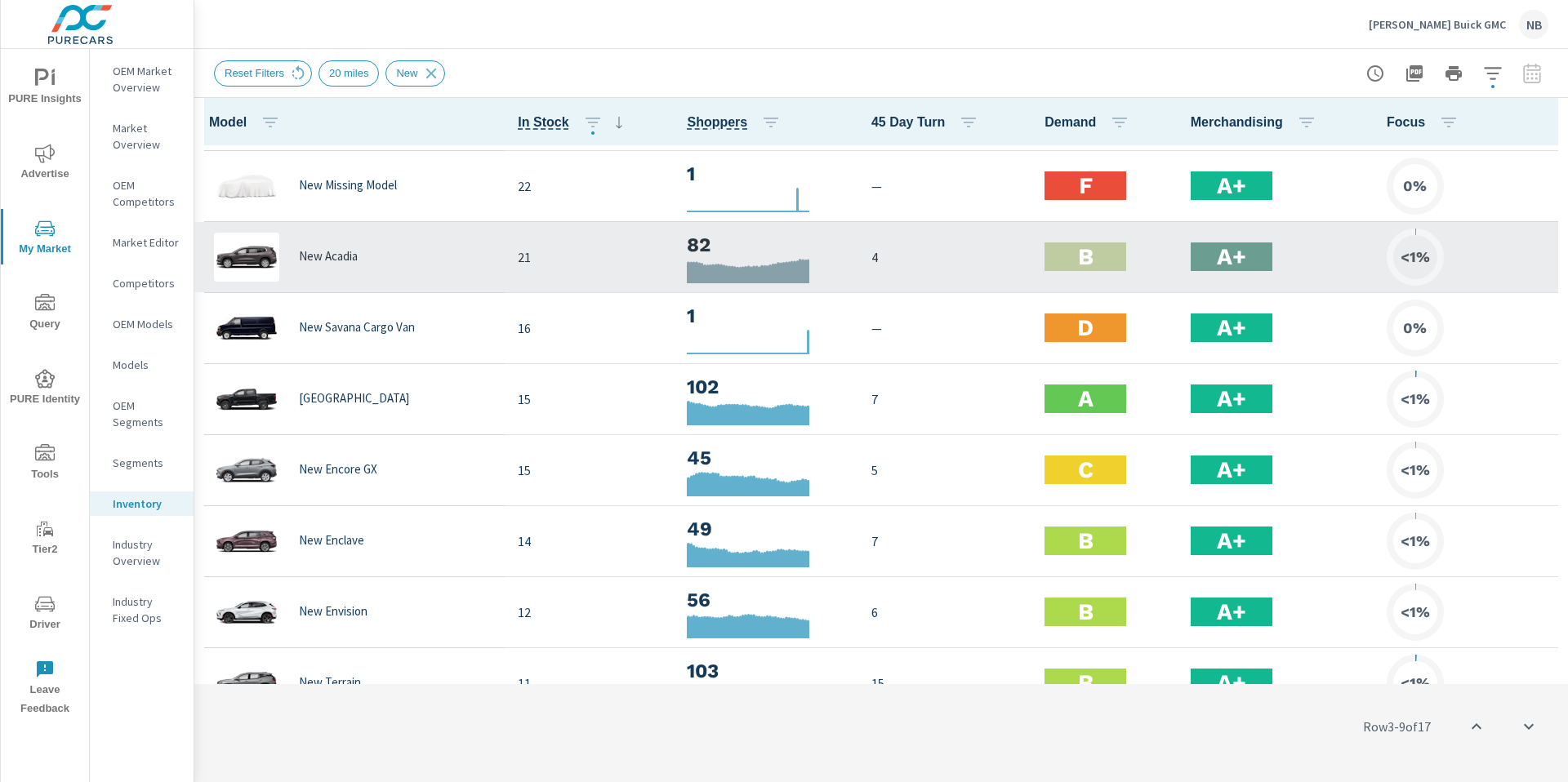
scroll to position [236, 0]
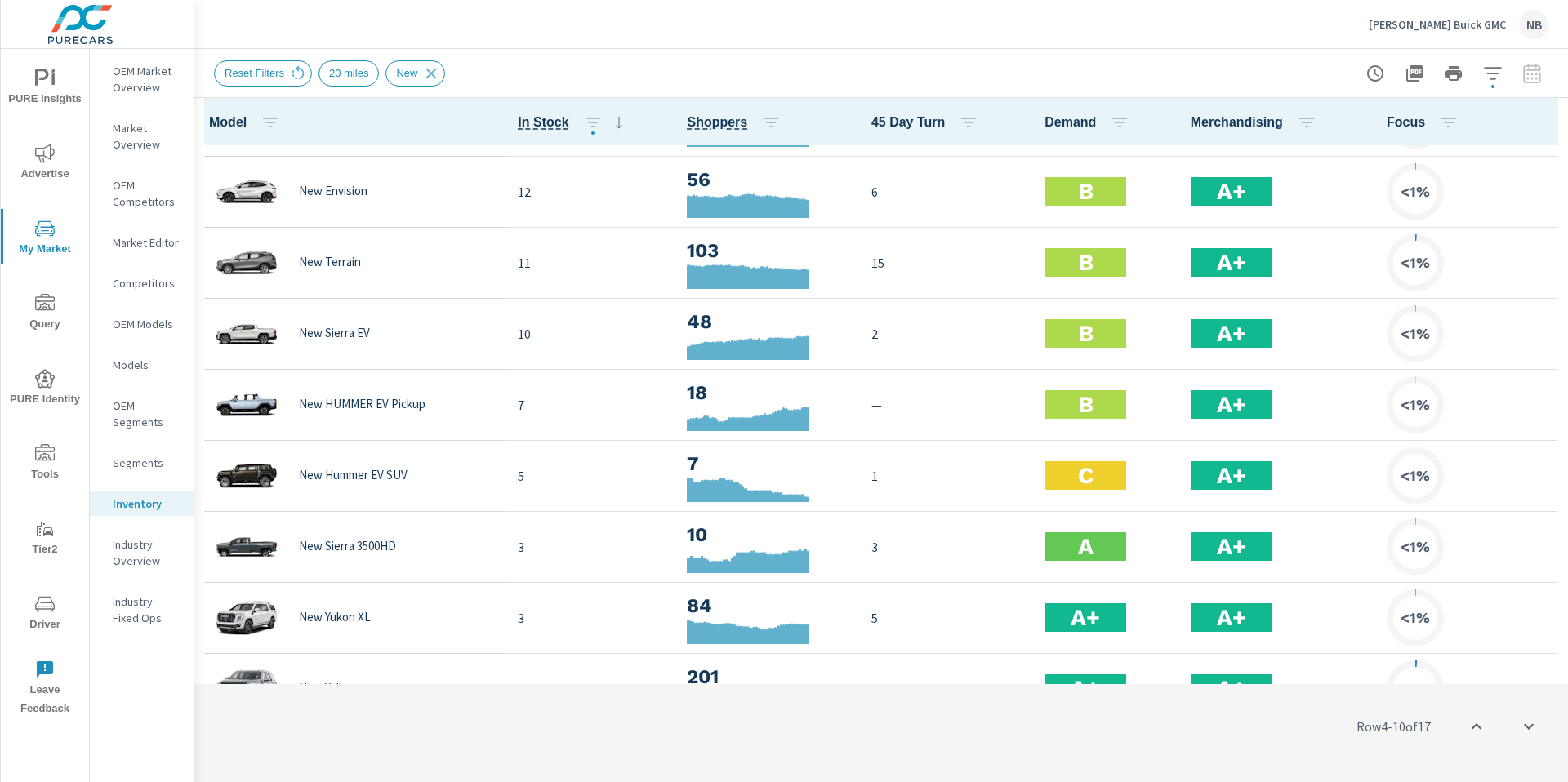
scroll to position [668, 0]
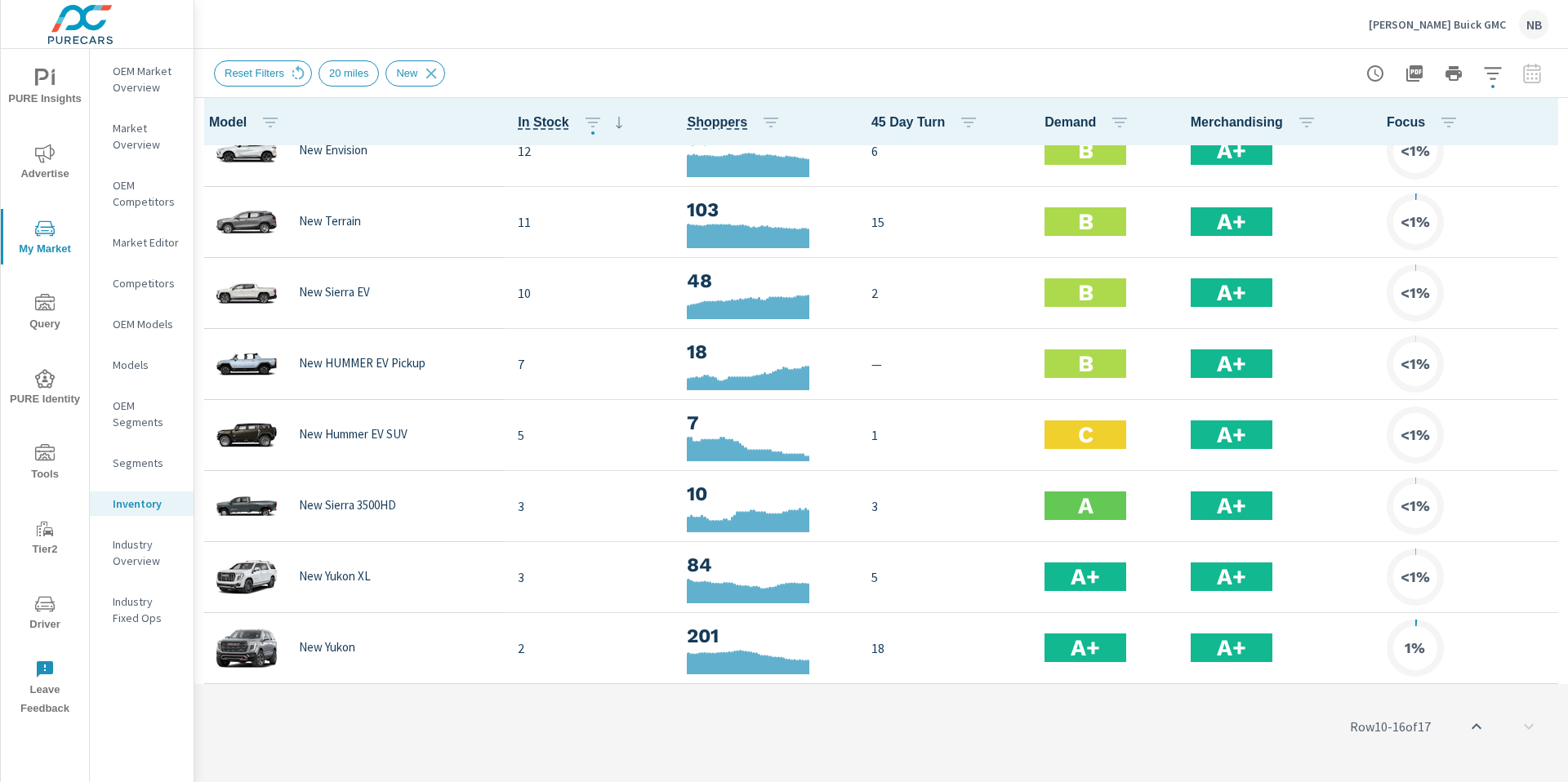
scroll to position [660, 0]
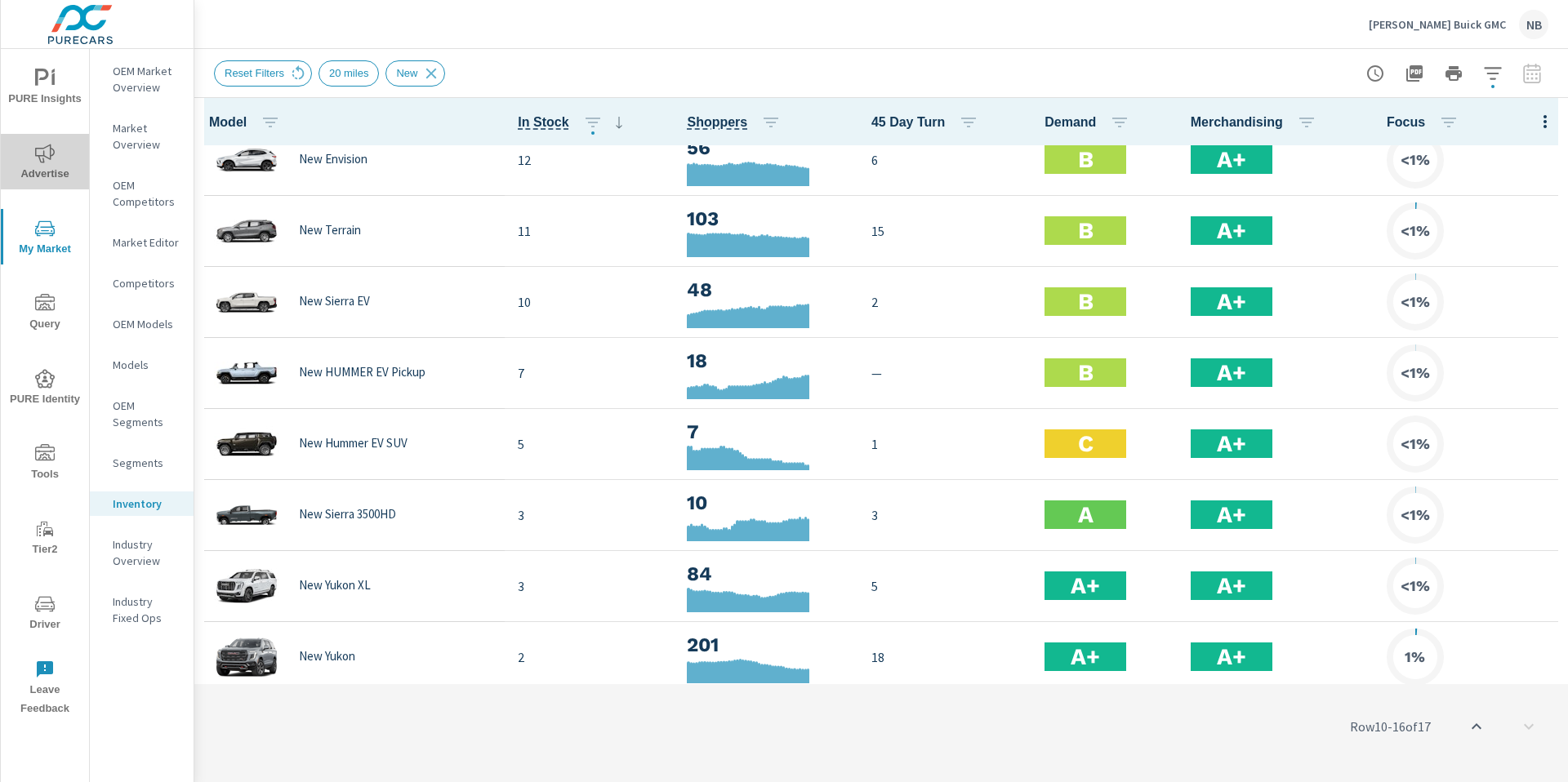
click at [41, 149] on icon "nav menu" at bounding box center [45, 152] width 19 height 18
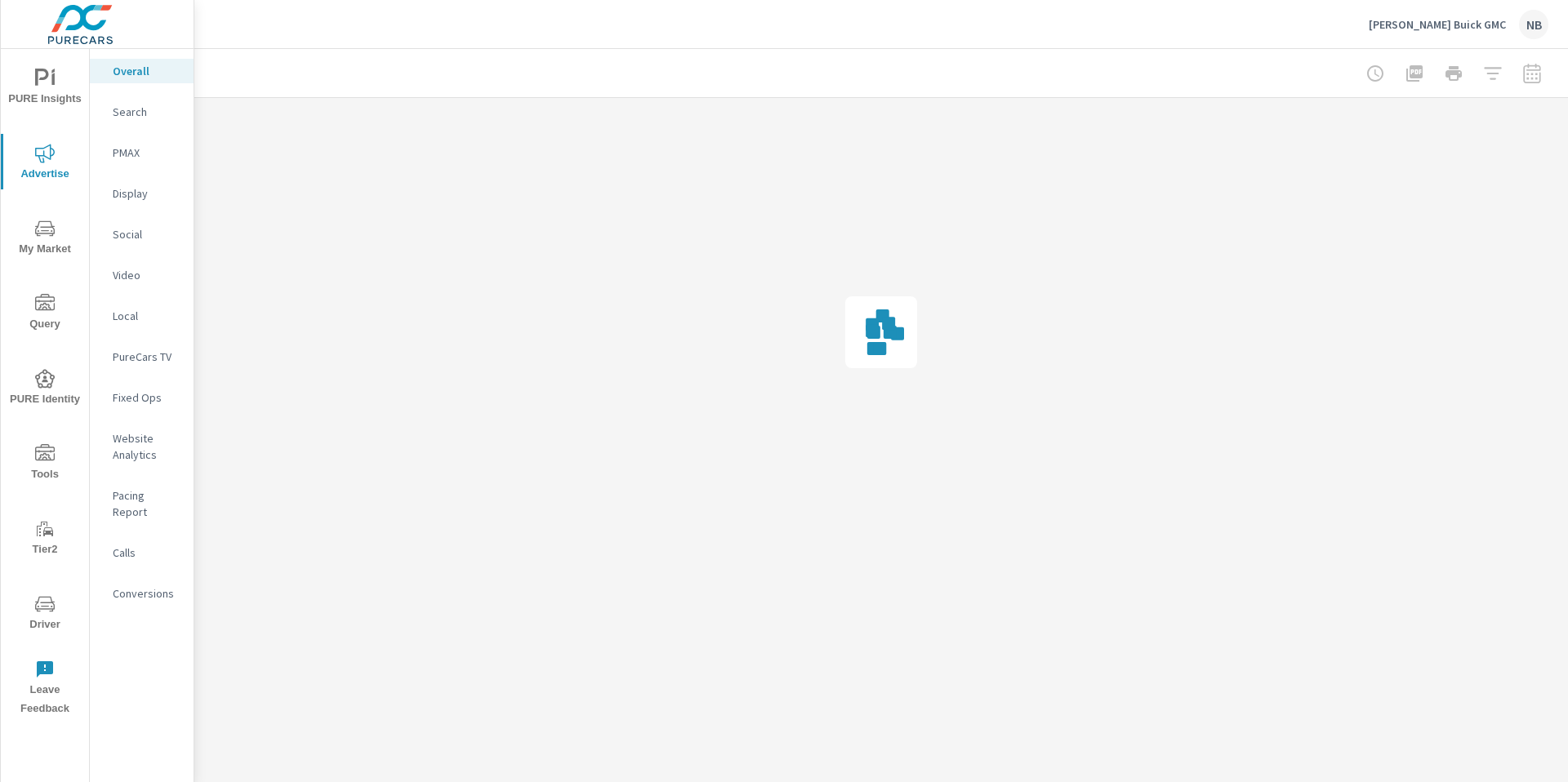
click at [142, 454] on p "Website Analytics" at bounding box center [147, 446] width 68 height 32
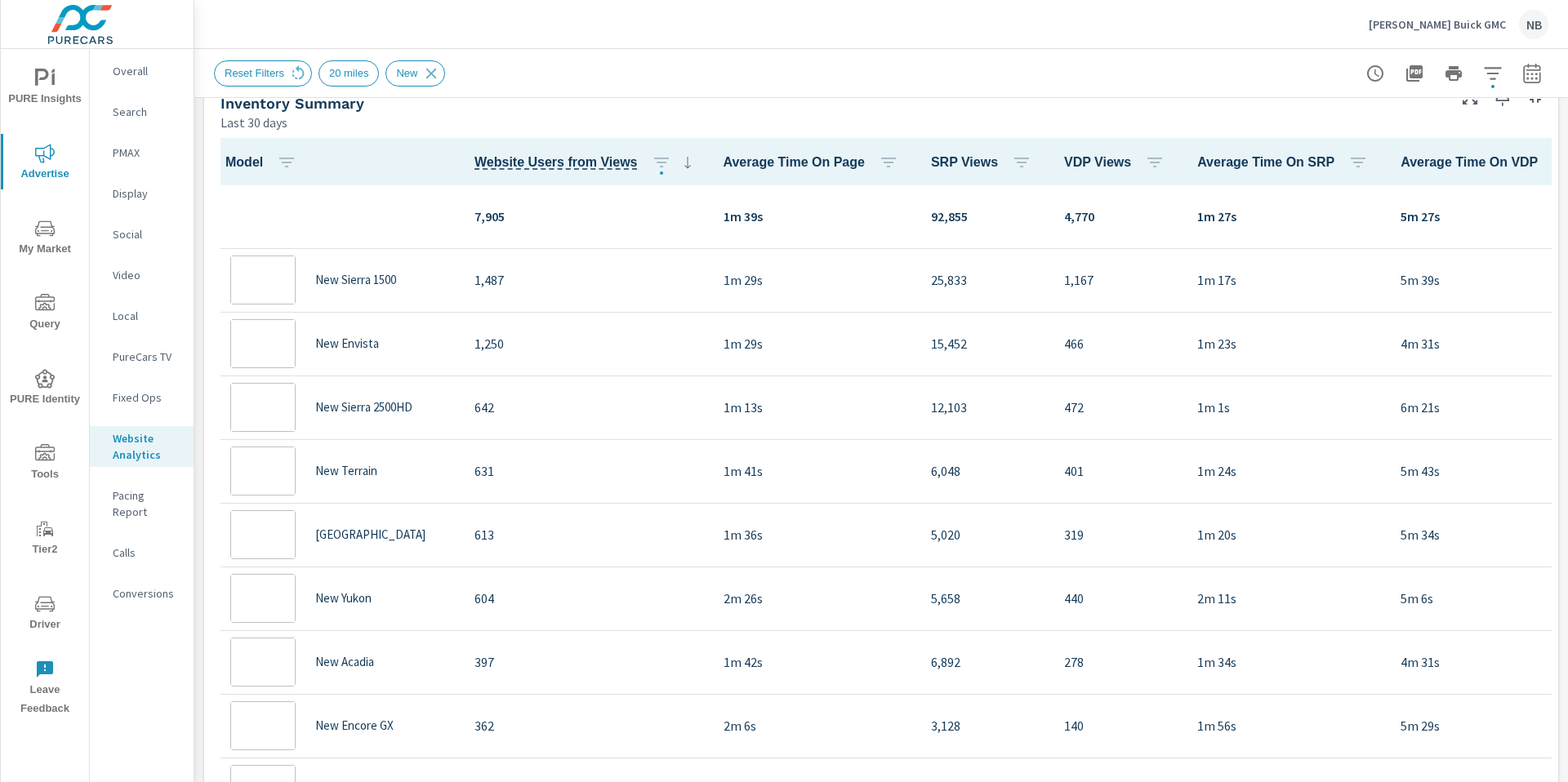
scroll to position [1, 0]
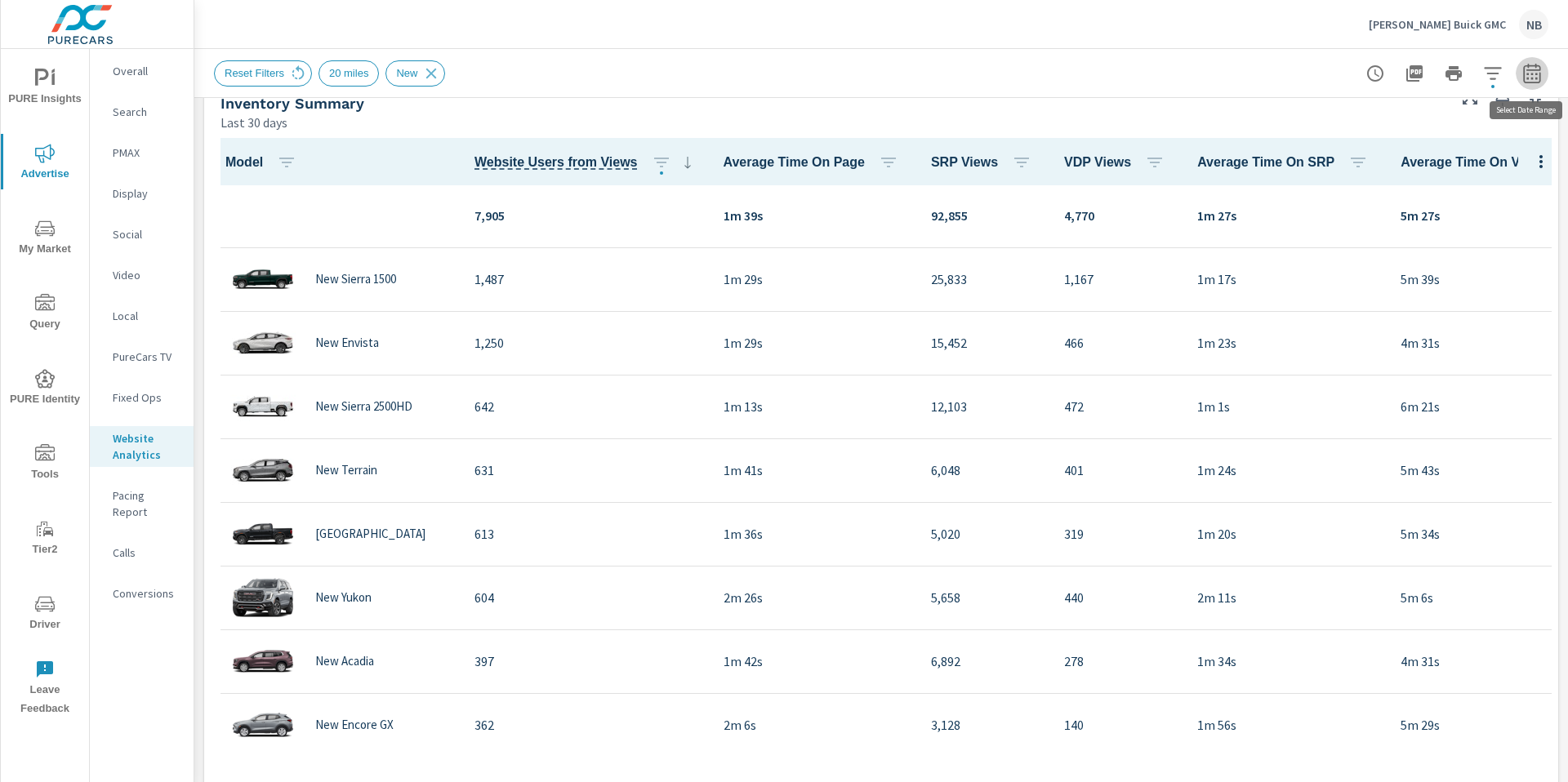
click at [1537, 80] on icon "button" at bounding box center [1532, 73] width 19 height 19
select select "Last 30 days"
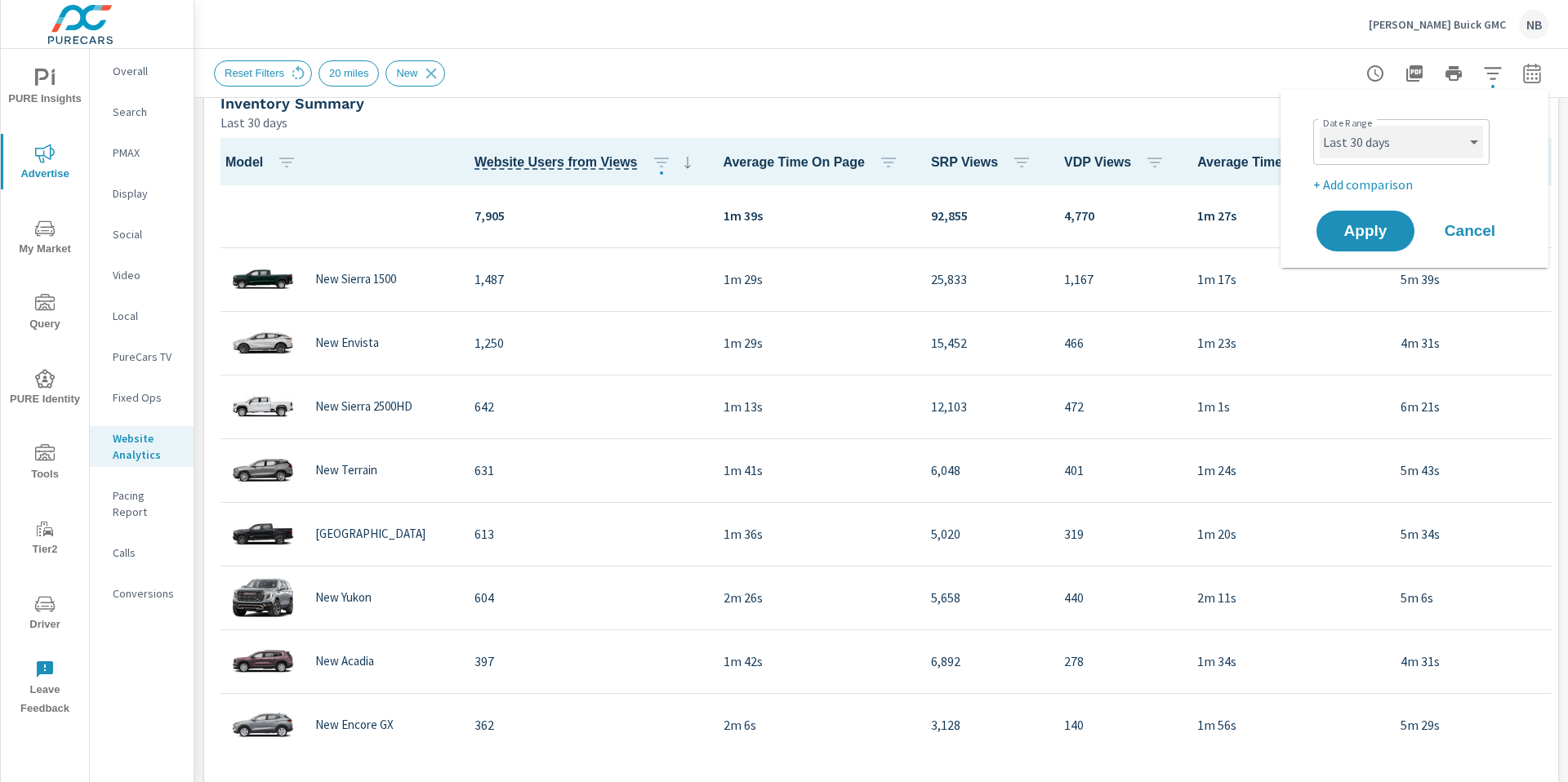
click at [1437, 142] on select "Custom [DATE] Last week Last 7 days Last 14 days Last 30 days Last 45 days Last…" at bounding box center [1401, 142] width 163 height 32
click at [1339, 184] on p "+ Add comparison" at bounding box center [1418, 184] width 209 height 19
select select "Previous period"
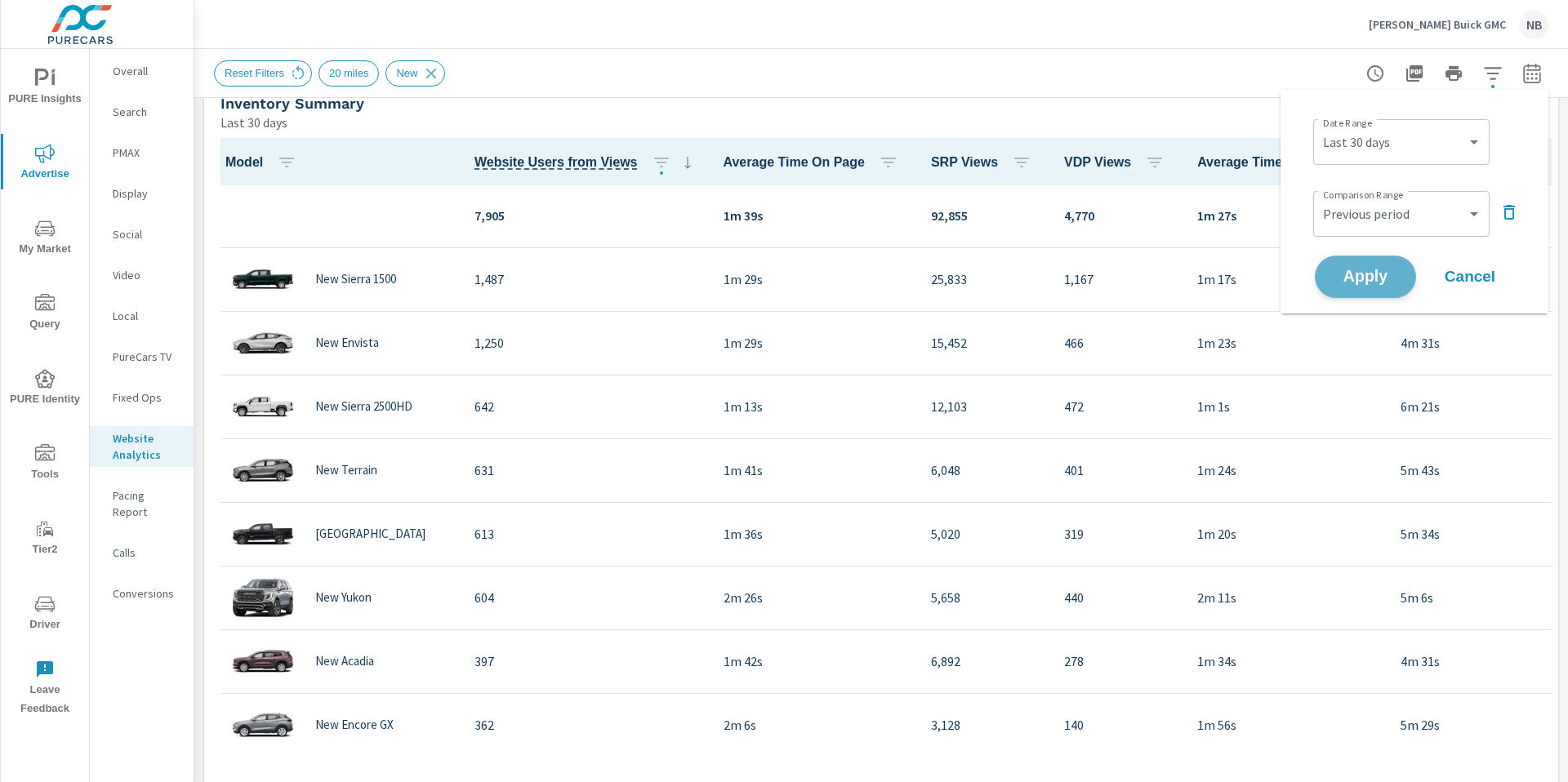
click at [1377, 275] on span "Apply" at bounding box center [1365, 277] width 67 height 16
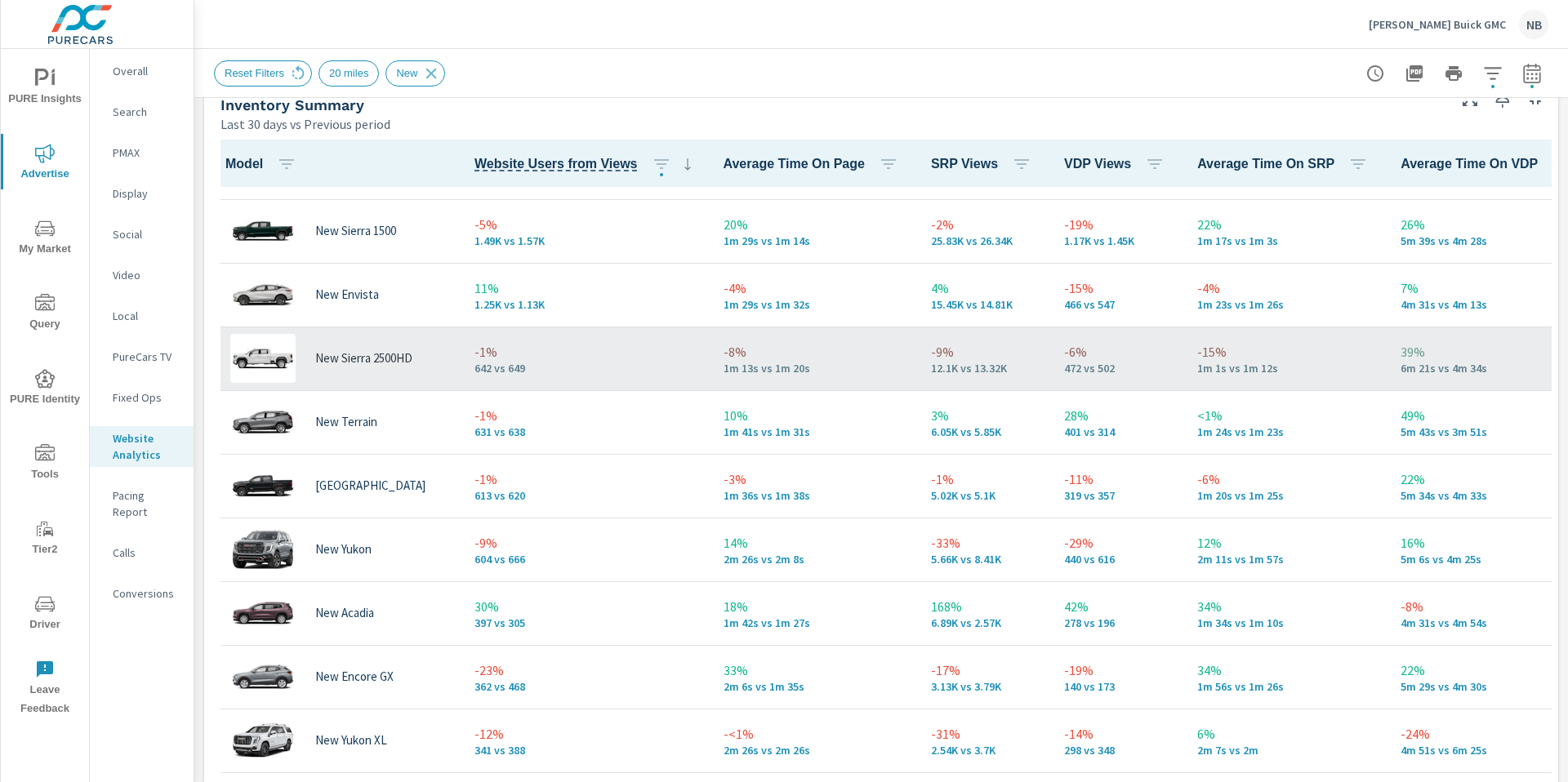
scroll to position [53, 0]
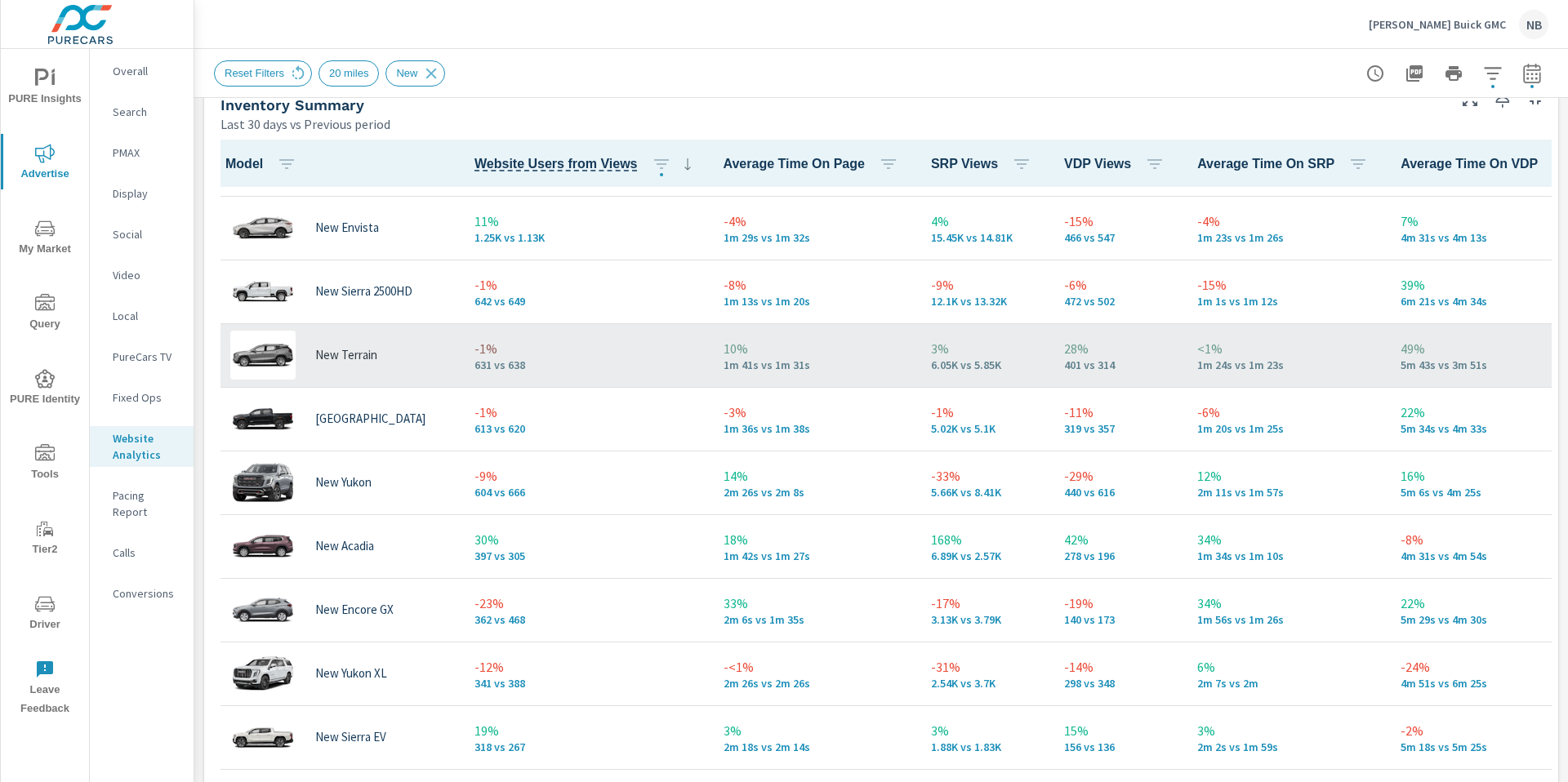
scroll to position [119, 0]
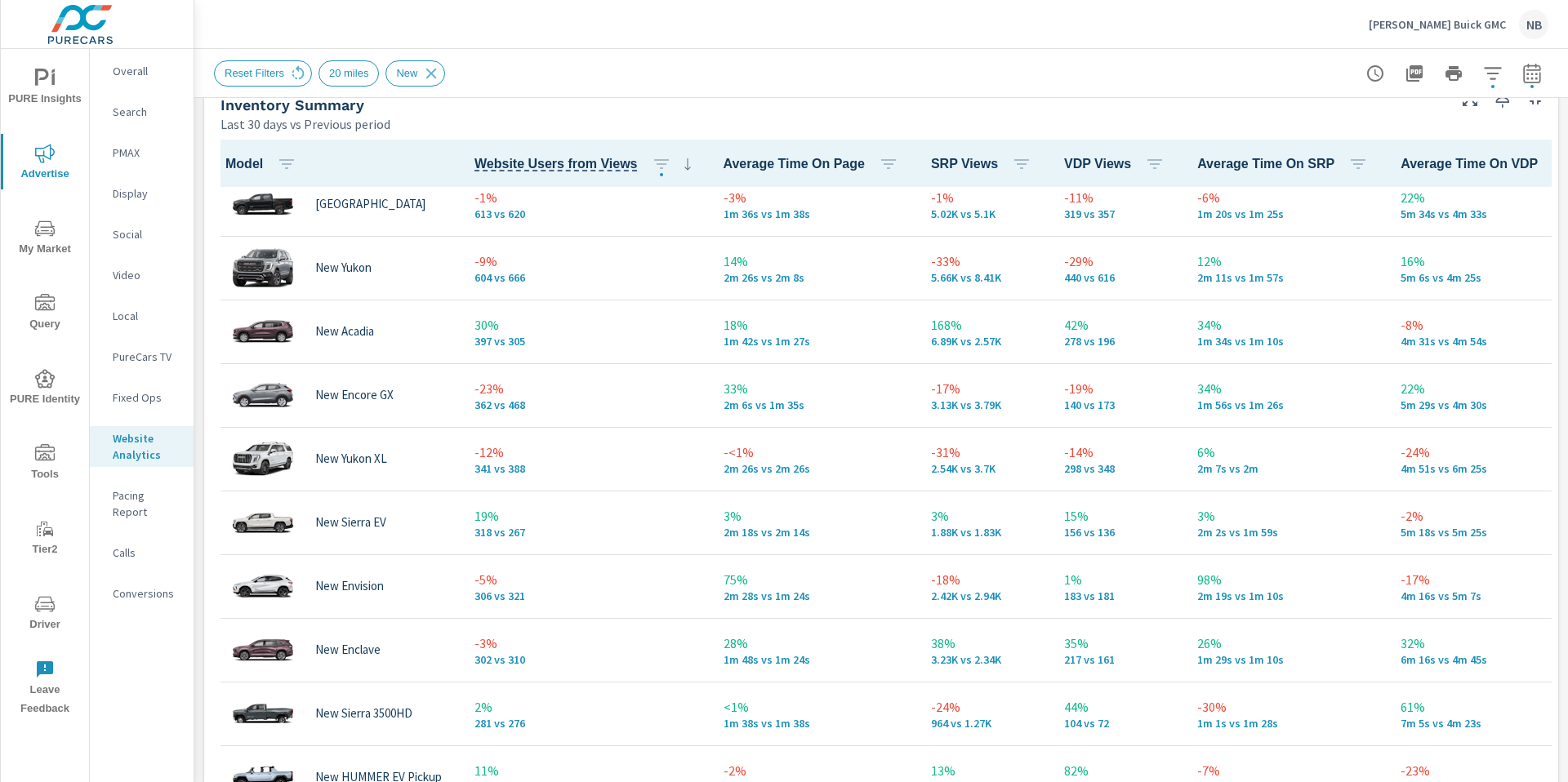
scroll to position [333, 0]
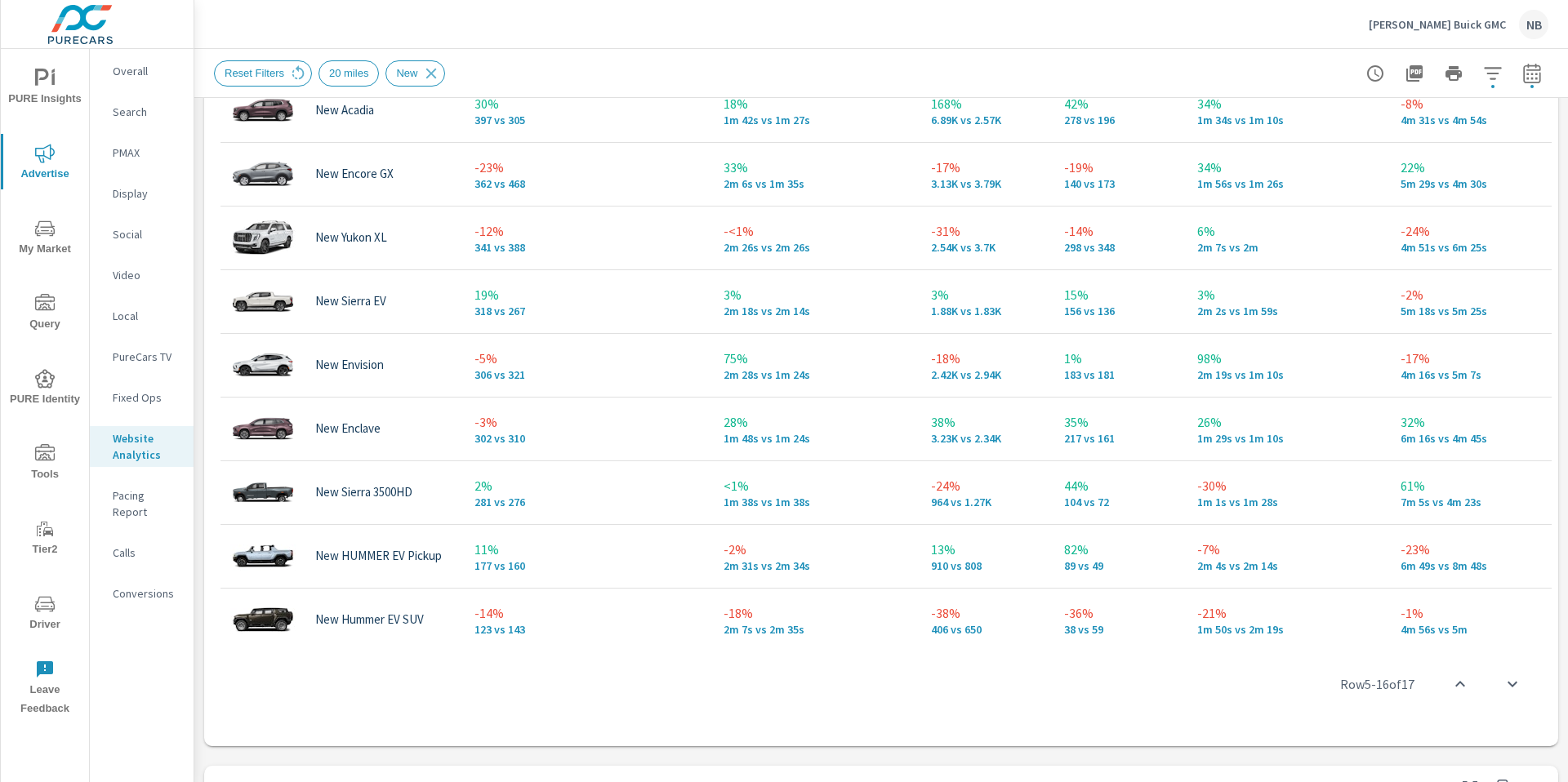
scroll to position [190, 0]
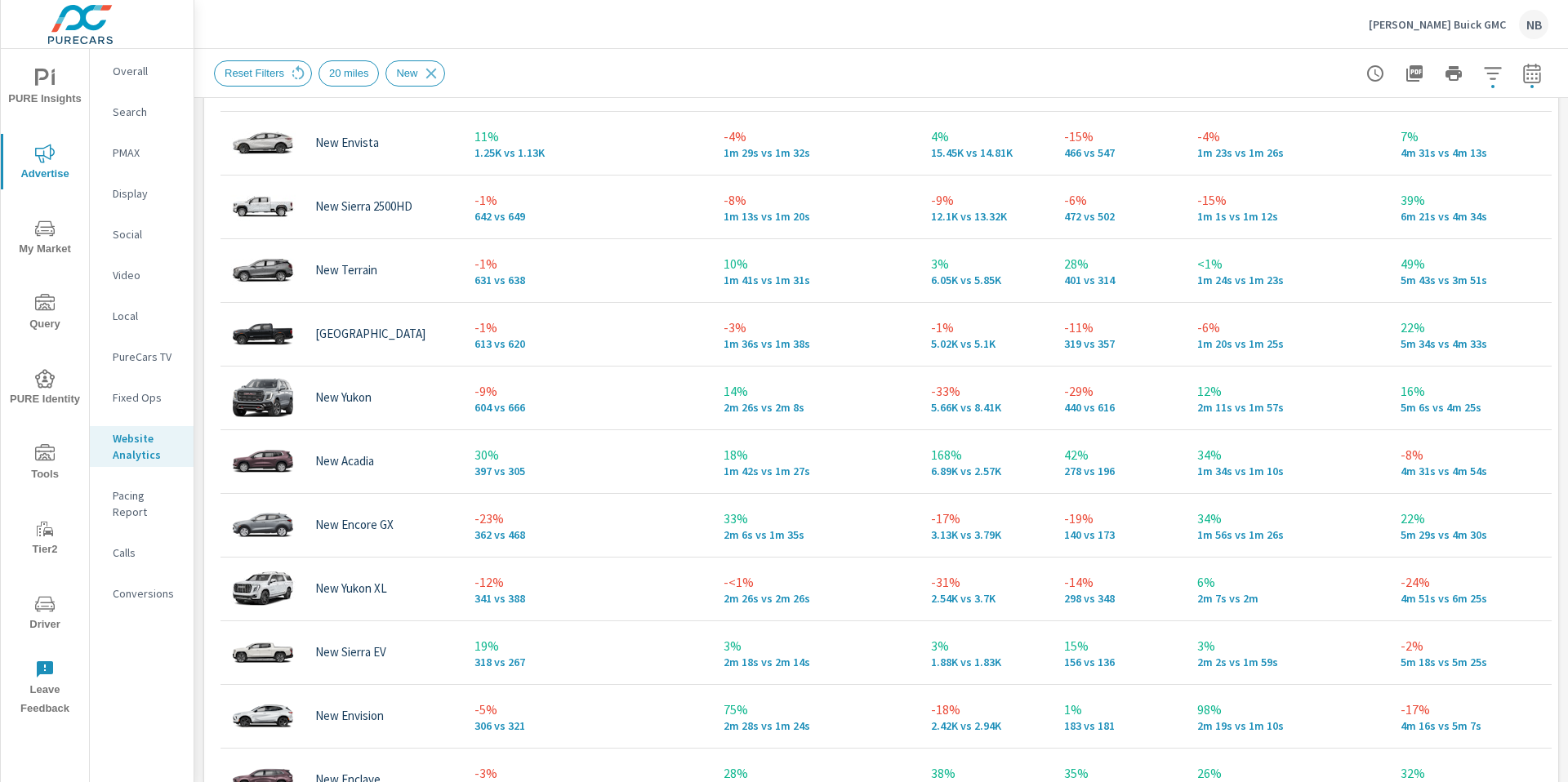
scroll to position [817, 0]
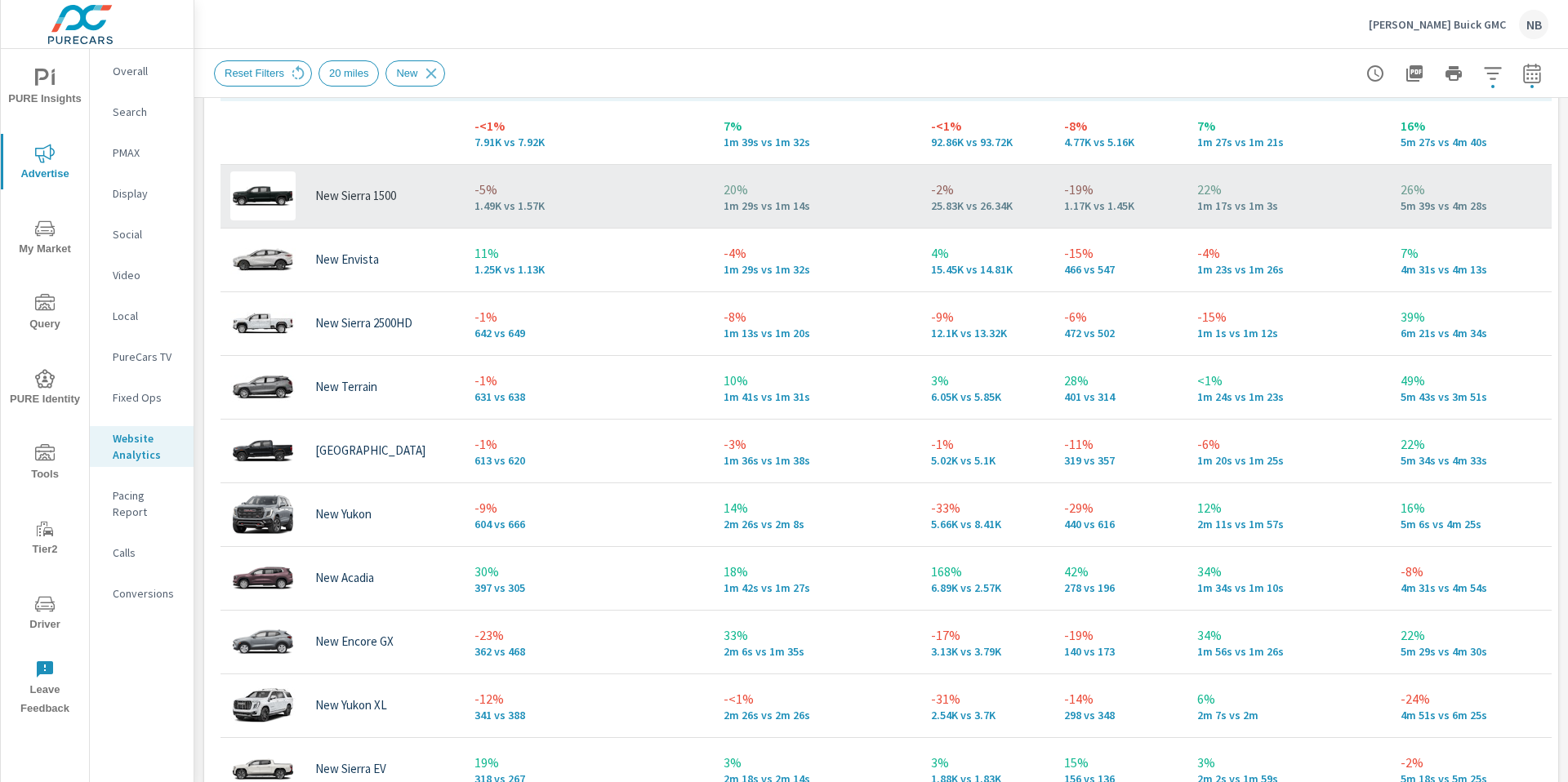
click at [854, 205] on p "1m 29s vs 1m 14s" at bounding box center [814, 205] width 181 height 13
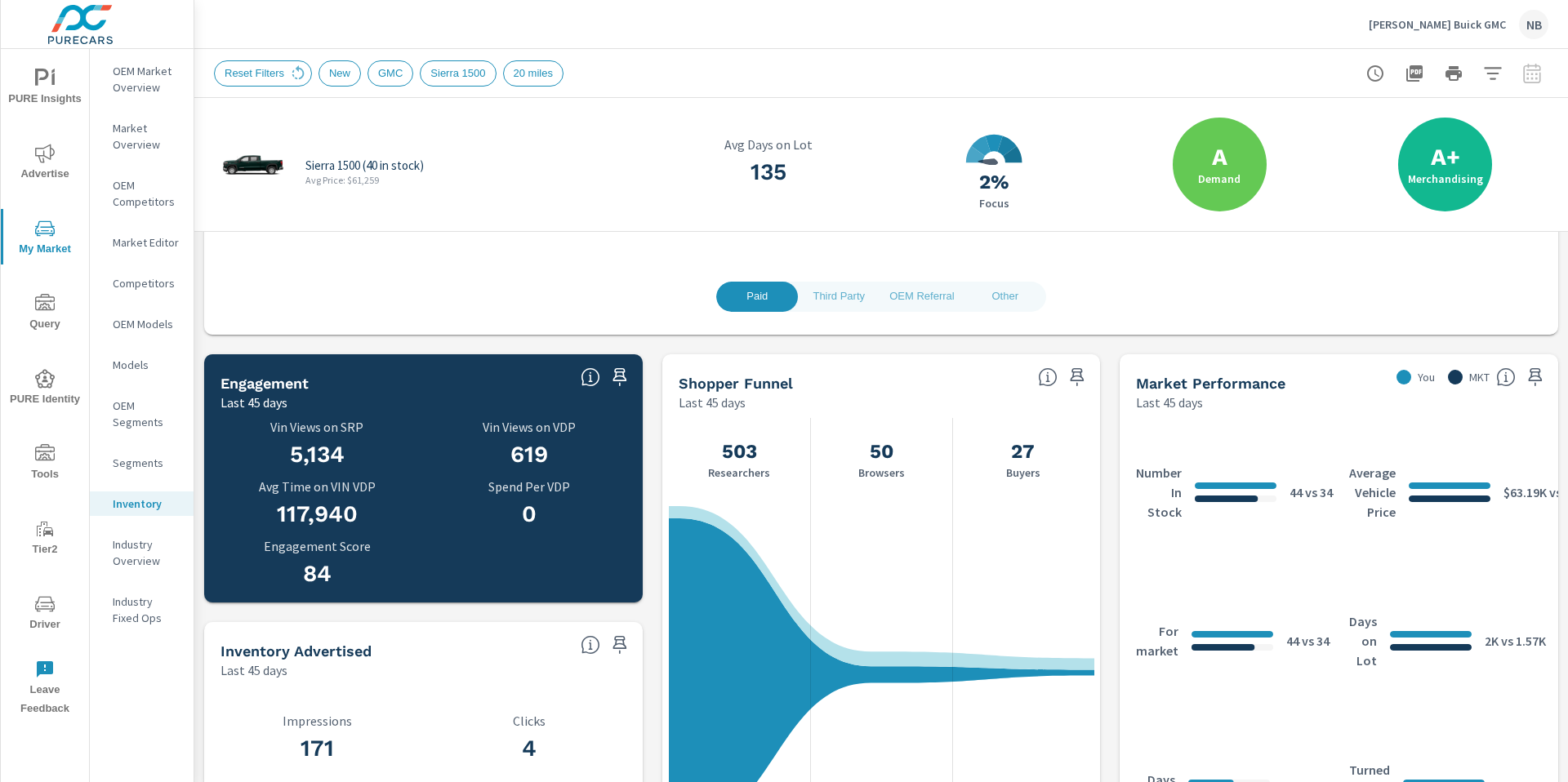
scroll to position [362, 0]
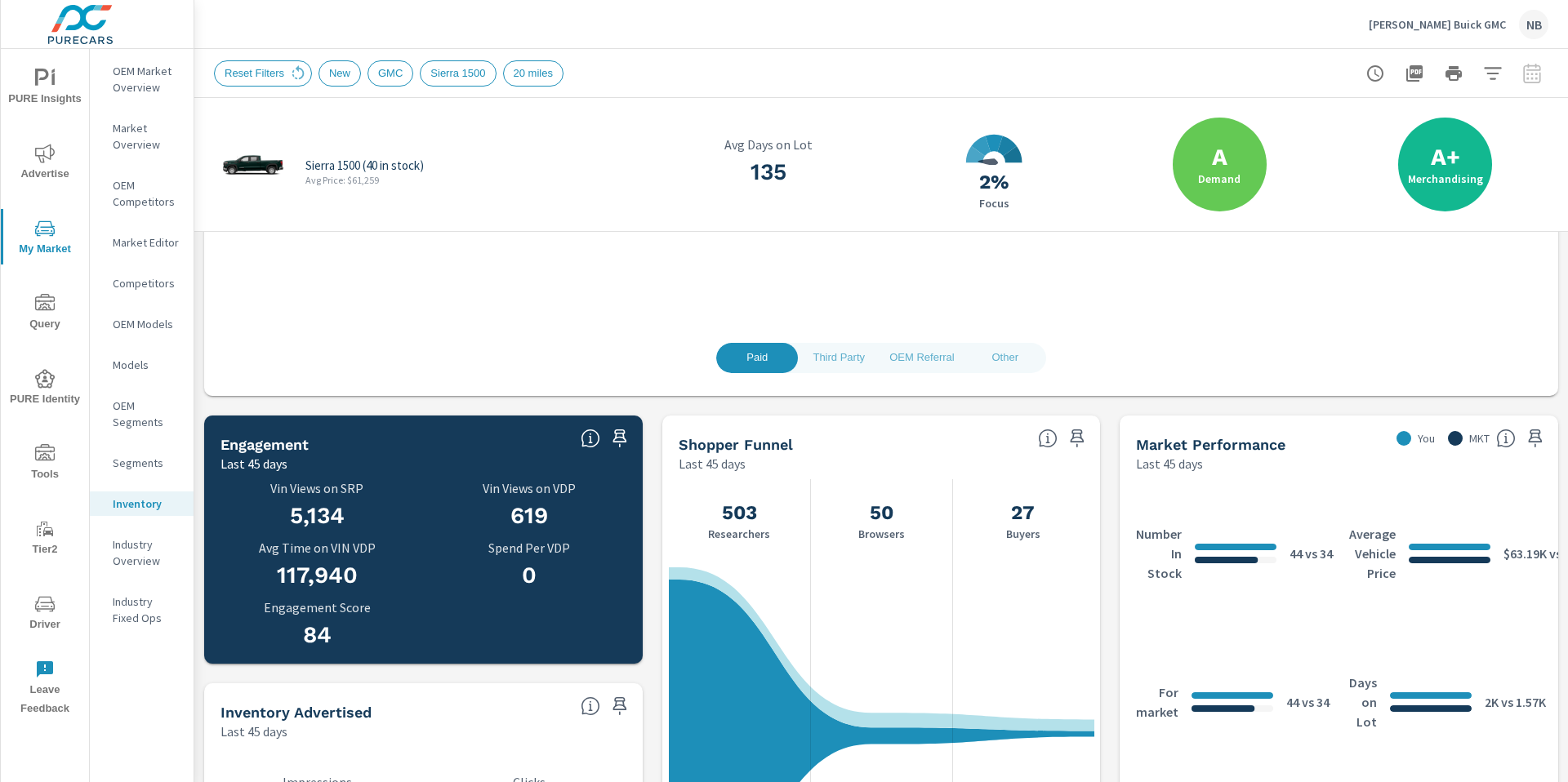
click at [1326, 443] on div "Market Performance" at bounding box center [1259, 444] width 246 height 18
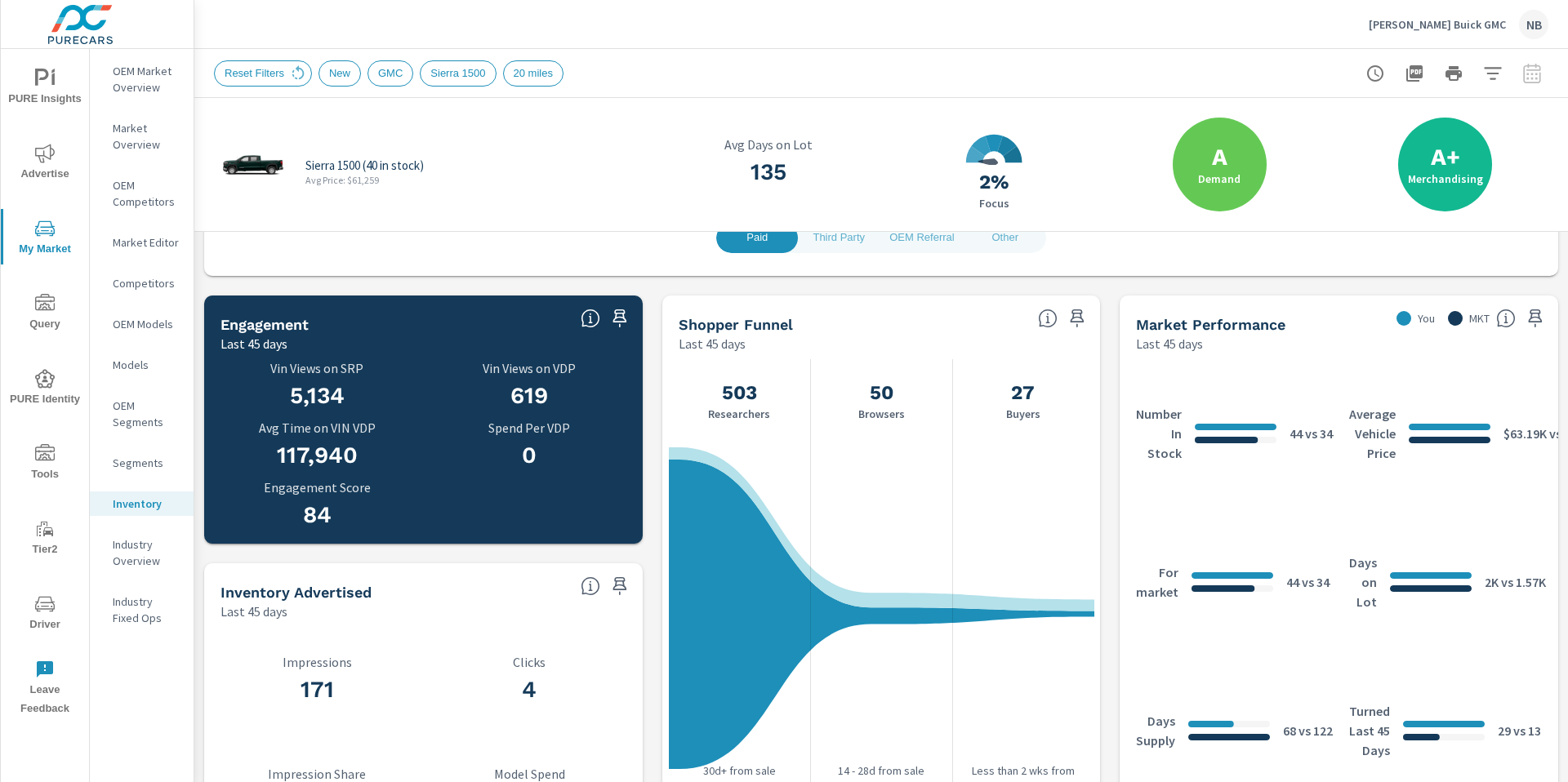
scroll to position [487, 0]
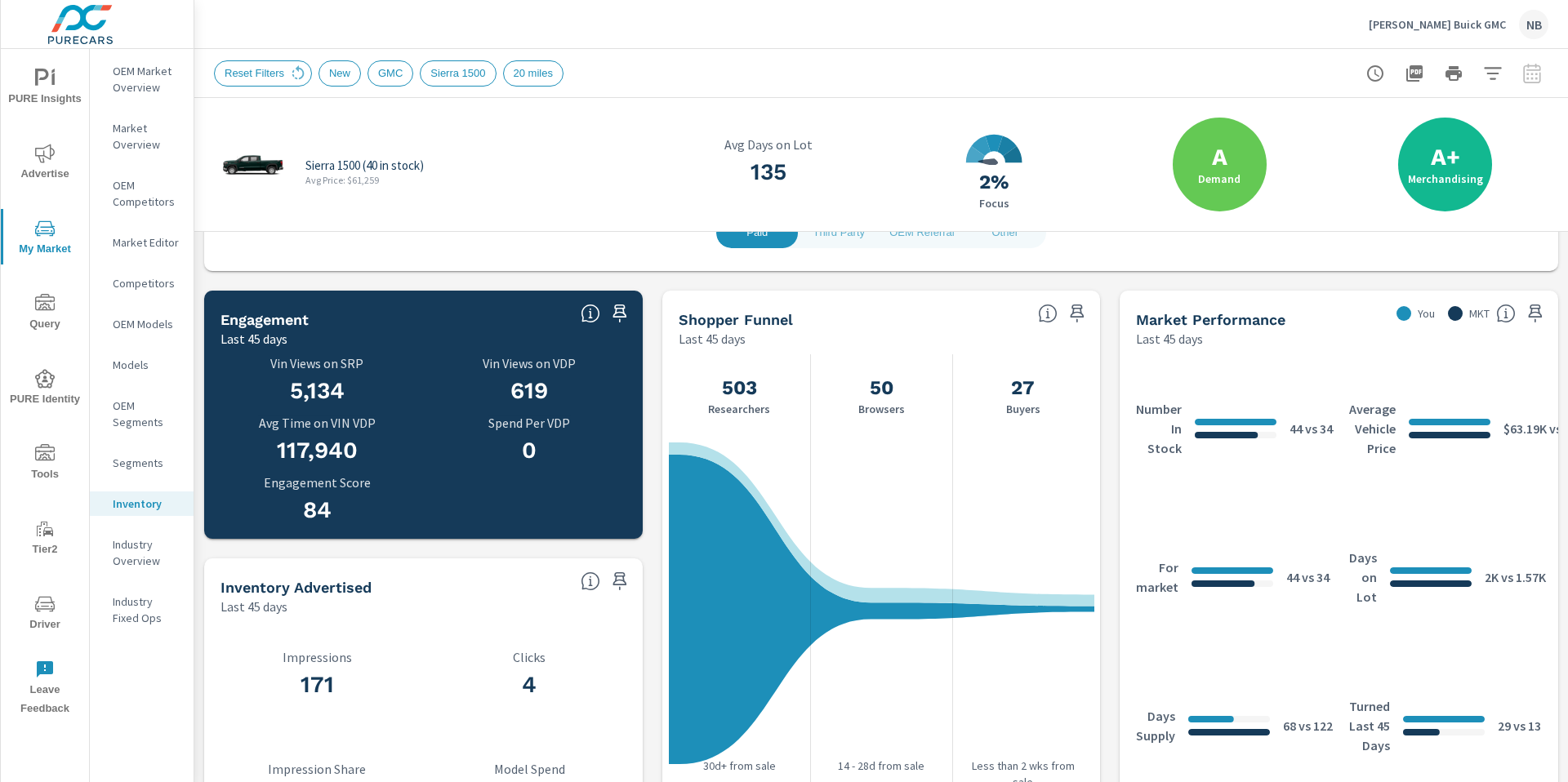
click at [1374, 428] on p "Average Vehicle Price" at bounding box center [1372, 428] width 46 height 59
click at [1450, 419] on div at bounding box center [1449, 421] width 81 height 6
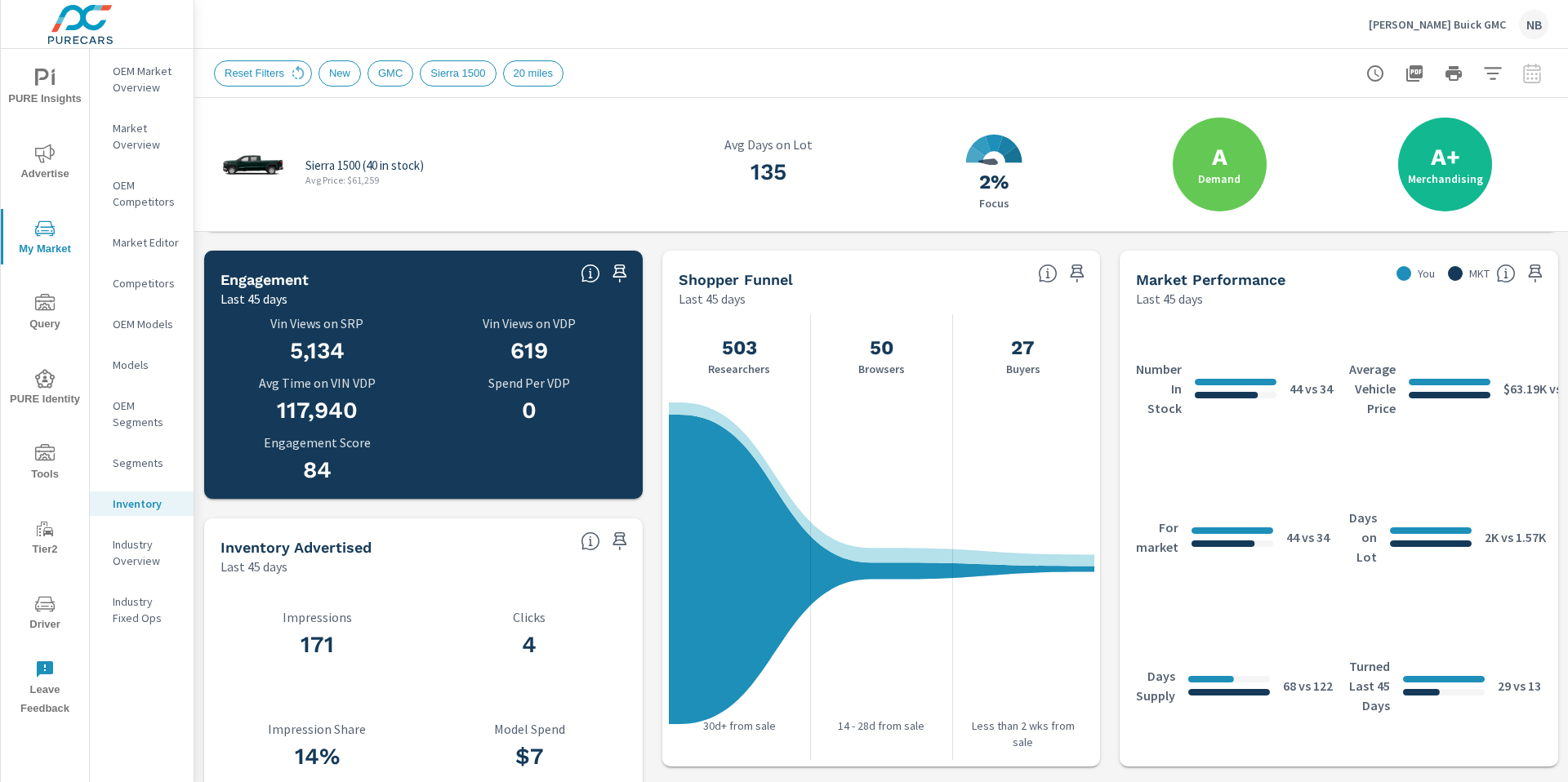
scroll to position [789, 0]
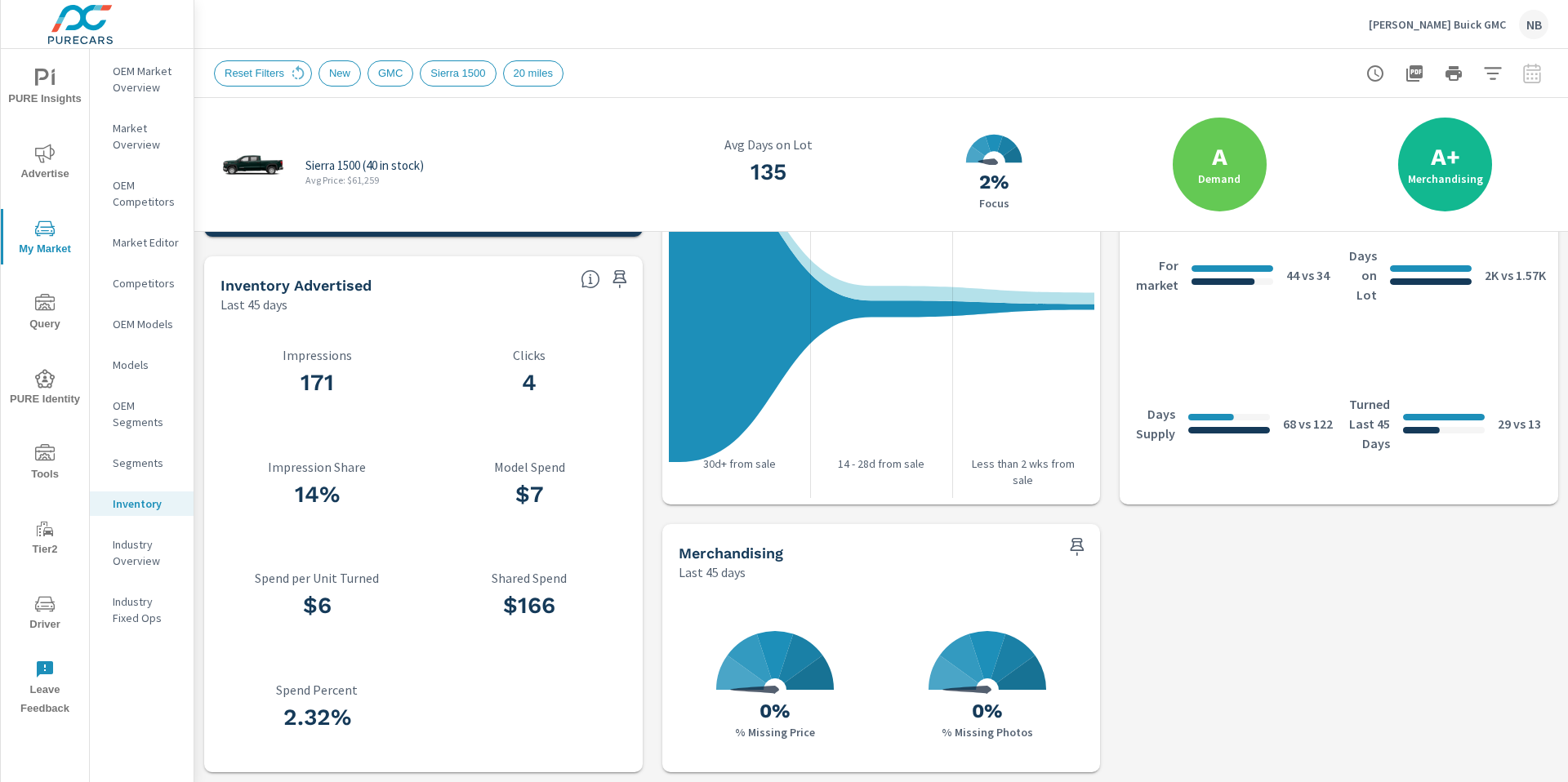
click at [42, 150] on icon "nav menu" at bounding box center [45, 153] width 19 height 19
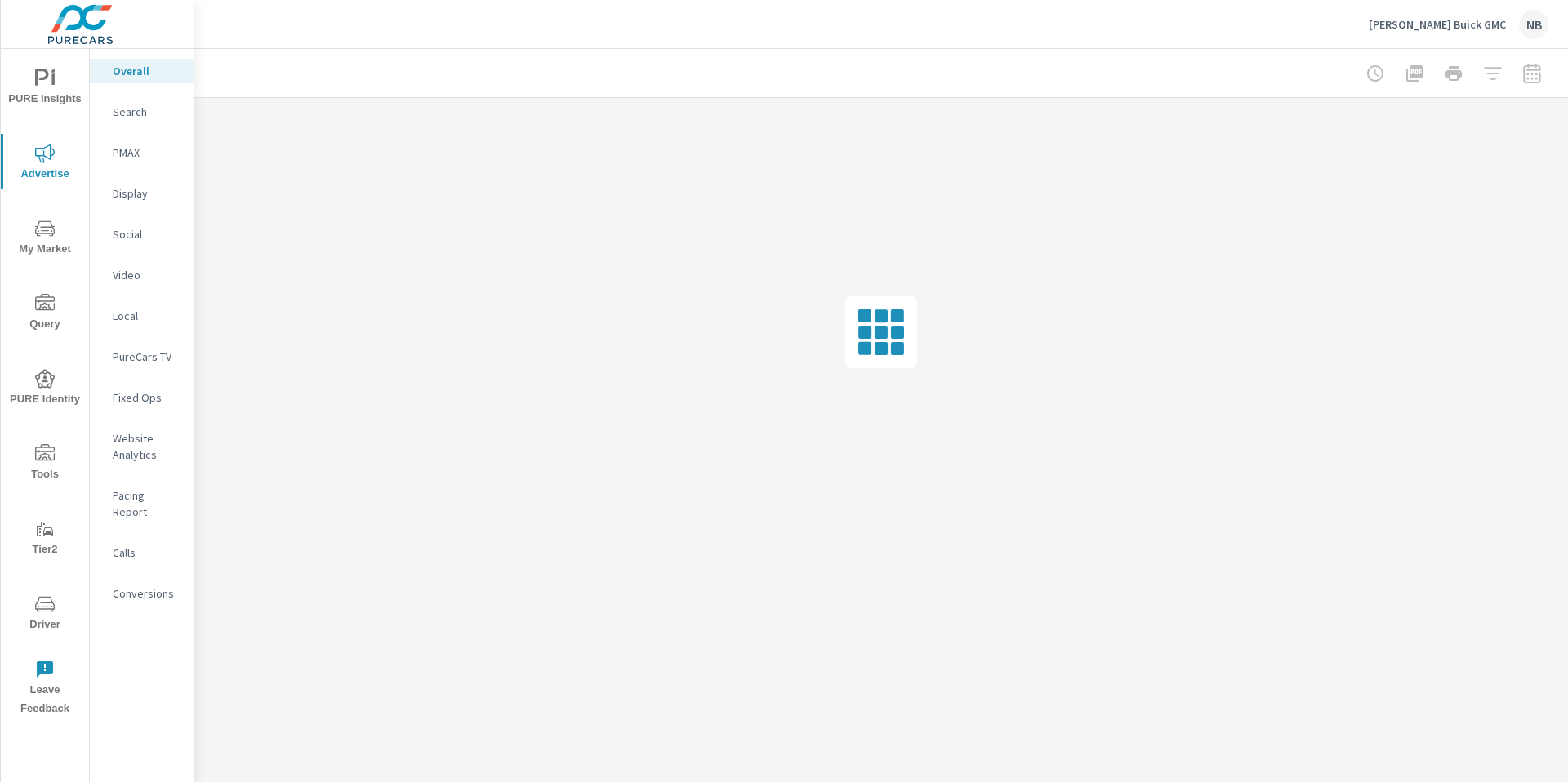
click at [148, 449] on p "Website Analytics" at bounding box center [147, 446] width 68 height 32
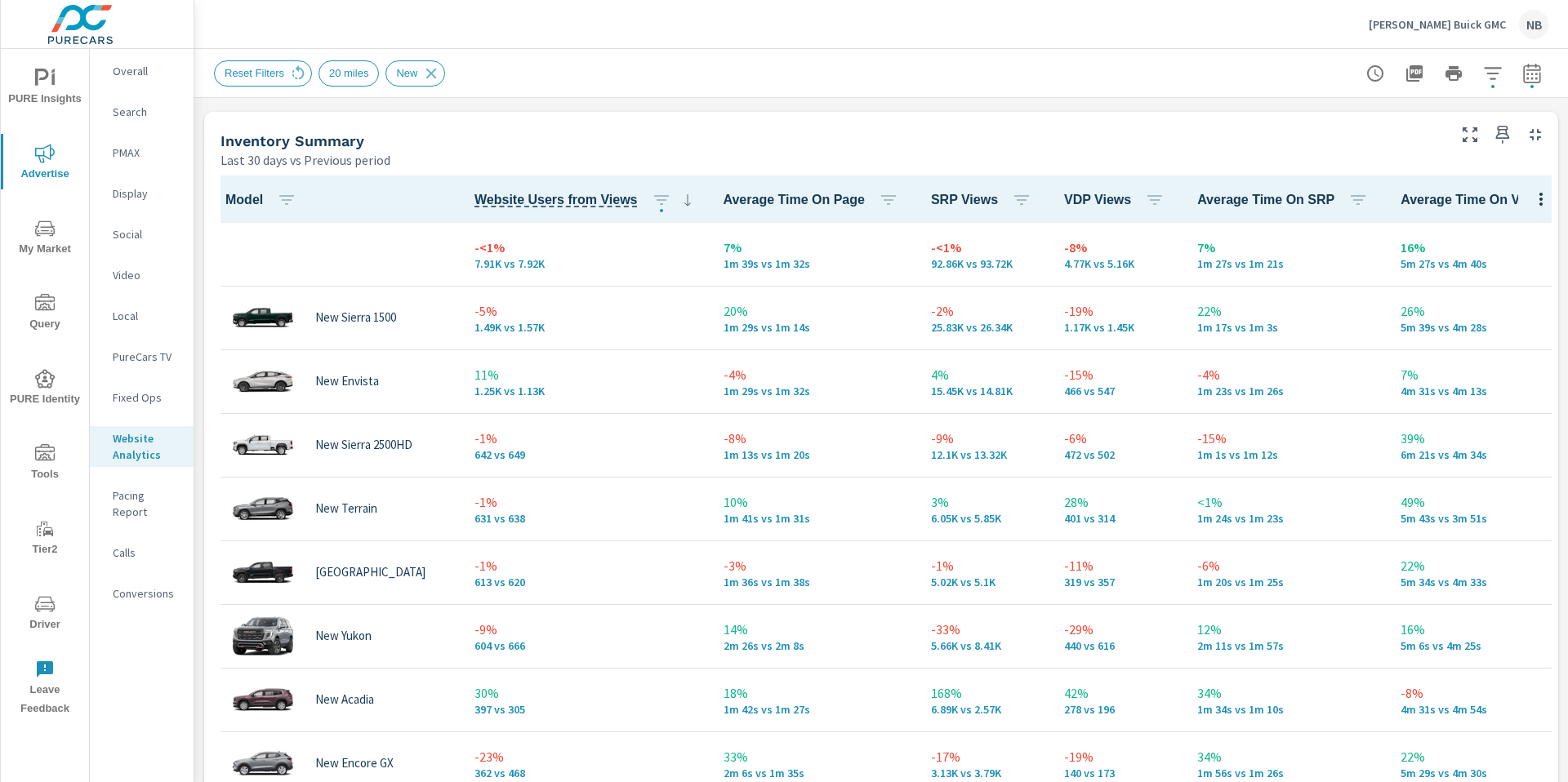
scroll to position [695, 0]
click at [1537, 189] on icon "button" at bounding box center [1541, 198] width 19 height 19
click at [1489, 236] on span "Default" at bounding box center [1493, 236] width 103 height 17
click at [1536, 195] on icon "button" at bounding box center [1541, 198] width 19 height 19
click at [1503, 309] on span "Customize columns..." at bounding box center [1493, 308] width 103 height 17
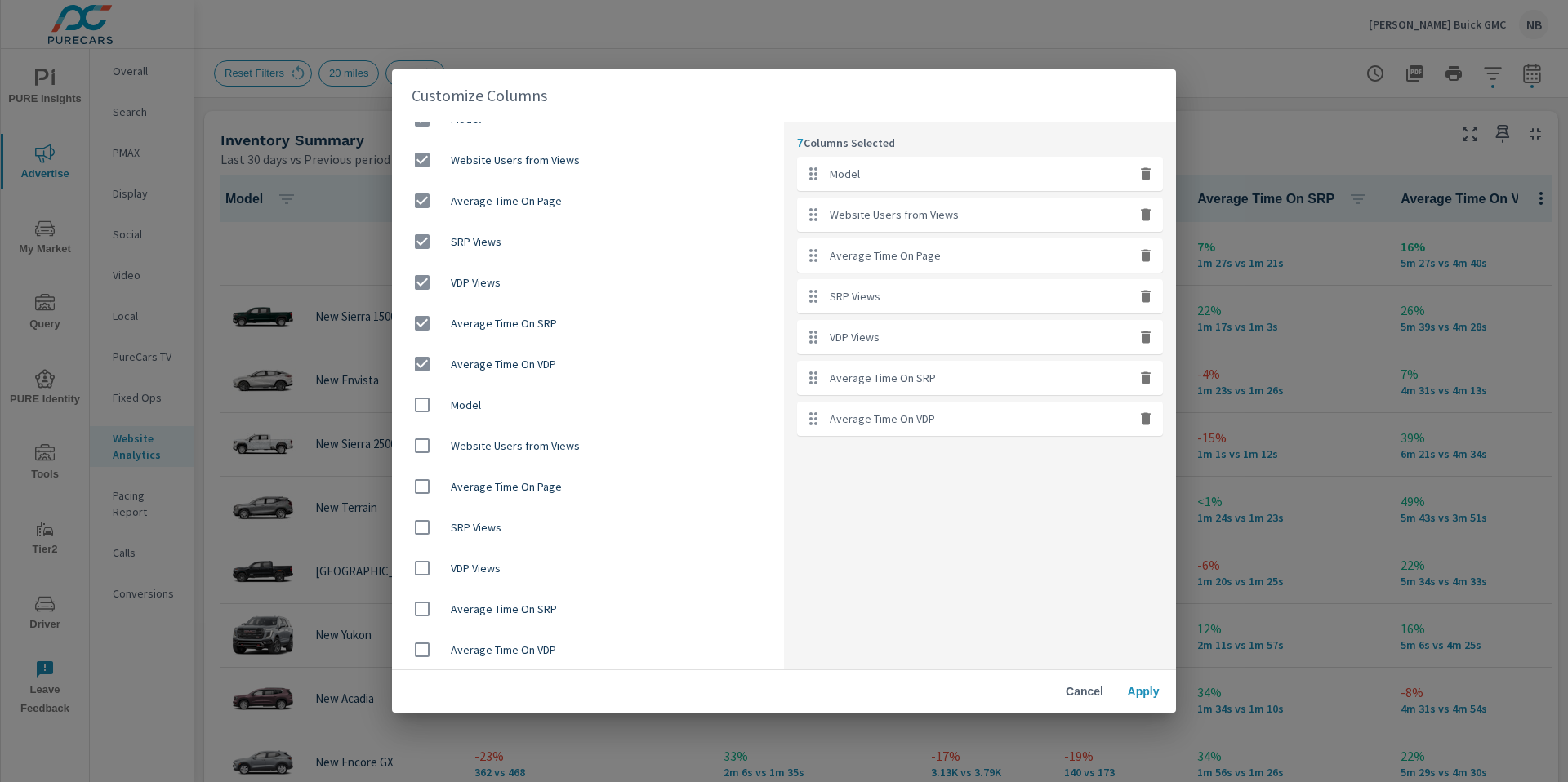
scroll to position [0, 0]
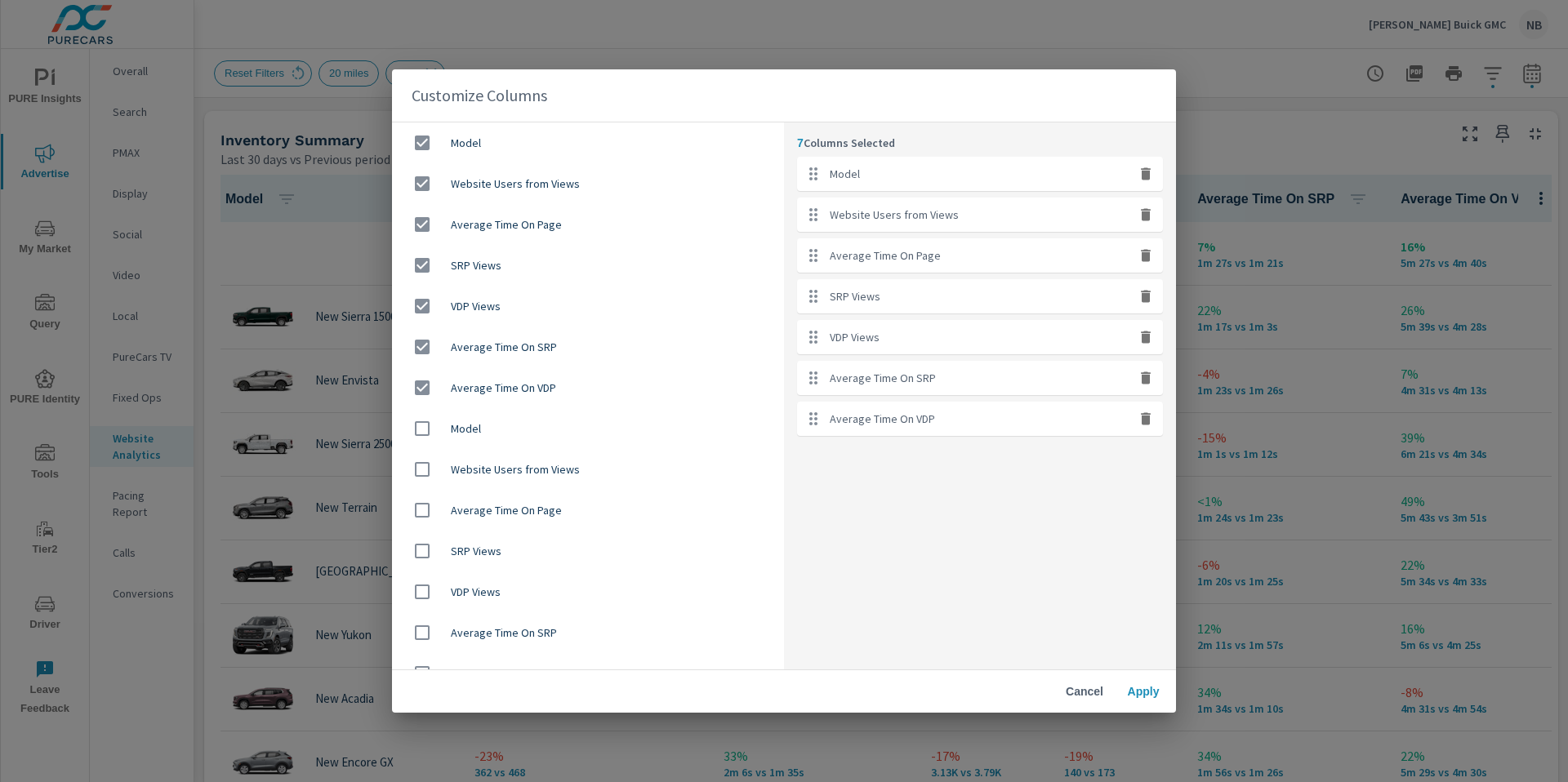
click at [1073, 703] on button "Cancel" at bounding box center [1085, 692] width 52 height 30
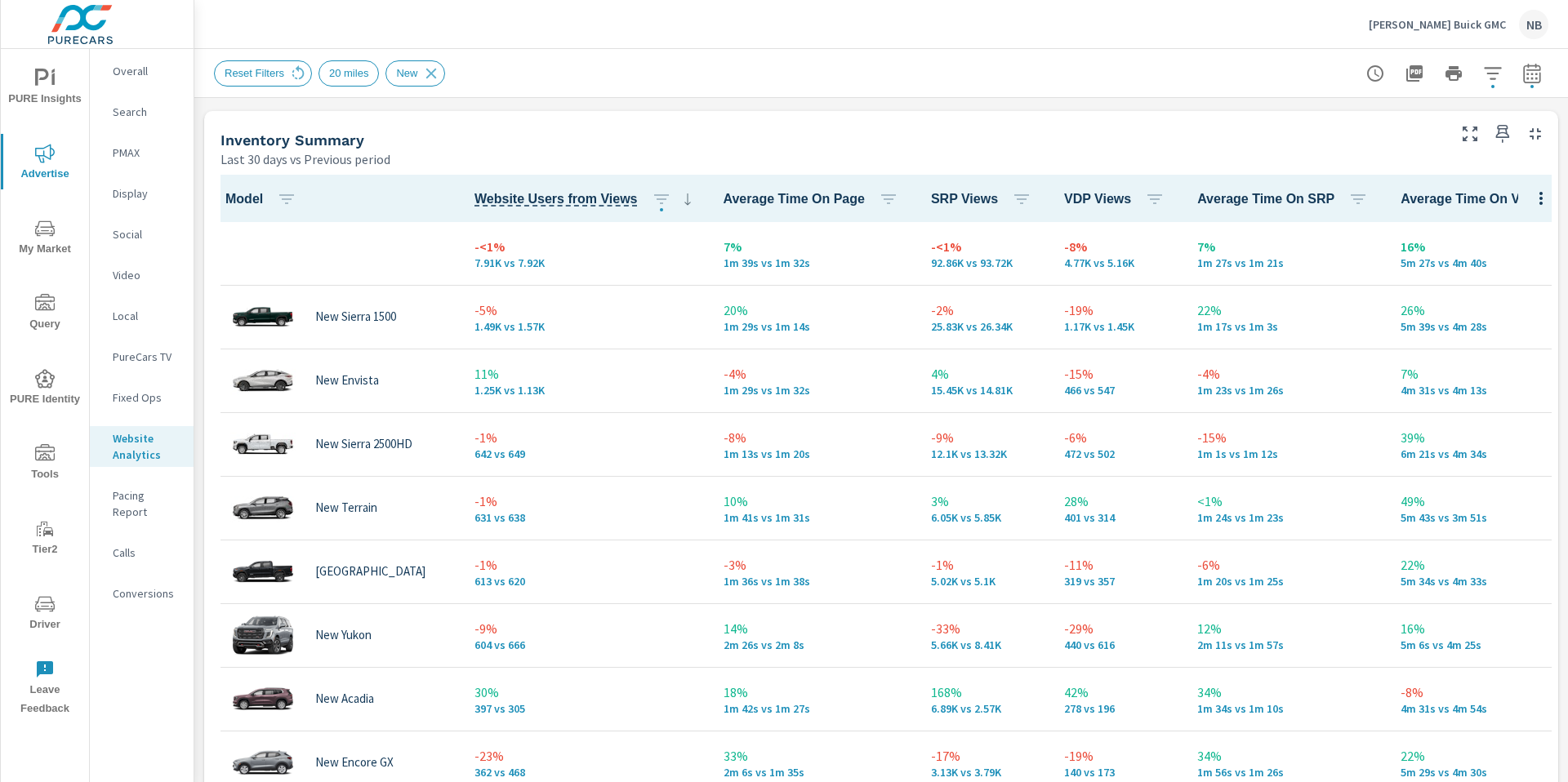
click at [43, 243] on span "My Market" at bounding box center [45, 239] width 79 height 40
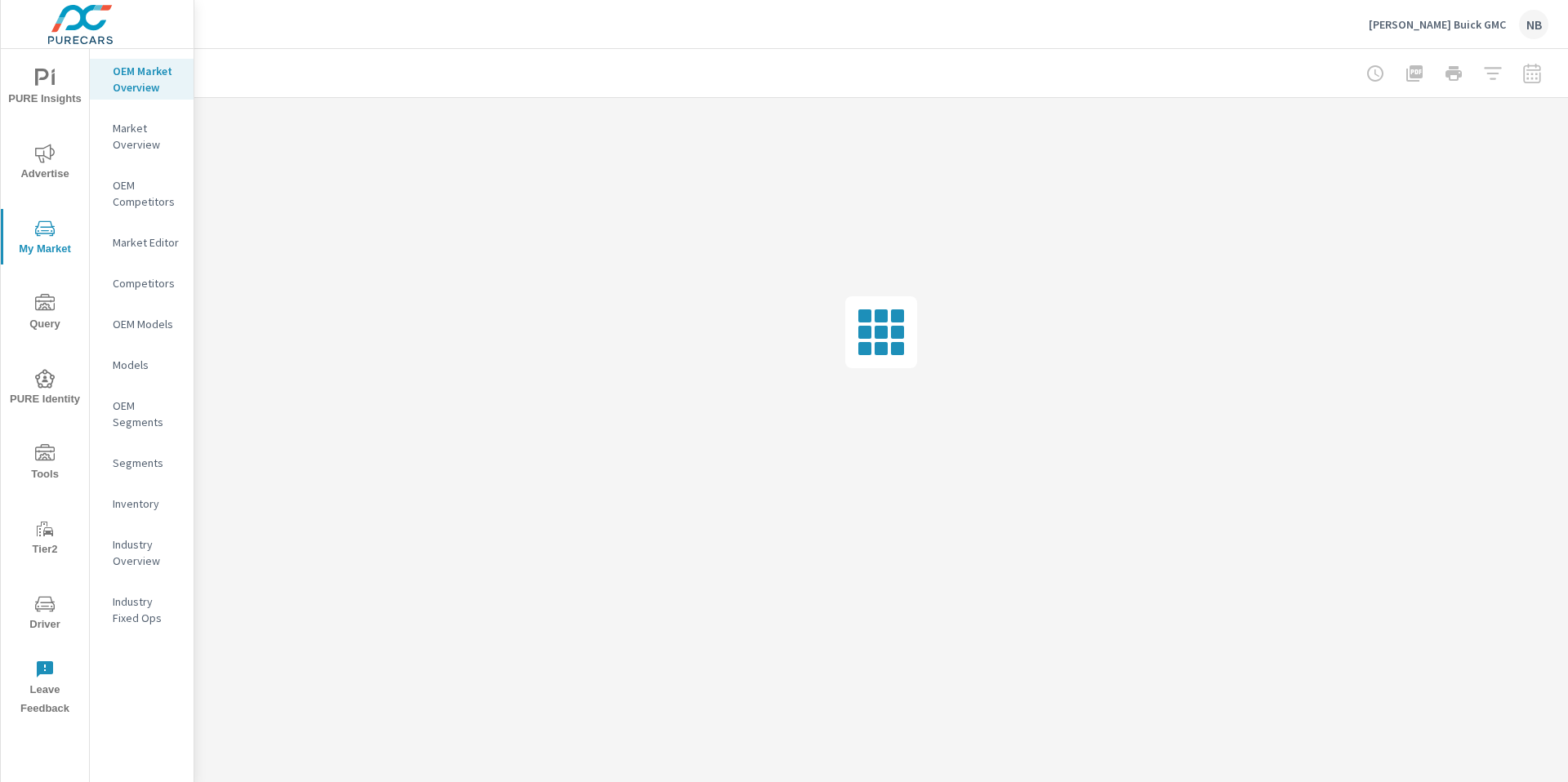
click at [158, 510] on p "Inventory" at bounding box center [147, 503] width 68 height 17
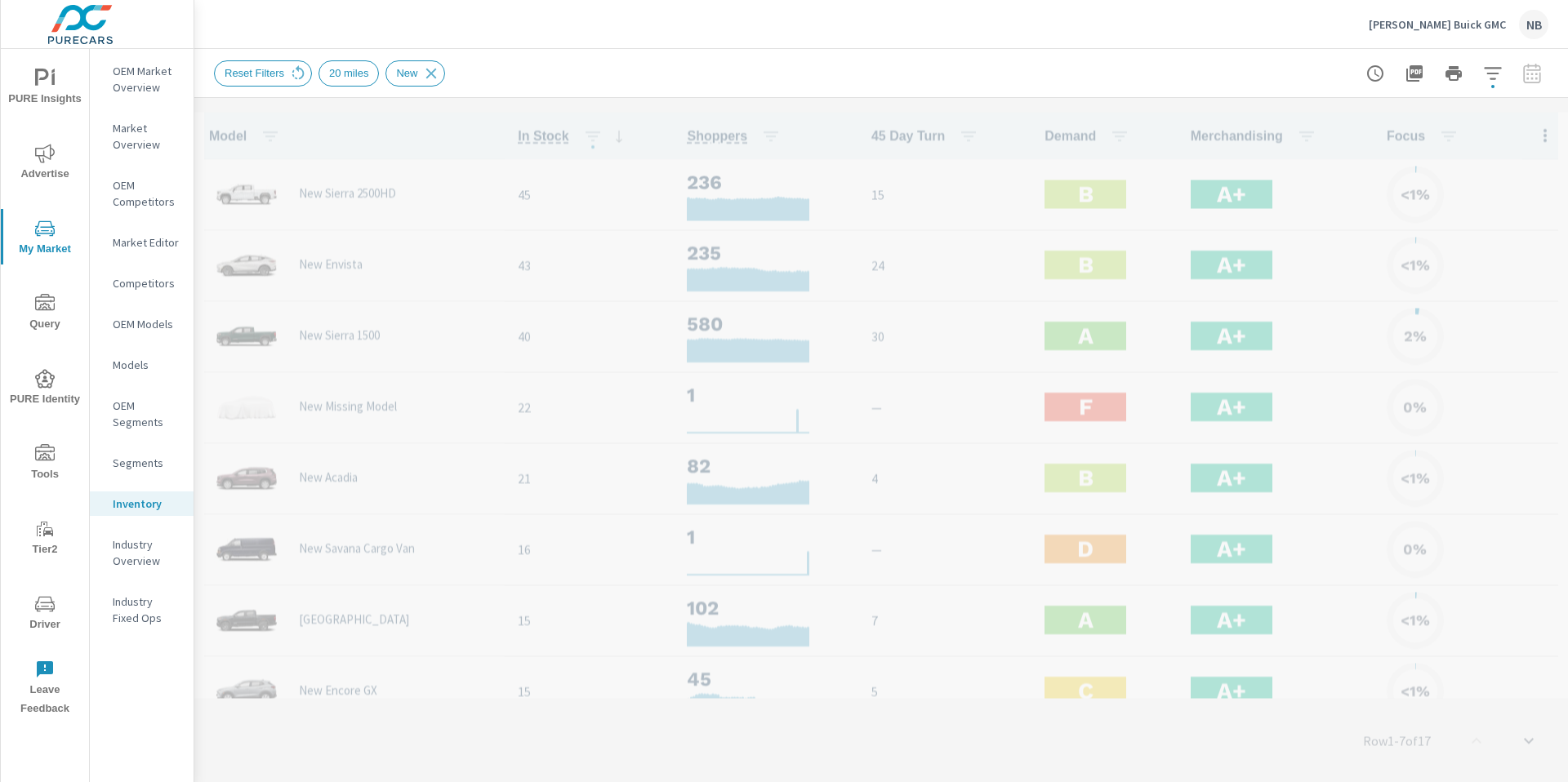
scroll to position [1, 0]
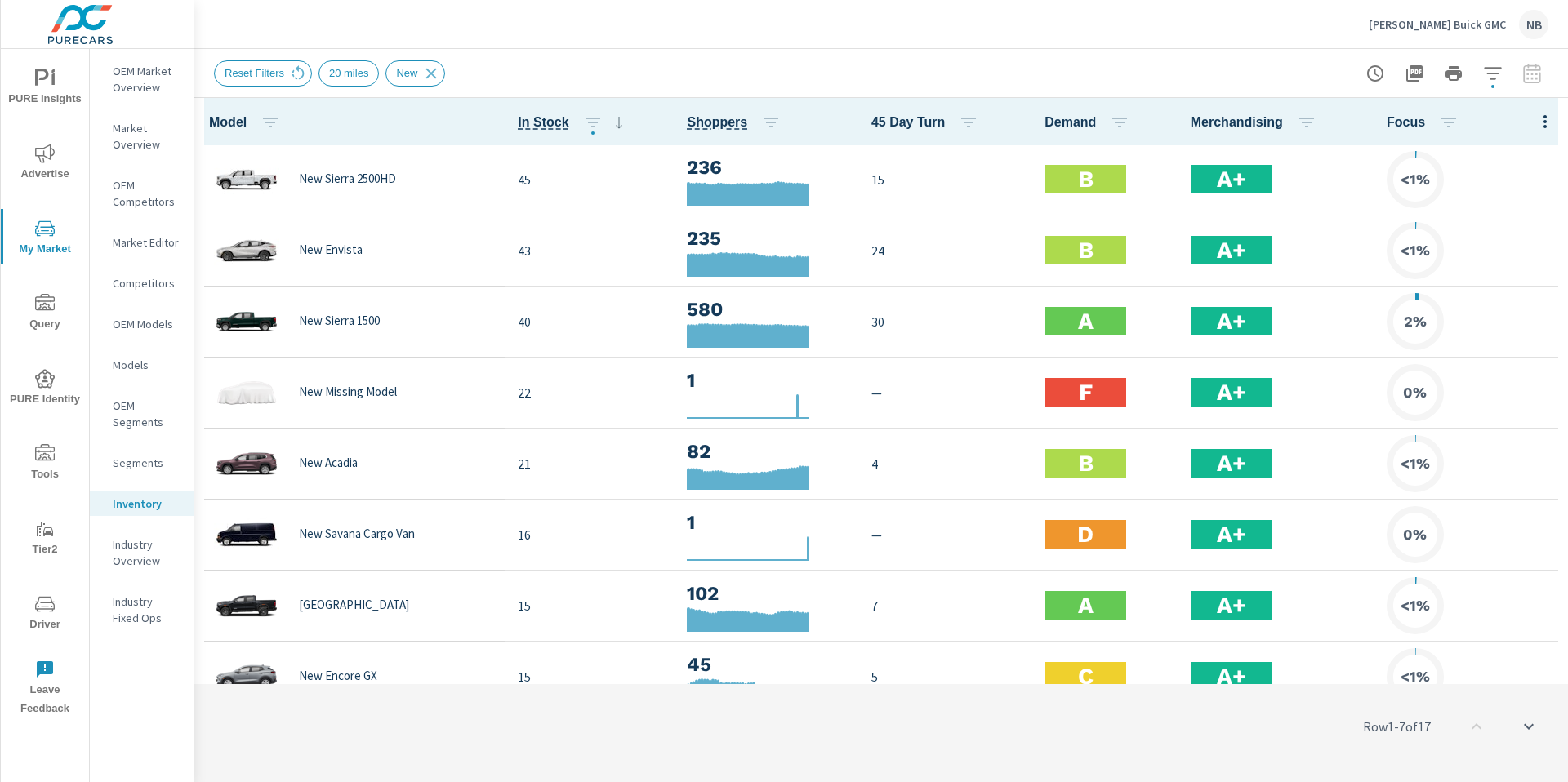
click at [44, 159] on icon "nav menu" at bounding box center [45, 153] width 19 height 19
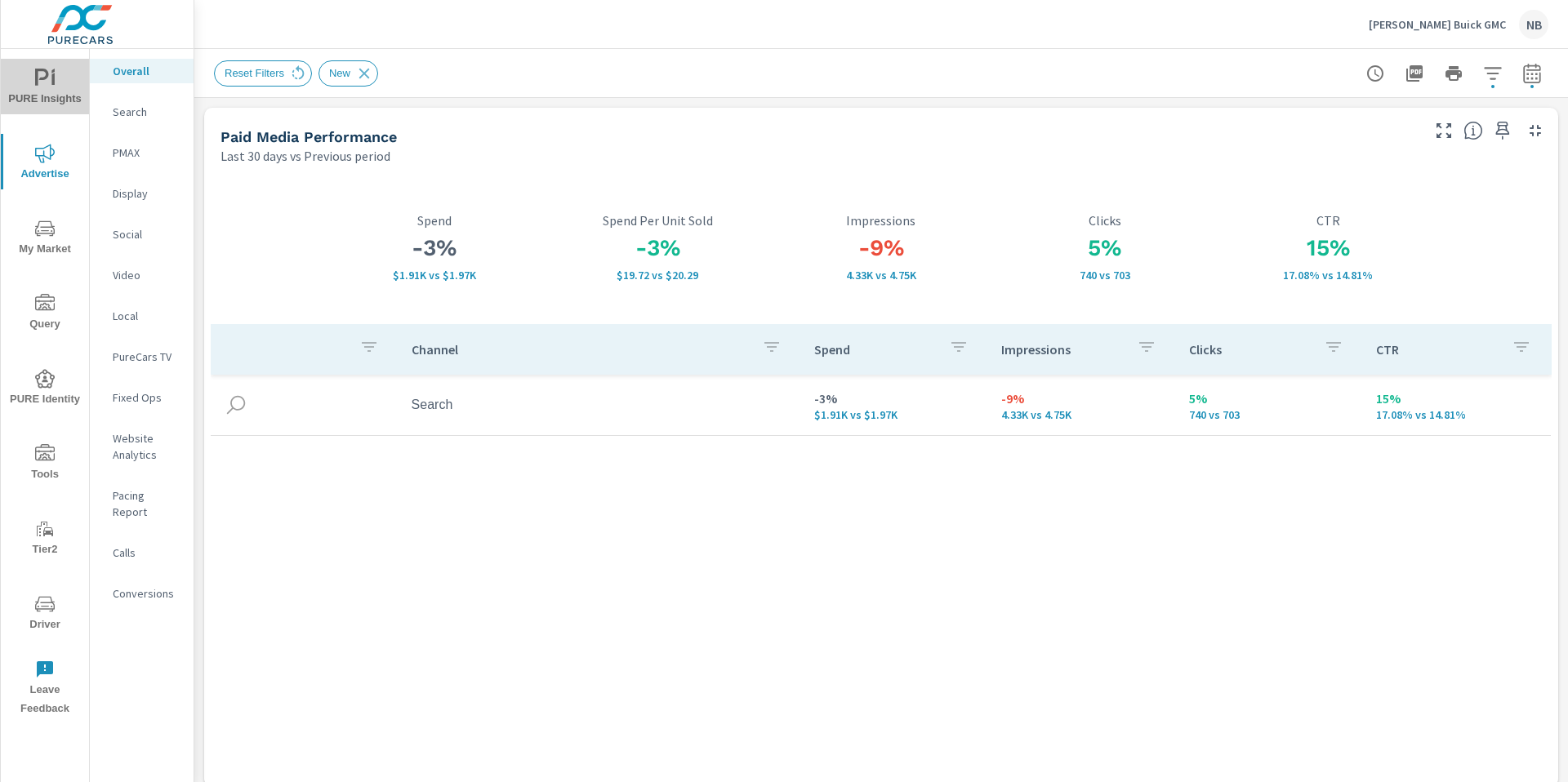
click at [46, 78] on icon "nav menu" at bounding box center [45, 79] width 19 height 19
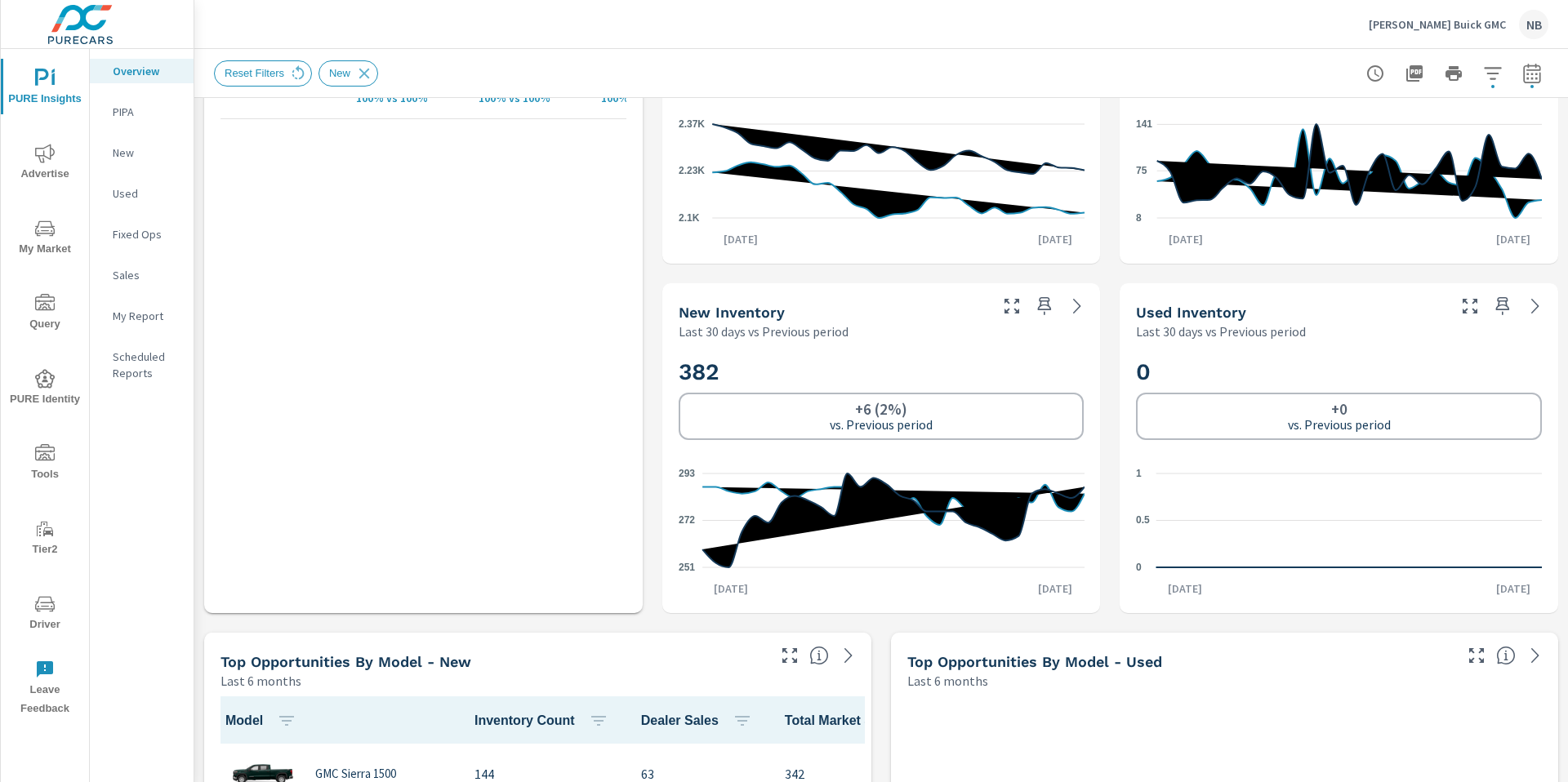
scroll to position [875, 0]
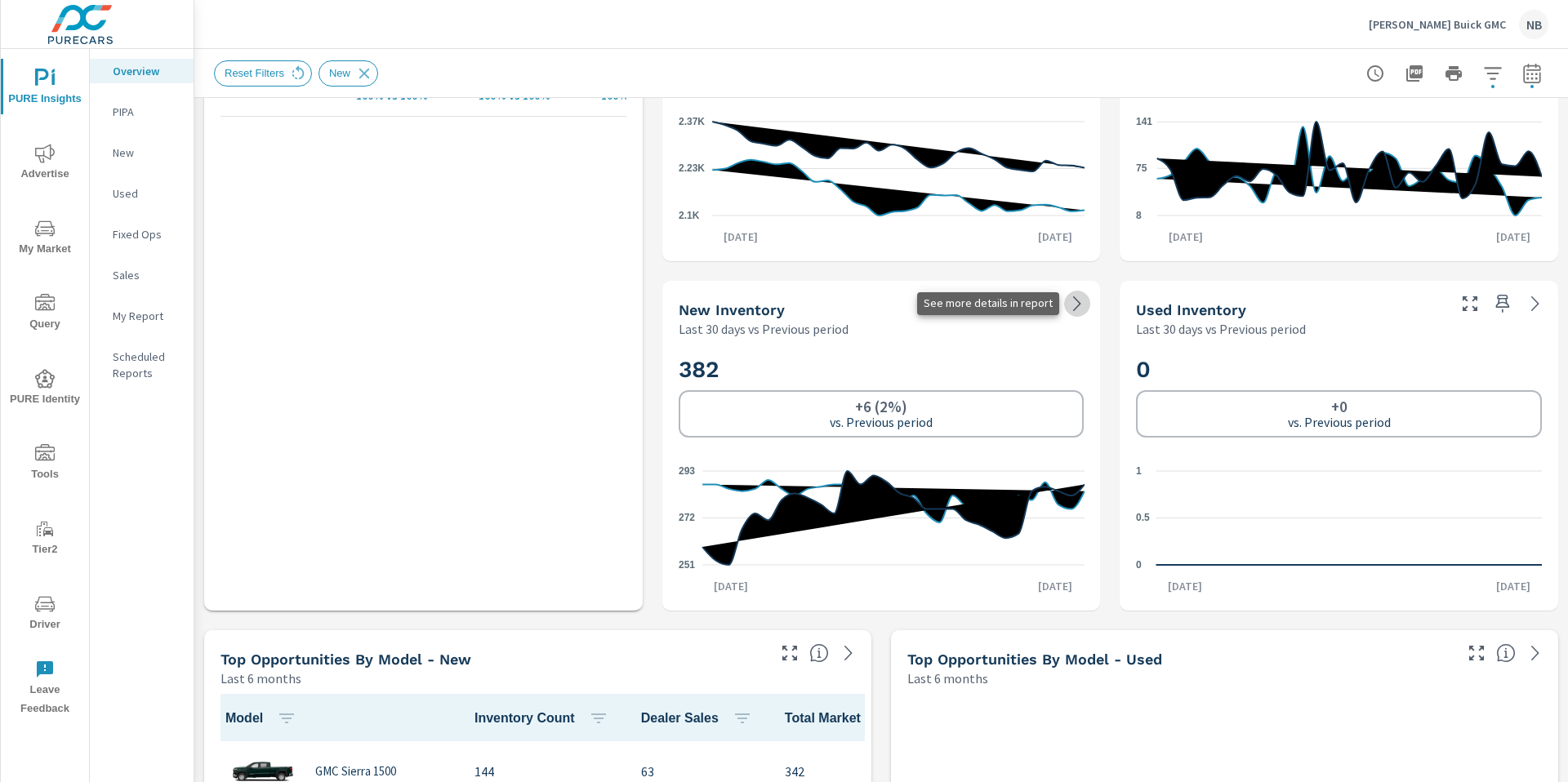
click at [1073, 310] on icon at bounding box center [1077, 303] width 7 height 15
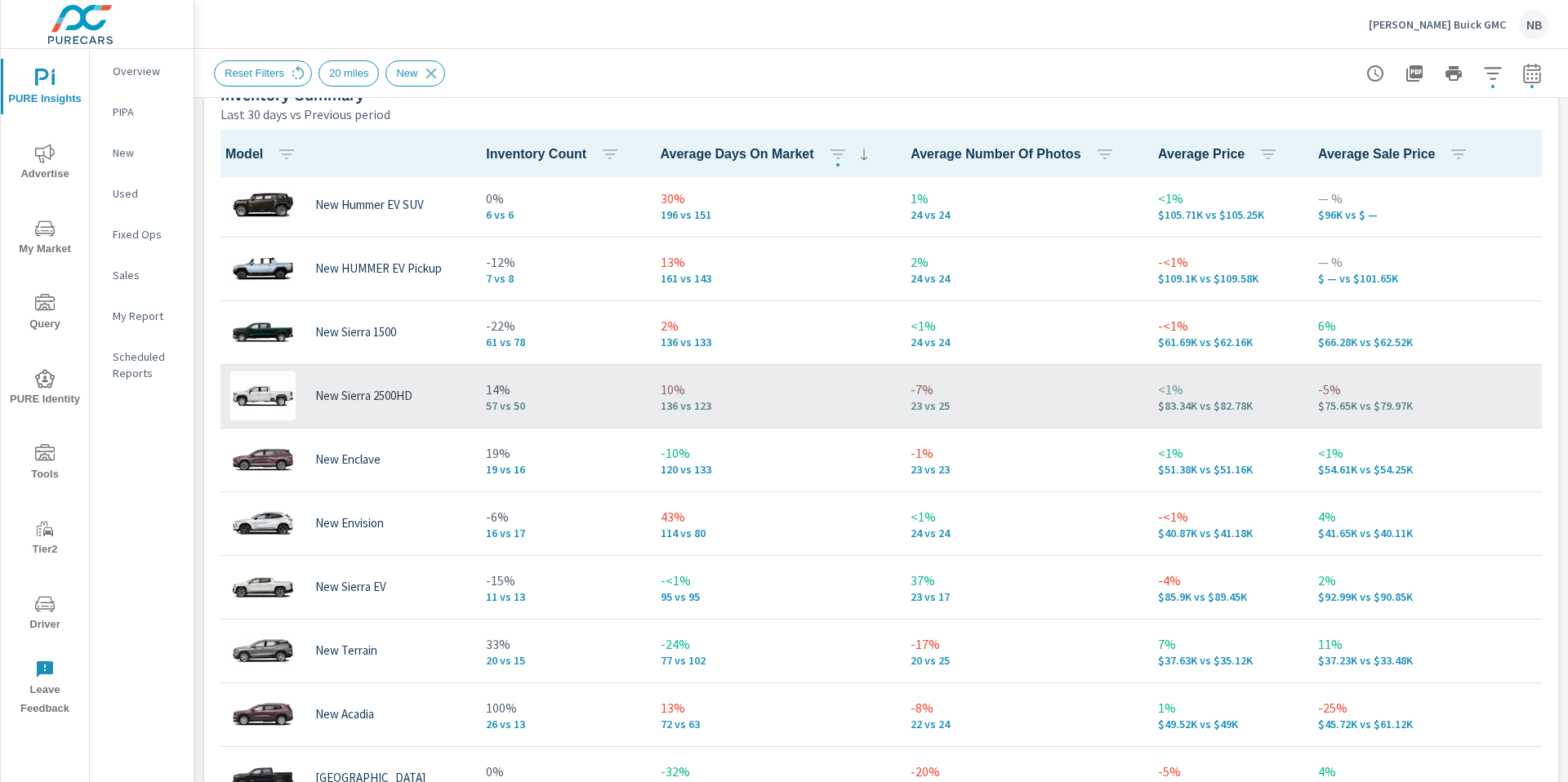
scroll to position [224, 0]
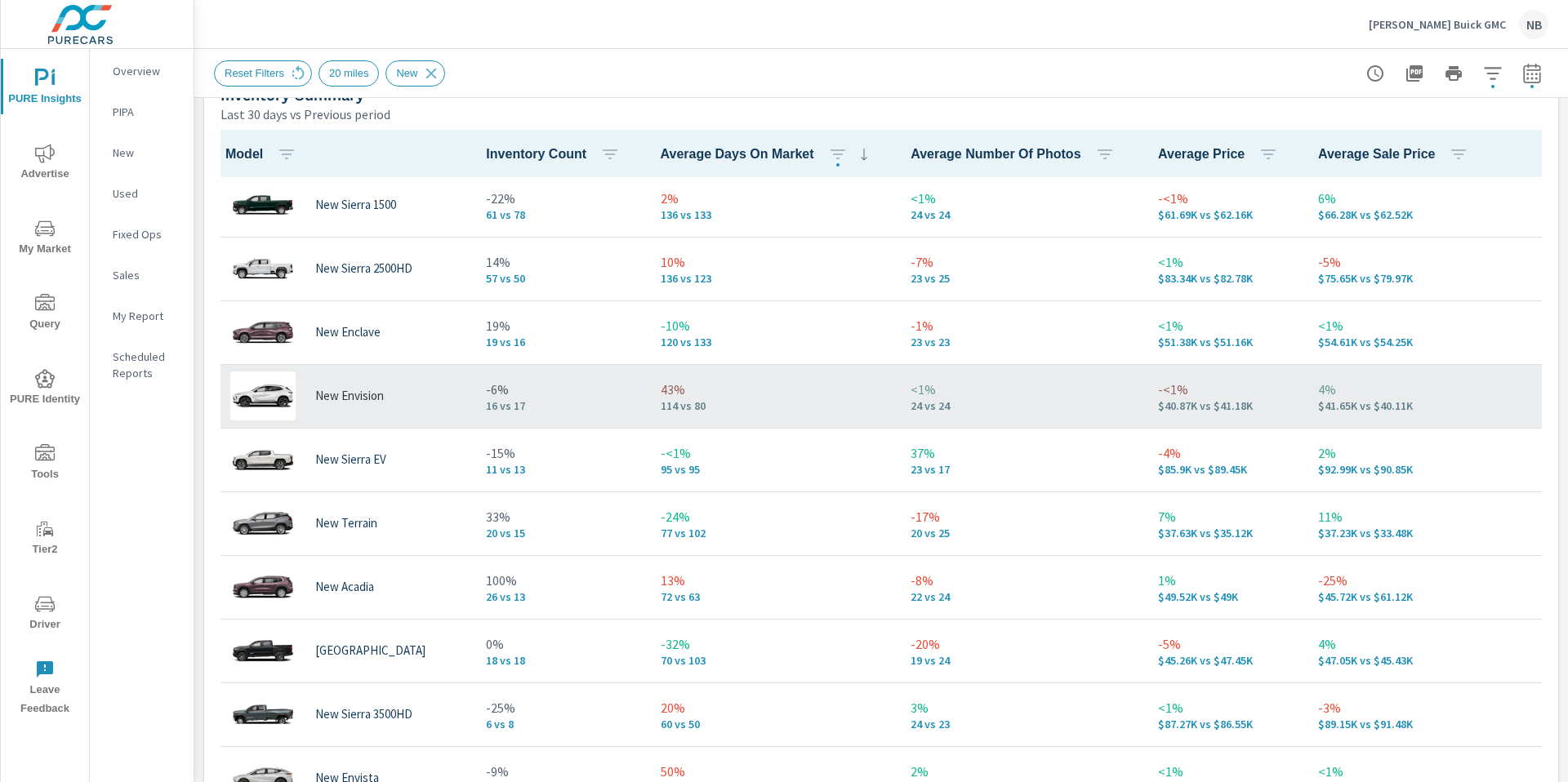
scroll to position [322, 0]
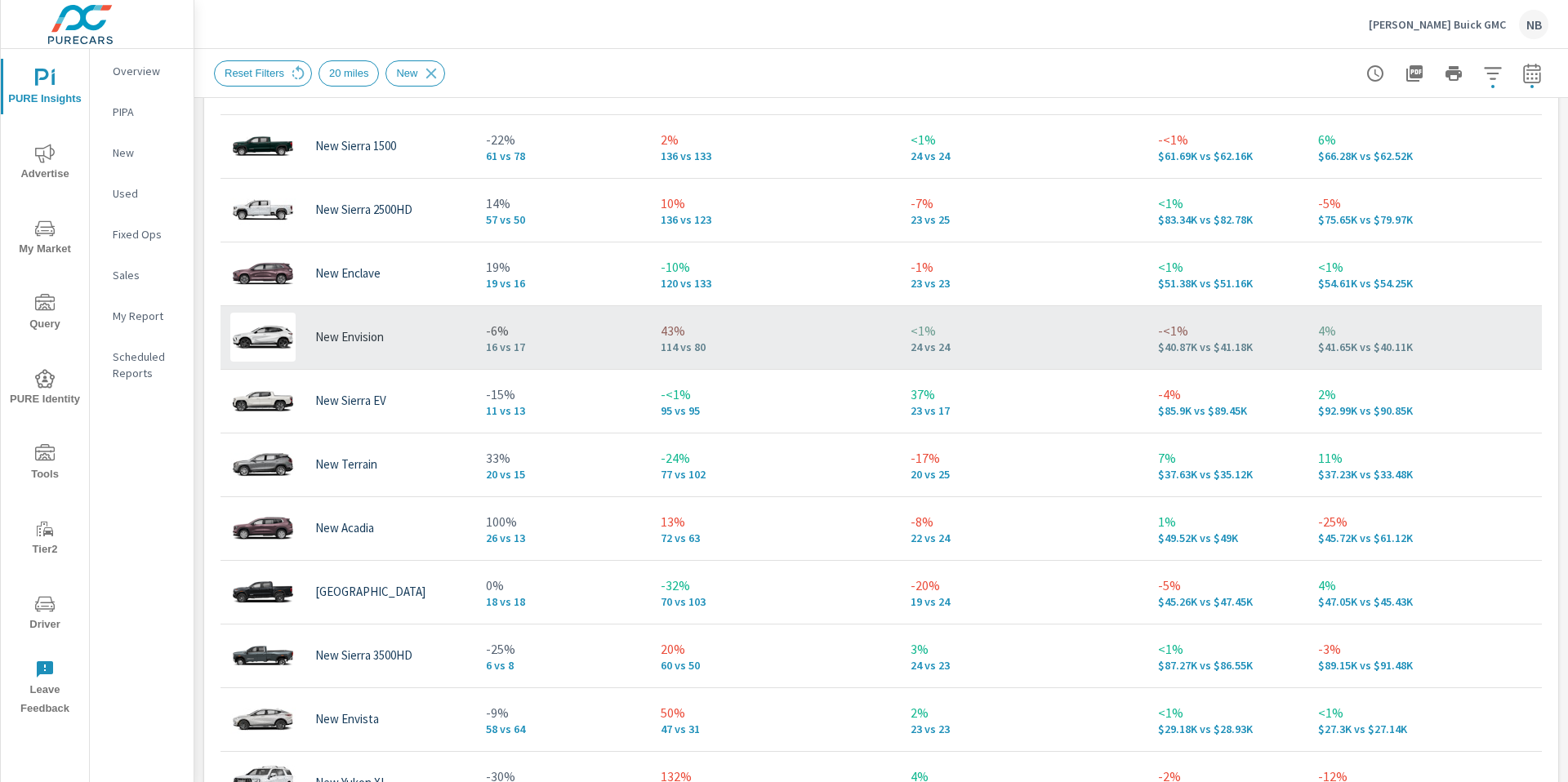
scroll to position [268, 0]
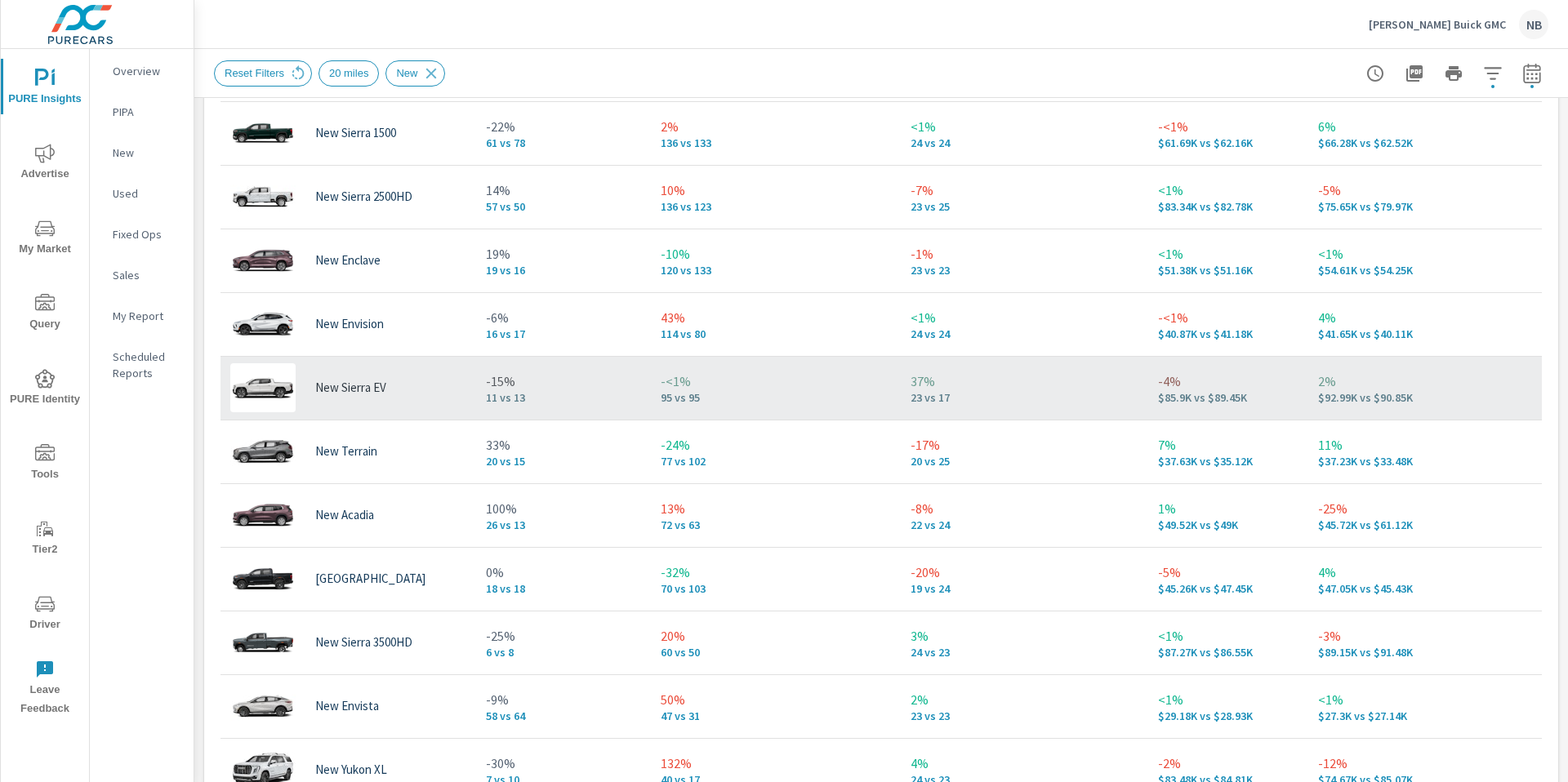
scroll to position [333, 0]
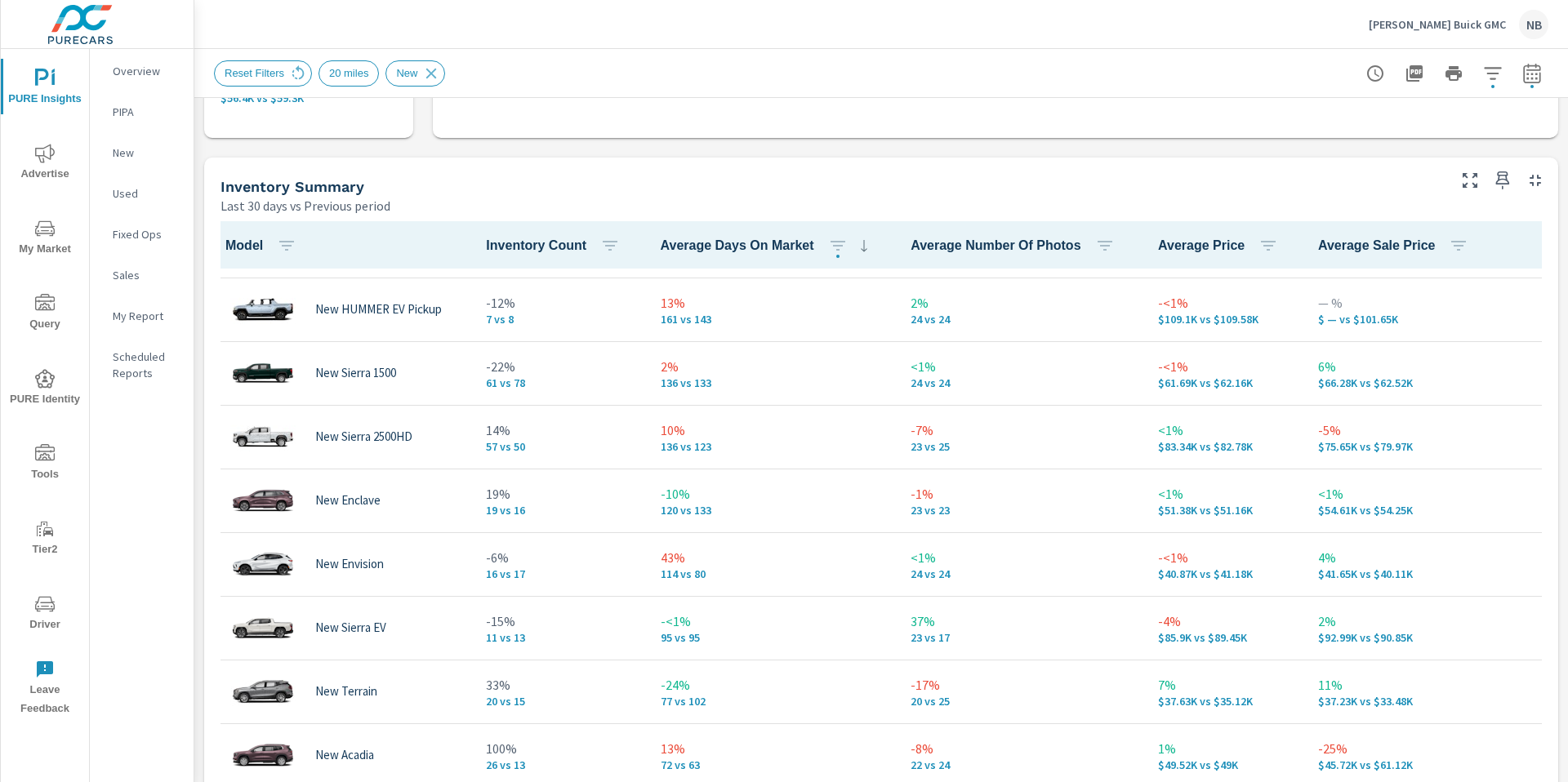
scroll to position [251, 0]
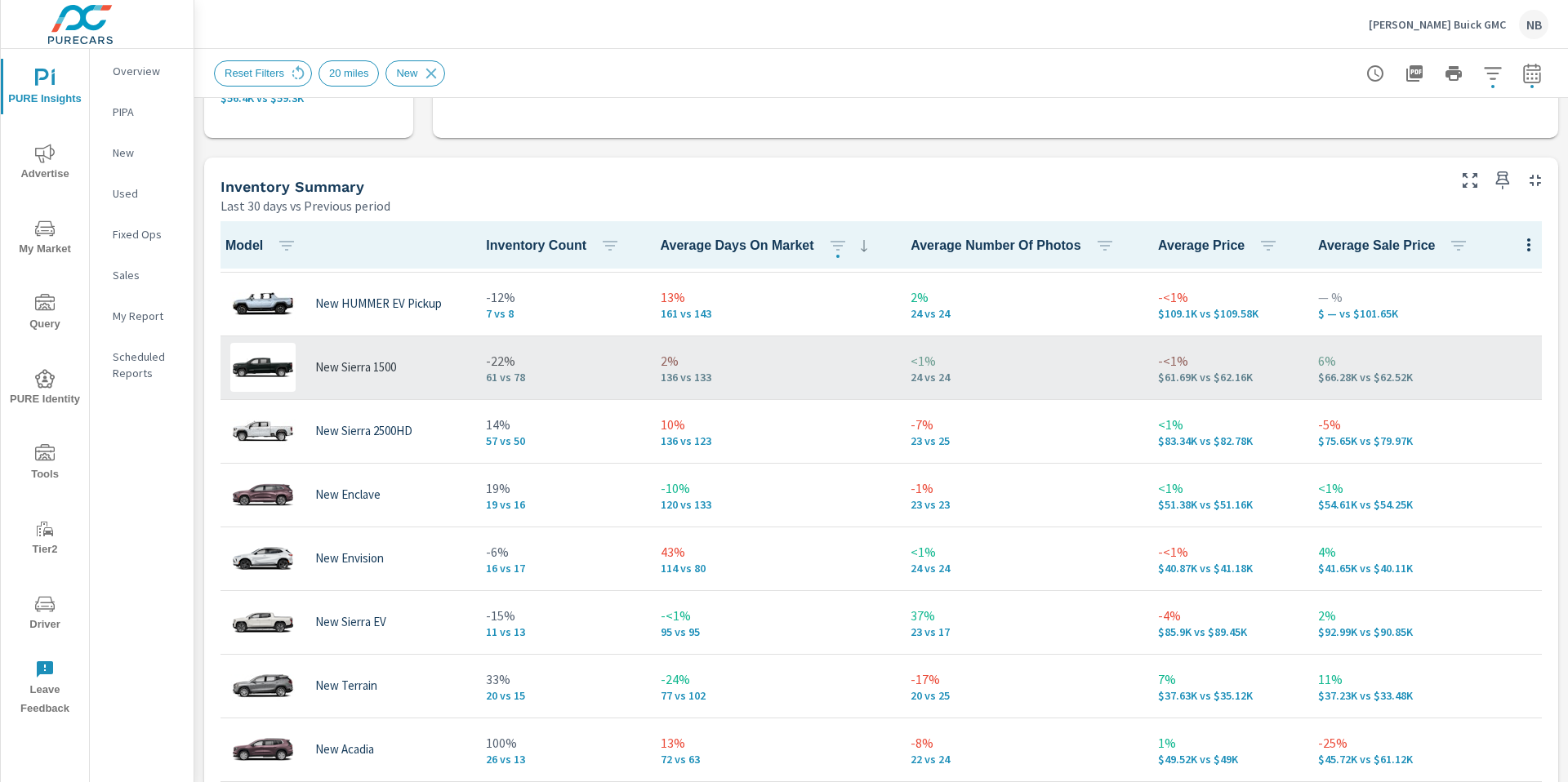
scroll to position [333, 0]
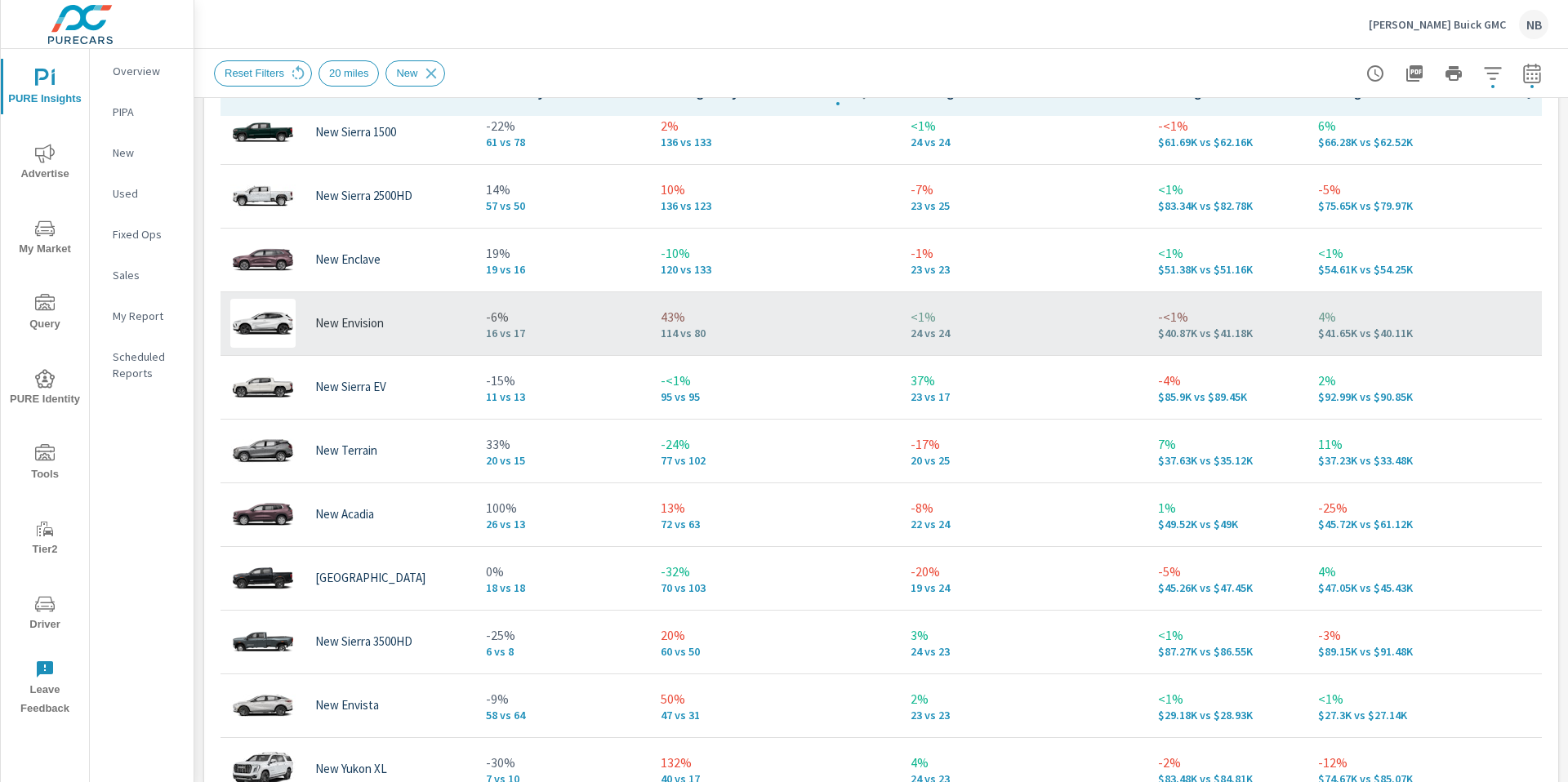
scroll to position [801, 0]
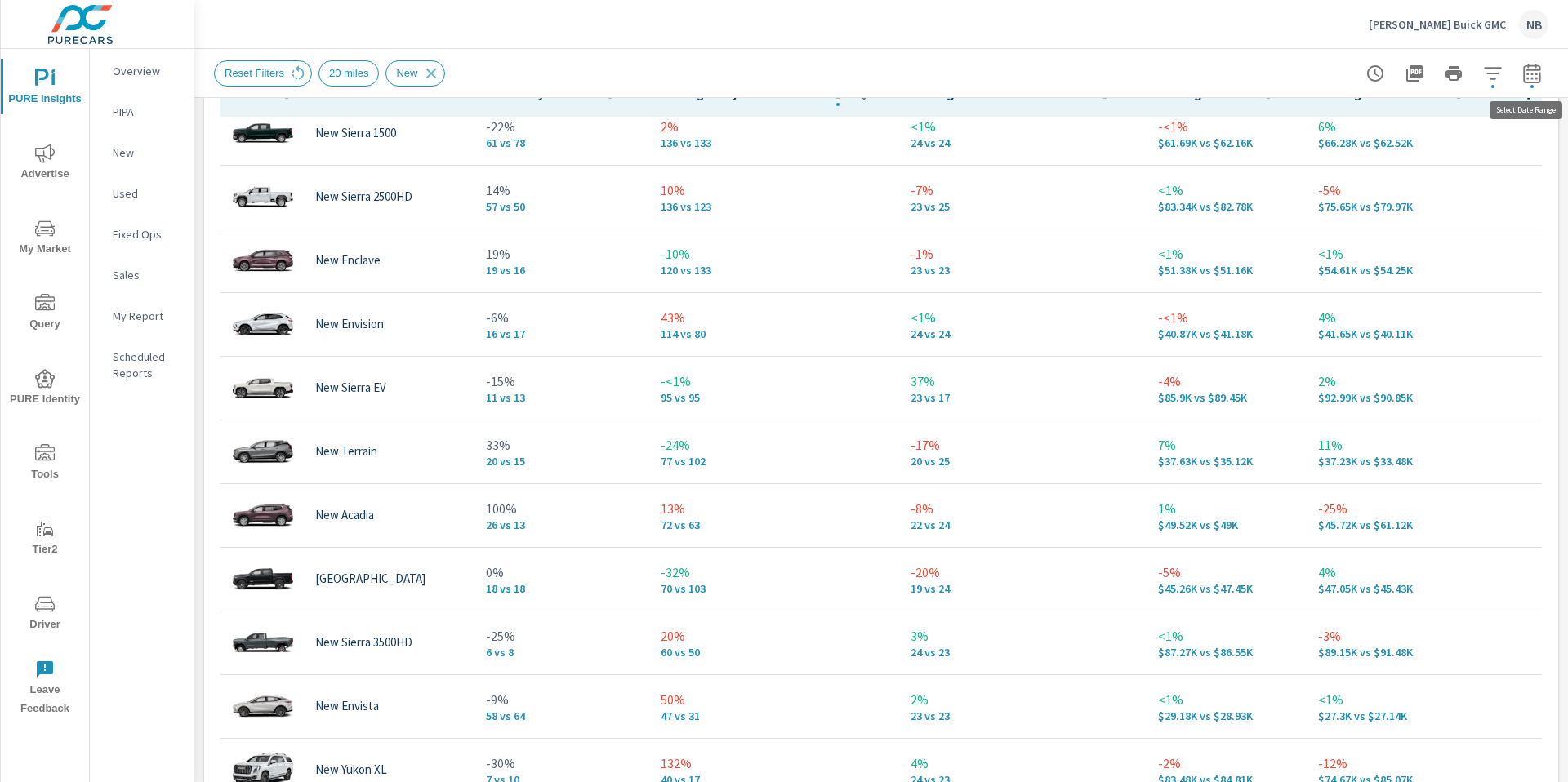
click at [1530, 79] on icon "button" at bounding box center [1532, 73] width 19 height 19
select select "Last 30 days"
select select "Previous period"
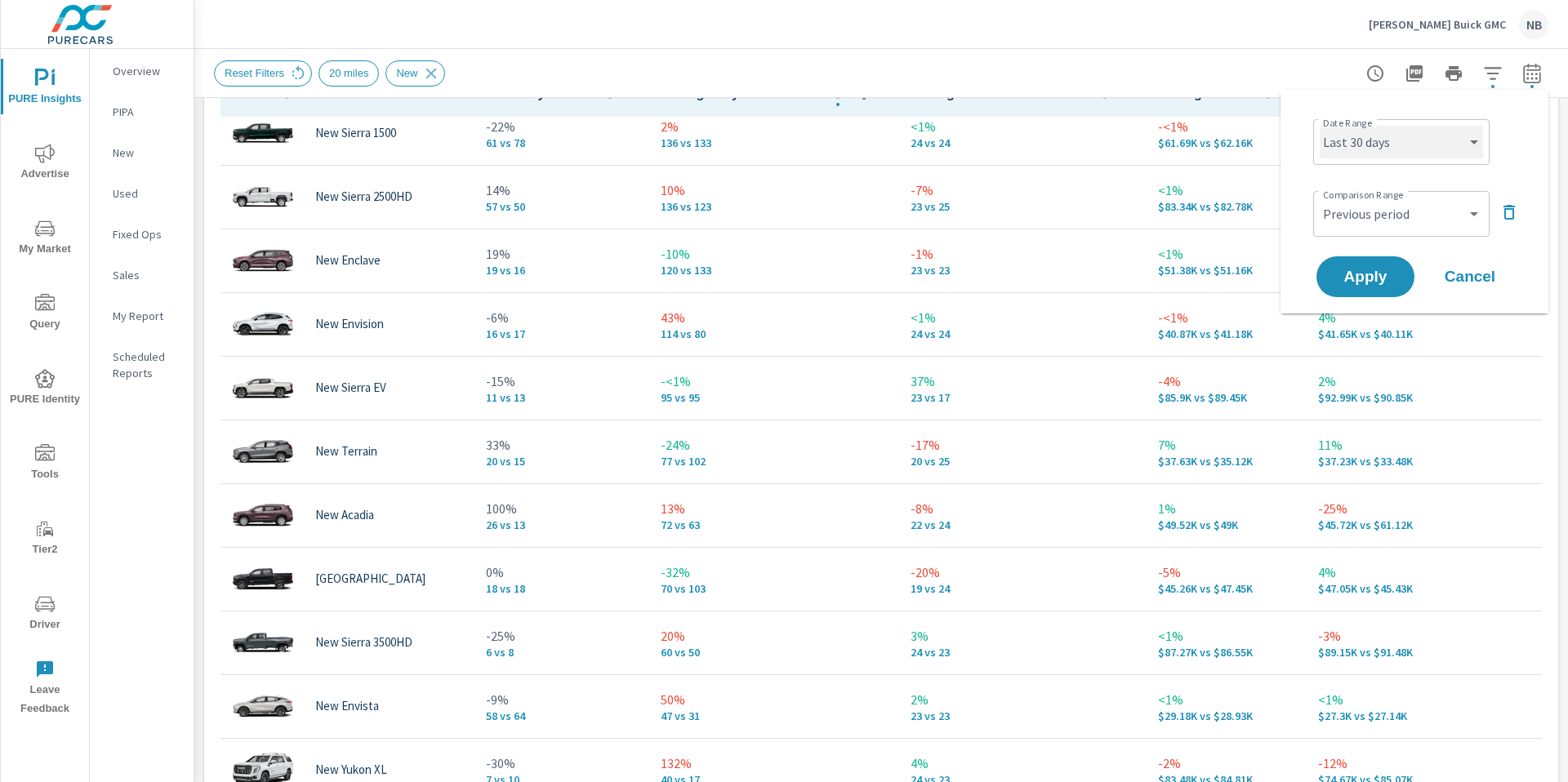
click at [1434, 139] on select "Custom [DATE] Last week Last 7 days Last 14 days Last 30 days Last 45 days Last…" at bounding box center [1401, 142] width 163 height 32
select select "Last 6 months"
click at [1406, 225] on select "Custom Previous period Previous month Previous year" at bounding box center [1401, 213] width 163 height 32
click at [1379, 280] on span "Apply" at bounding box center [1365, 277] width 67 height 16
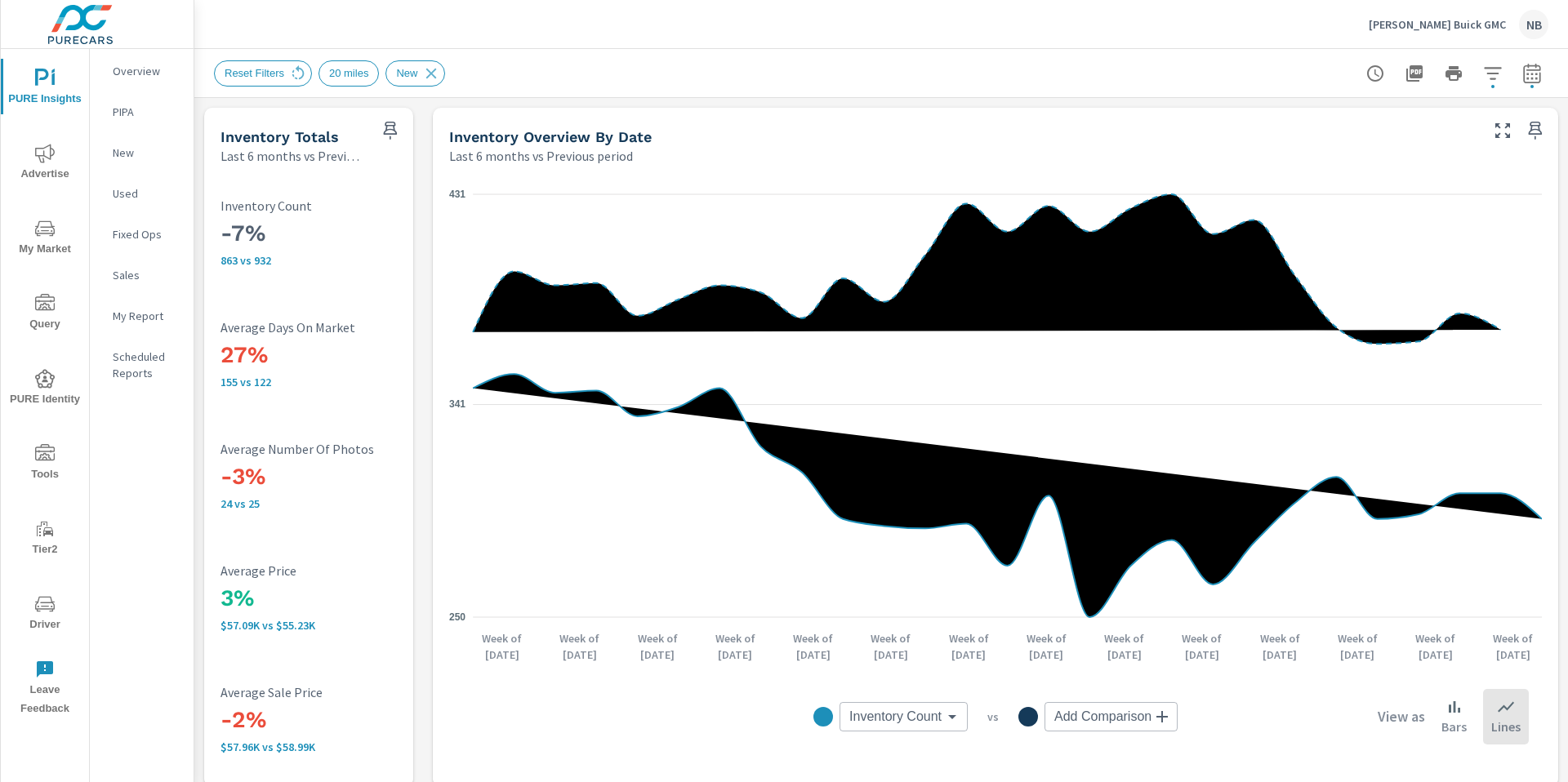
scroll to position [319, 0]
click at [47, 226] on icon "nav menu" at bounding box center [45, 228] width 19 height 19
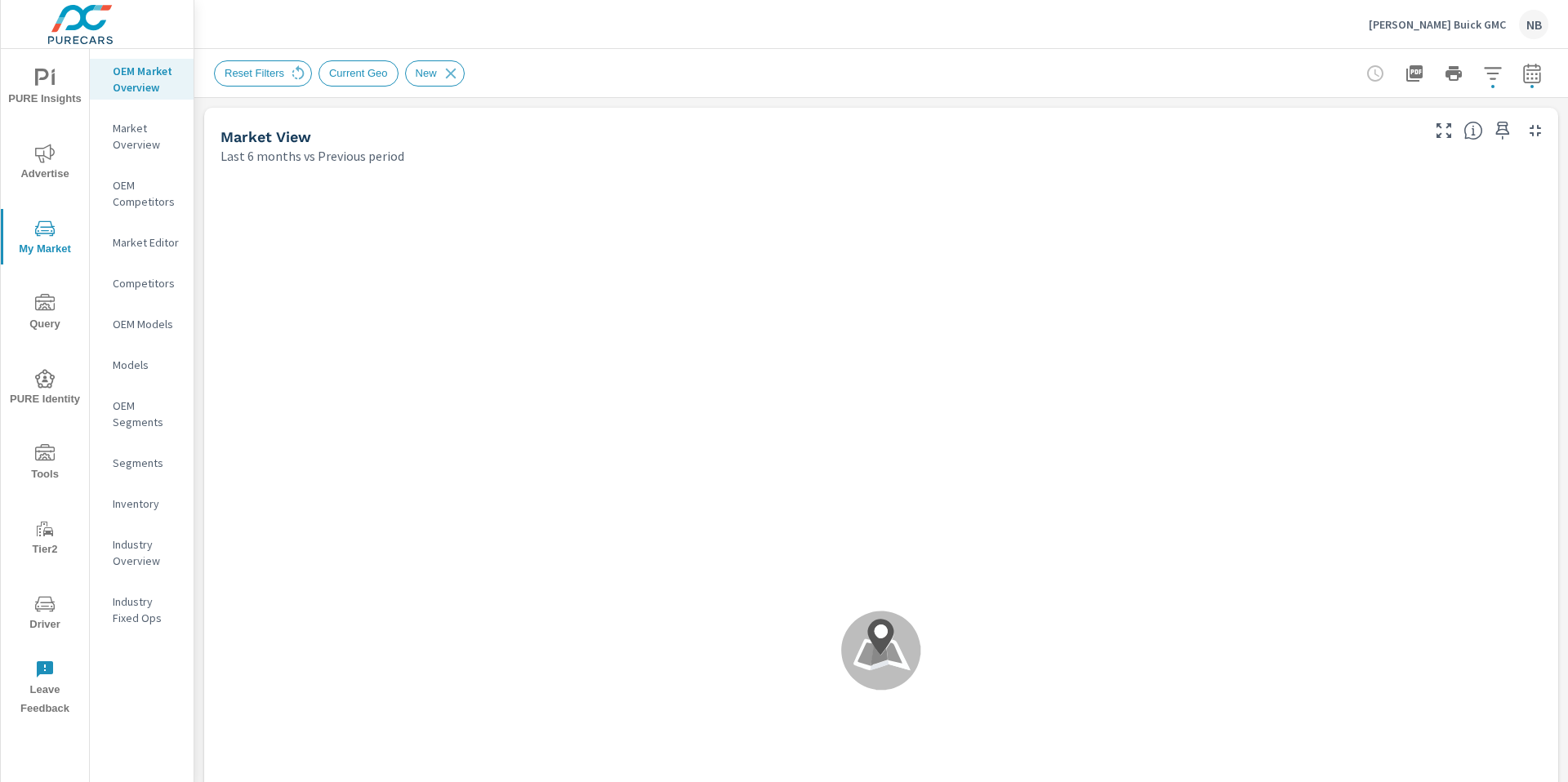
scroll to position [1, 0]
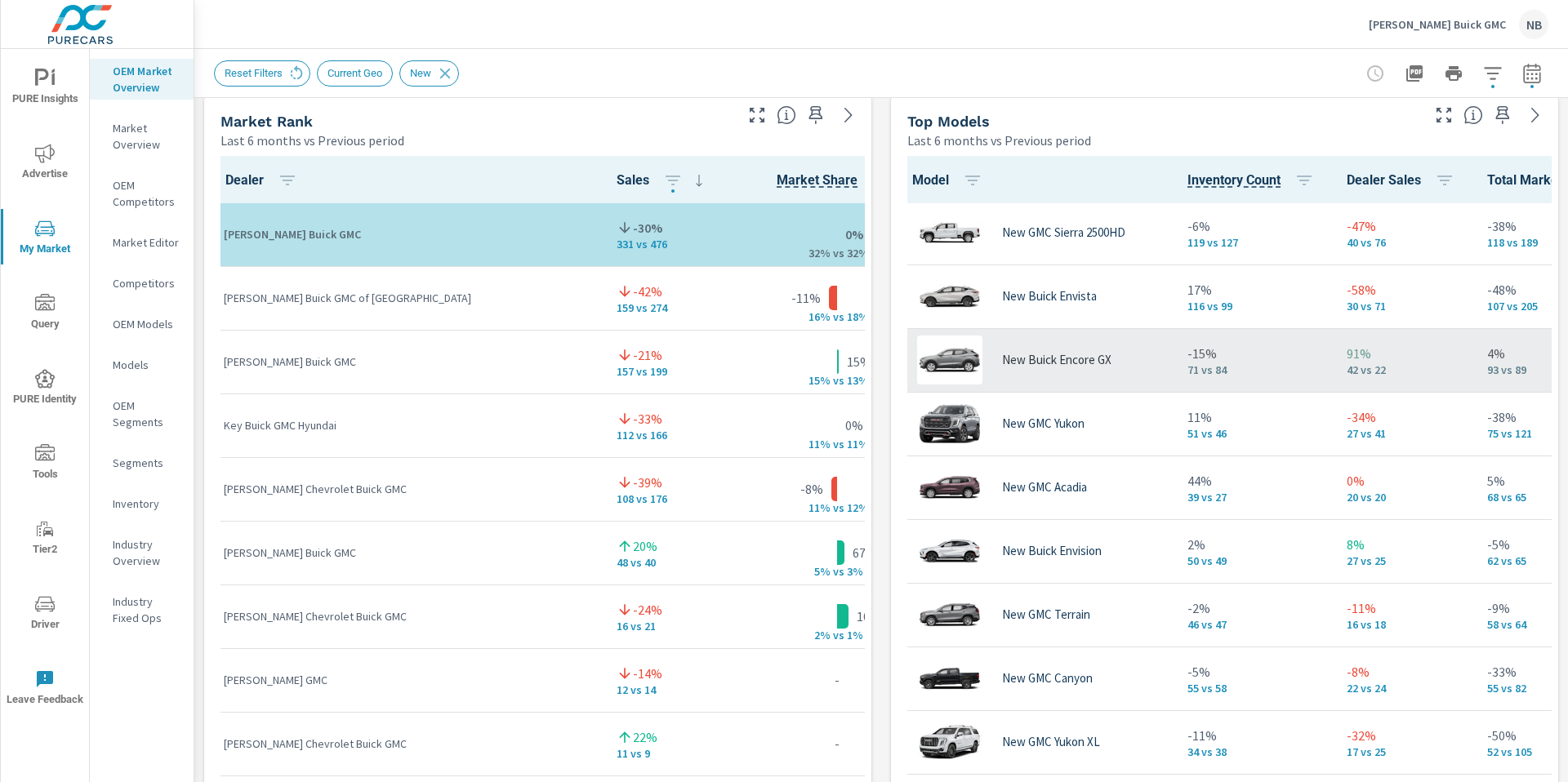
scroll to position [70, 0]
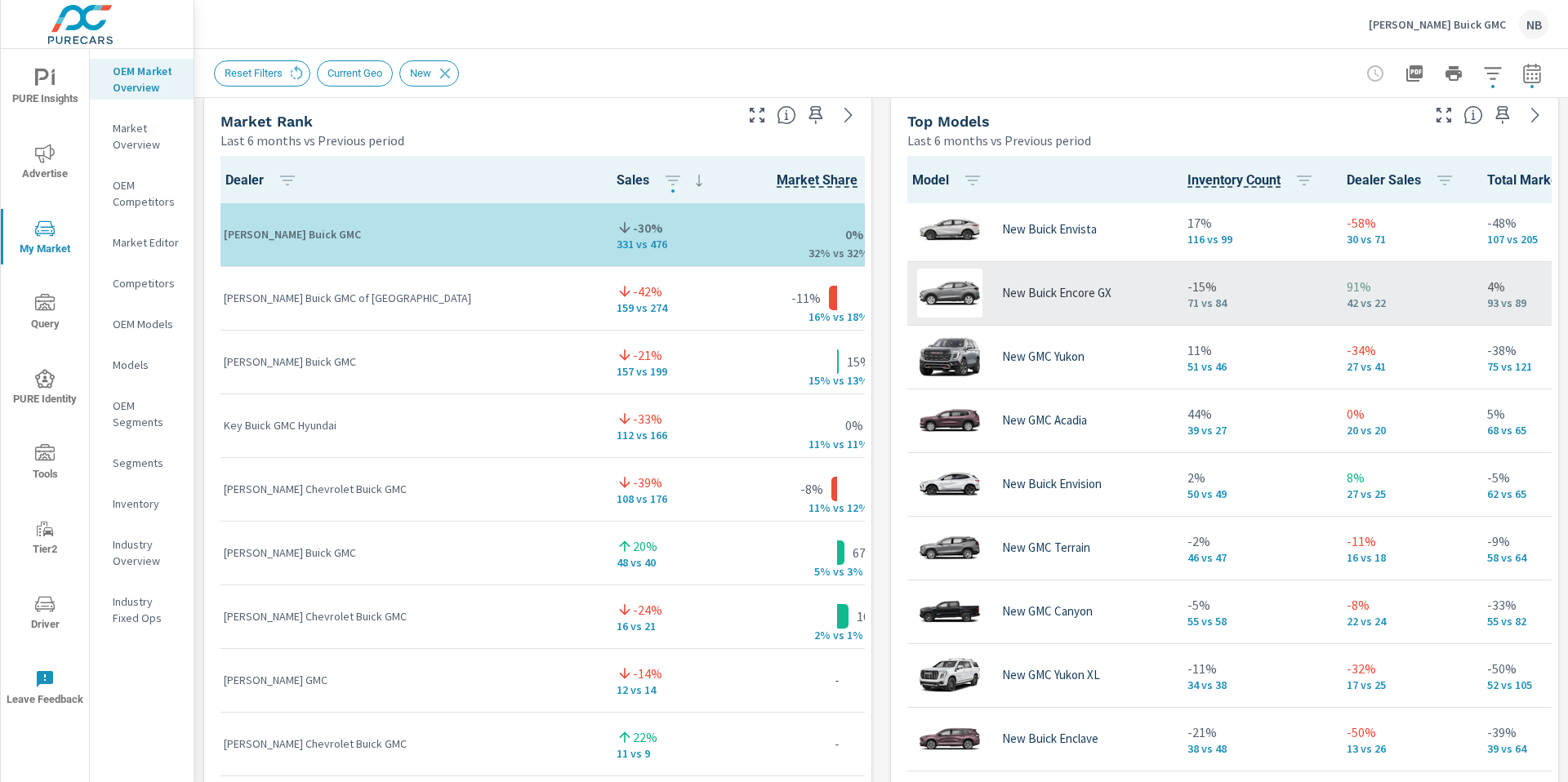
scroll to position [150, 3]
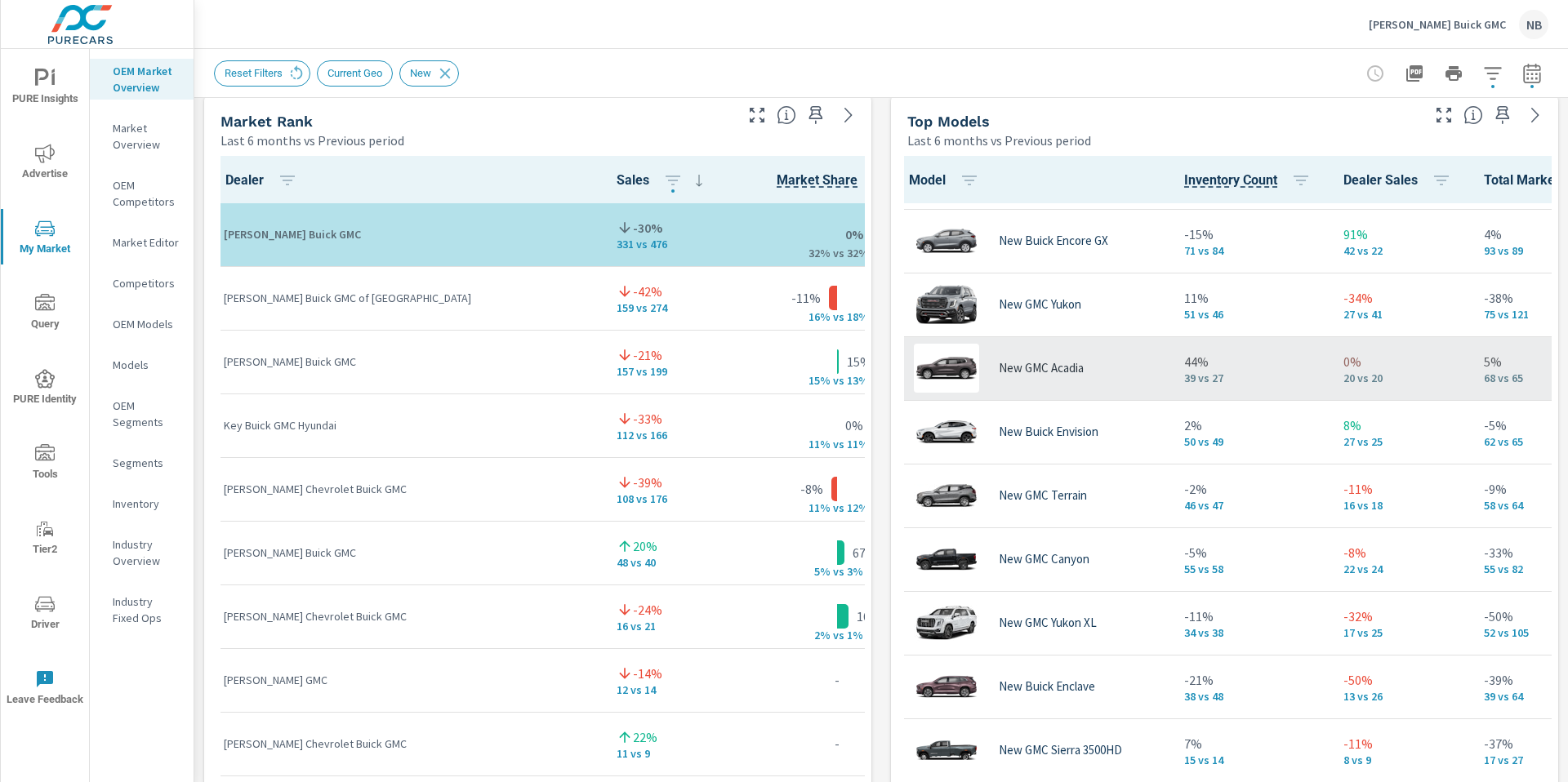
scroll to position [187, 3]
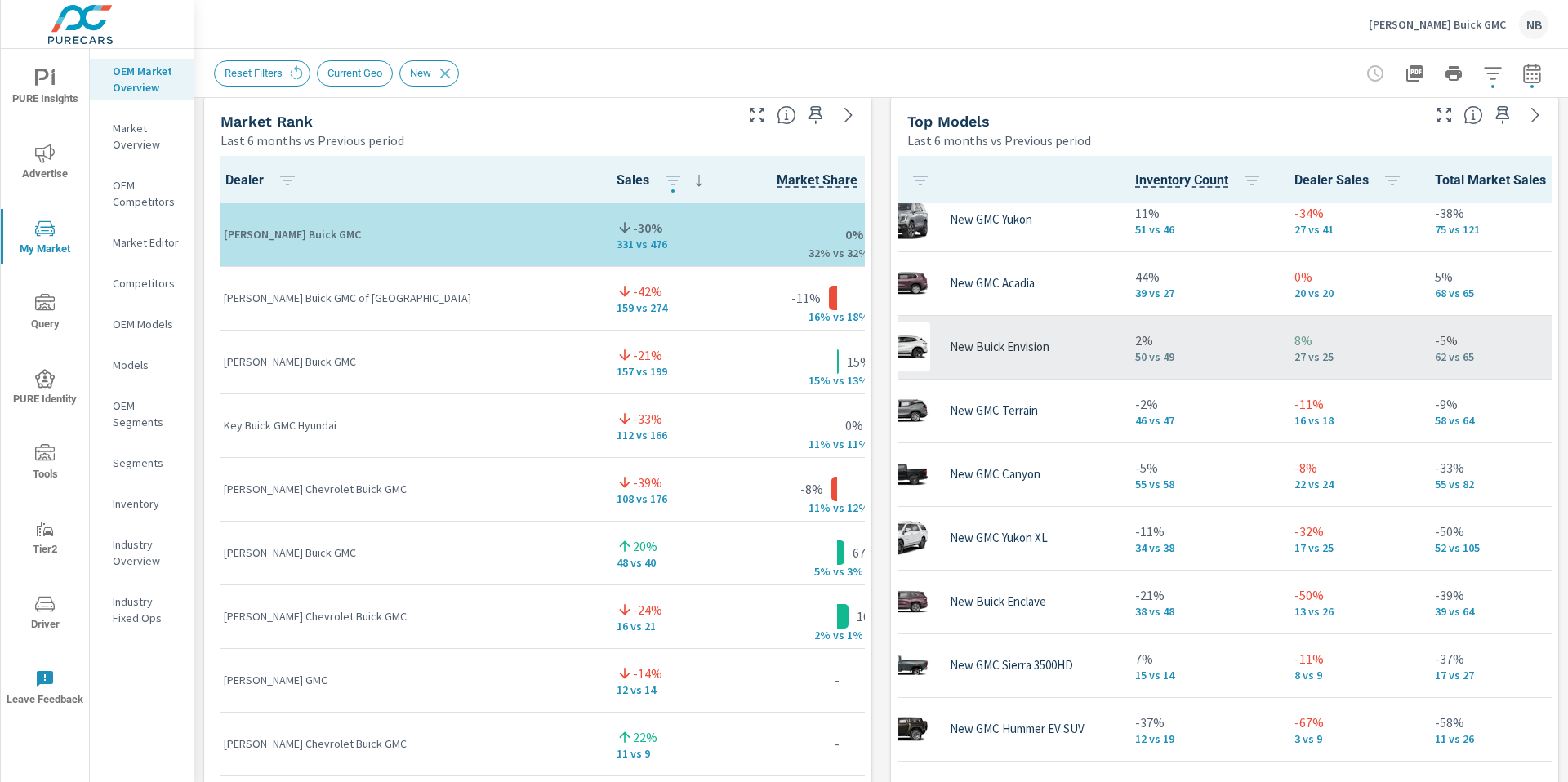
scroll to position [269, 72]
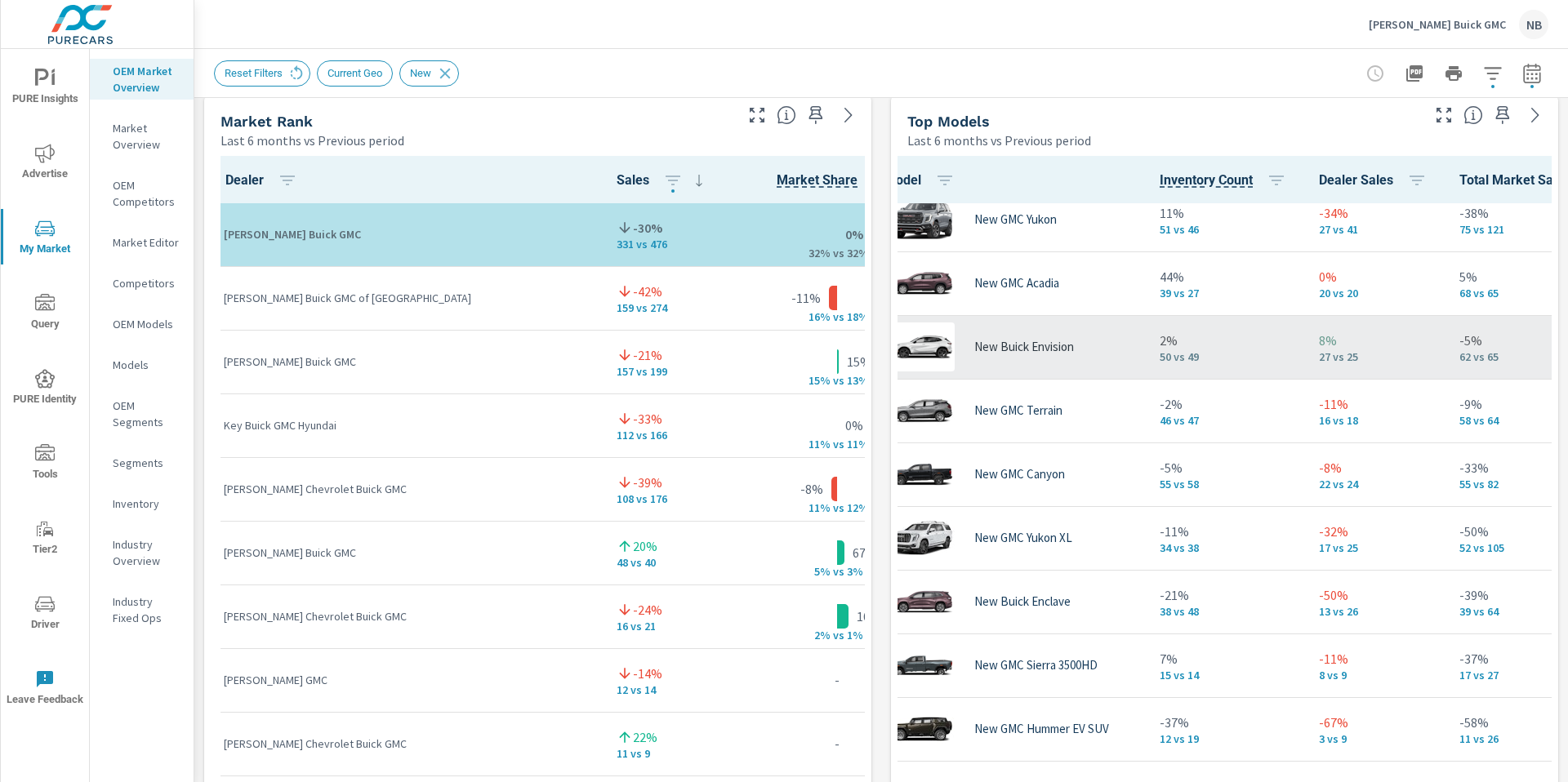
scroll to position [322, 28]
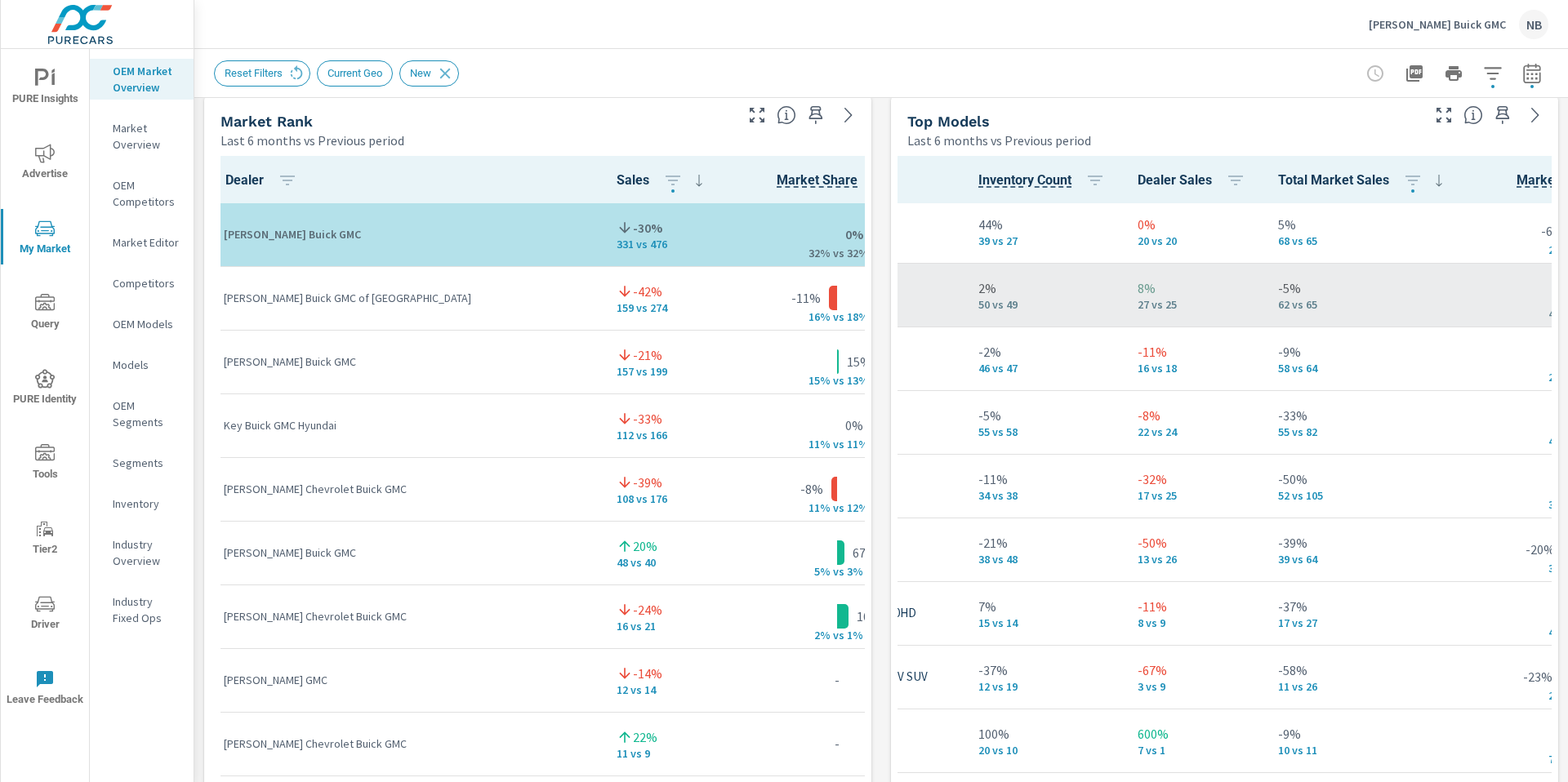
scroll to position [322, 0]
